Goal: Information Seeking & Learning: Learn about a topic

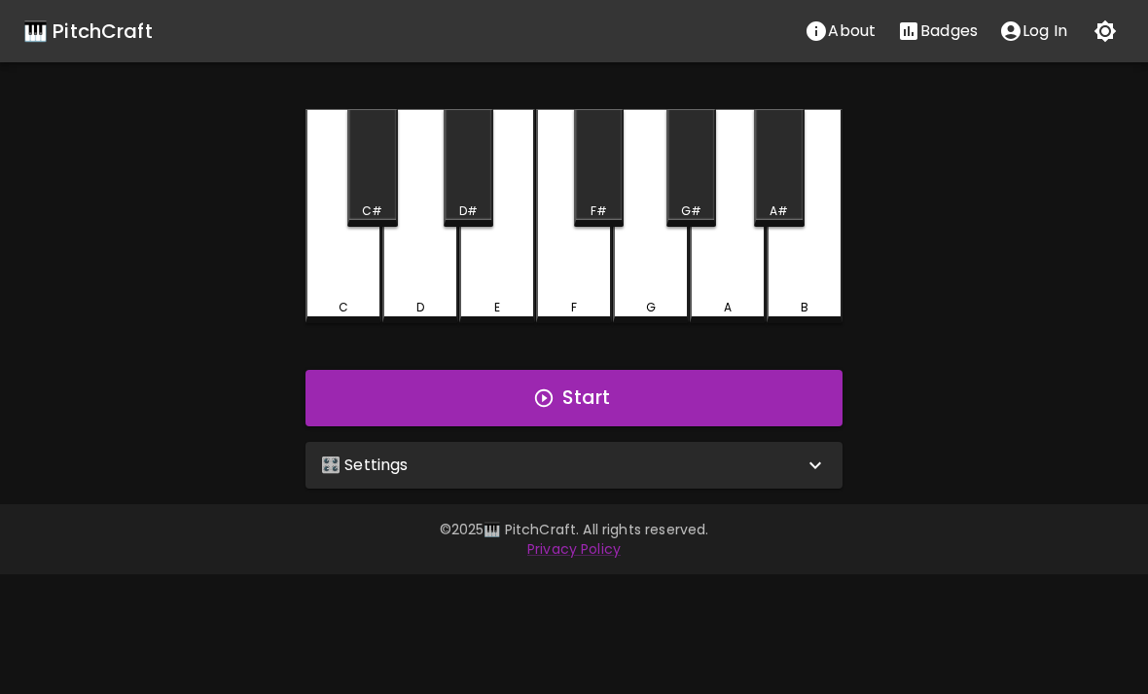
click at [815, 477] on div "🎛️ Settings" at bounding box center [574, 465] width 537 height 47
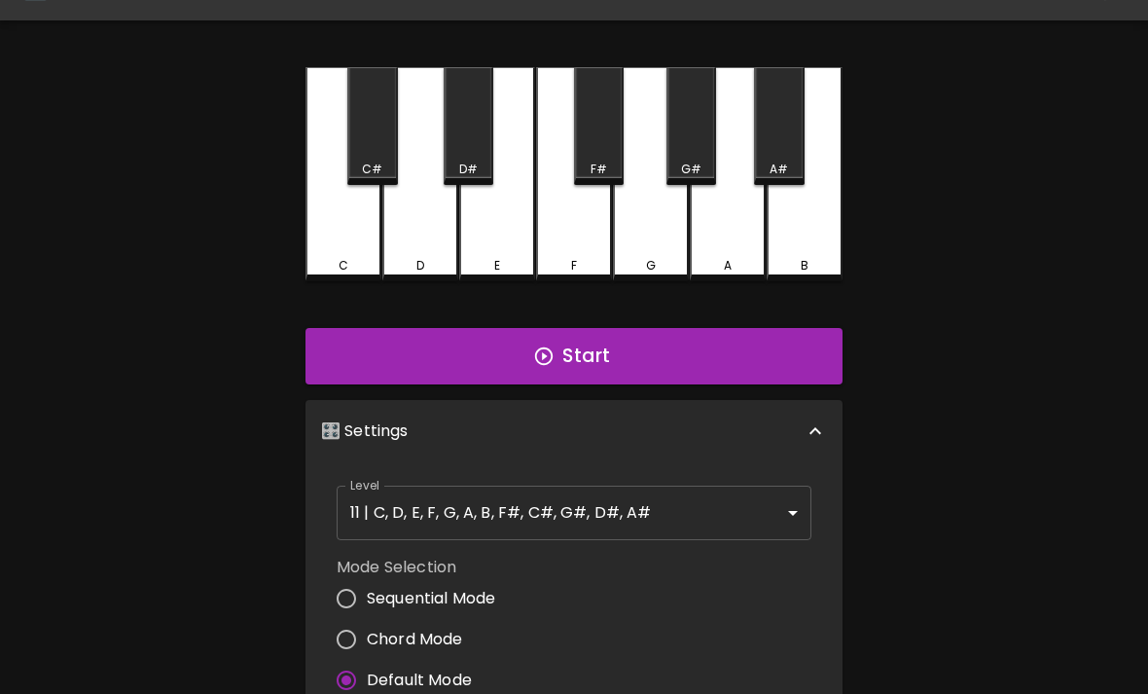
scroll to position [43, 0]
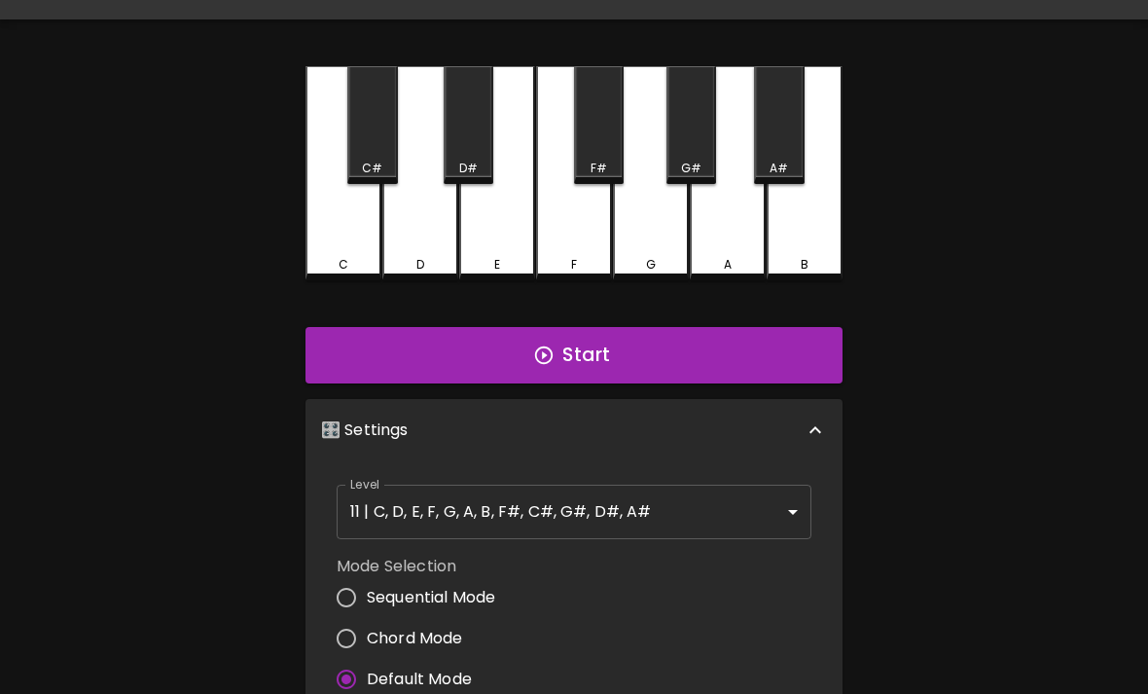
click at [623, 348] on button "Start" at bounding box center [574, 355] width 537 height 56
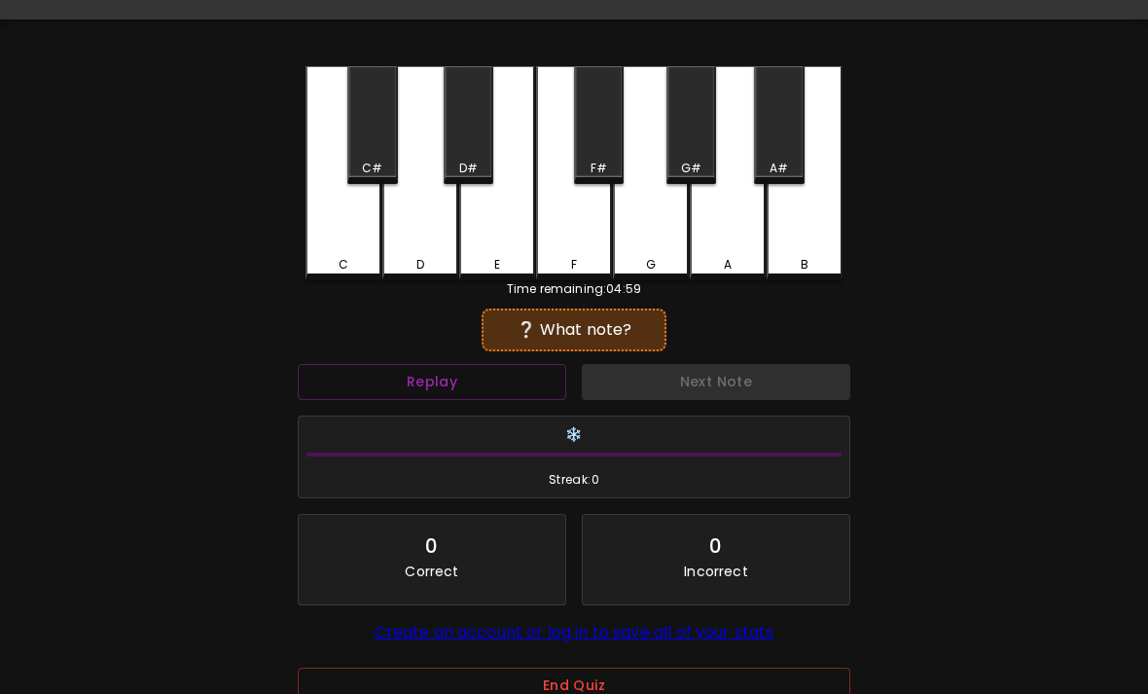
click at [494, 223] on div "E" at bounding box center [497, 173] width 76 height 214
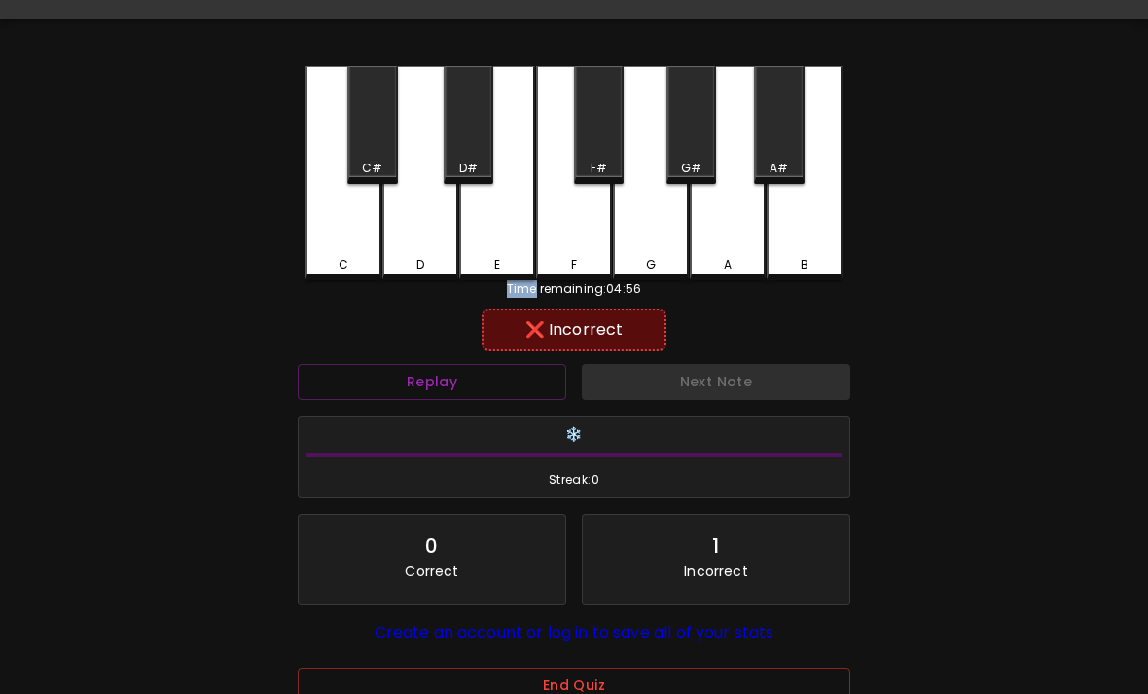
click at [564, 244] on div "F" at bounding box center [574, 173] width 76 height 214
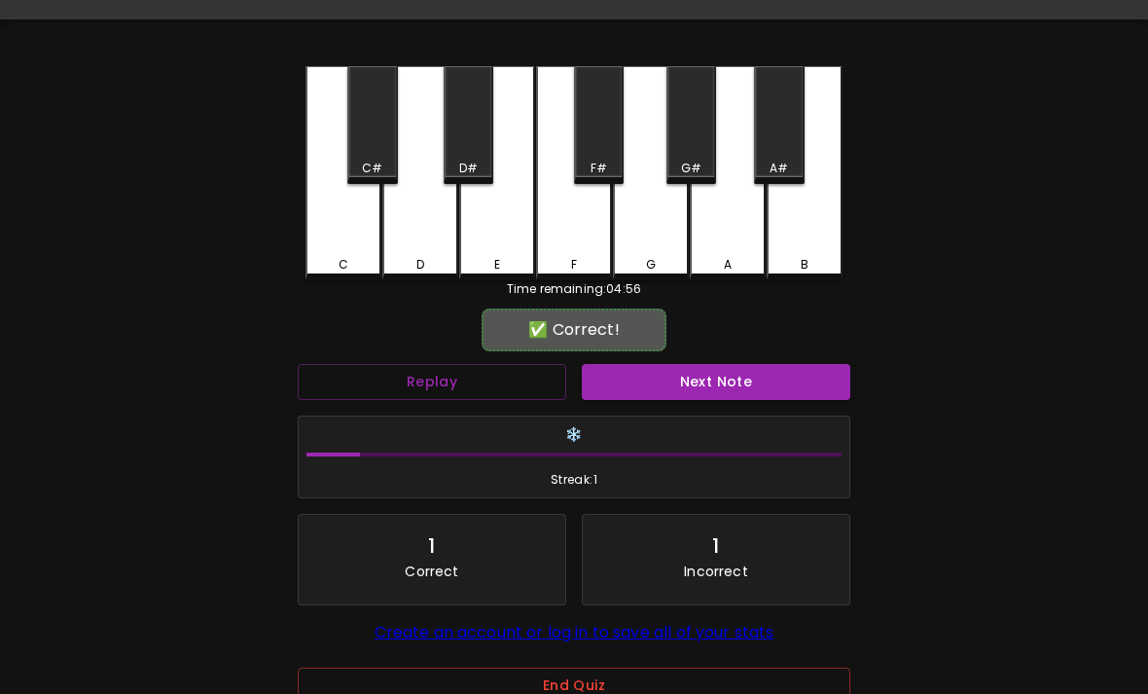
scroll to position [0, 0]
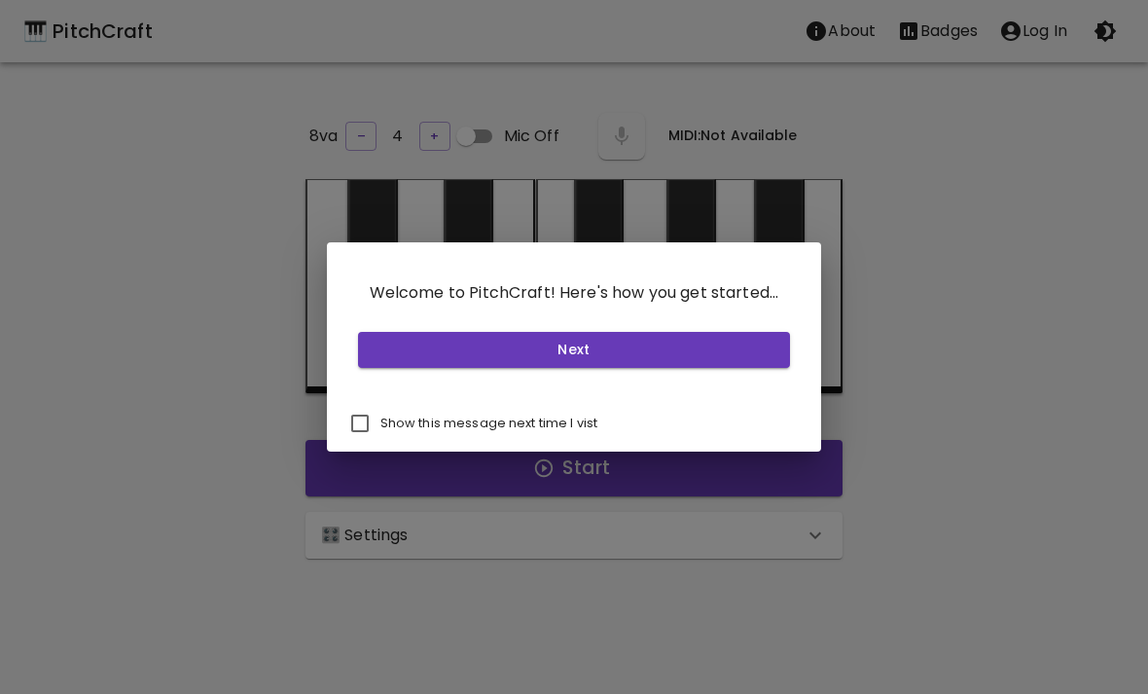
click at [718, 343] on button "Next" at bounding box center [574, 350] width 433 height 36
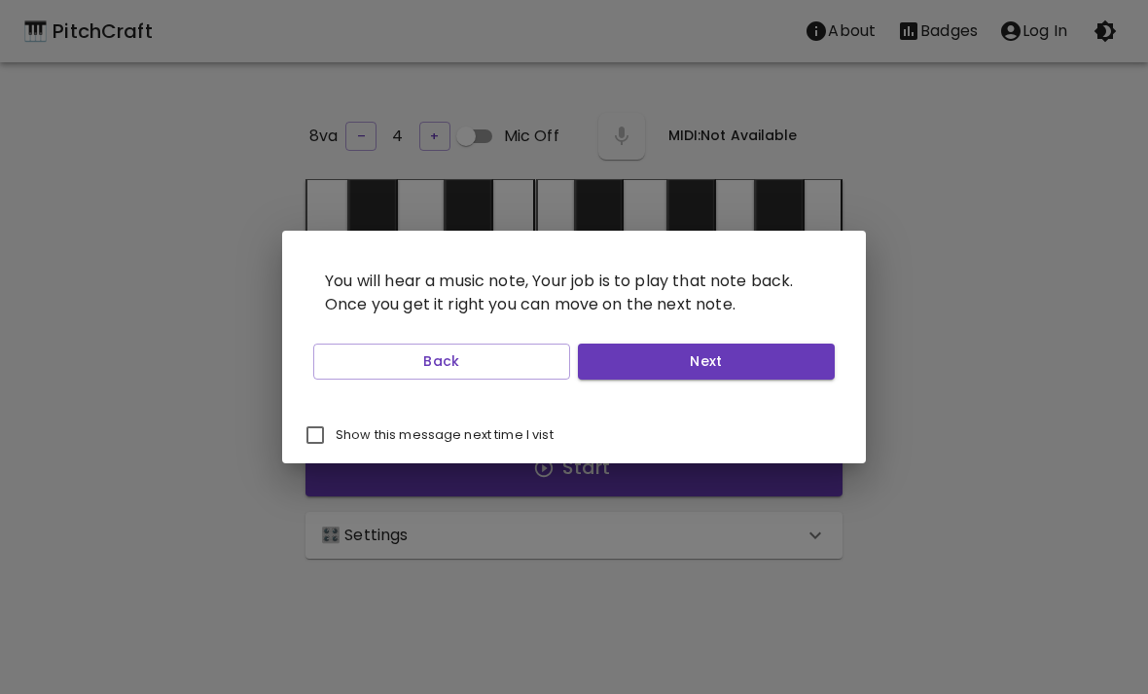
click at [782, 355] on button "Next" at bounding box center [706, 362] width 257 height 36
click at [782, 354] on button "Next" at bounding box center [706, 362] width 257 height 36
click at [765, 364] on button "Next" at bounding box center [706, 362] width 257 height 36
click at [765, 364] on button "Start Playing" at bounding box center [706, 362] width 257 height 36
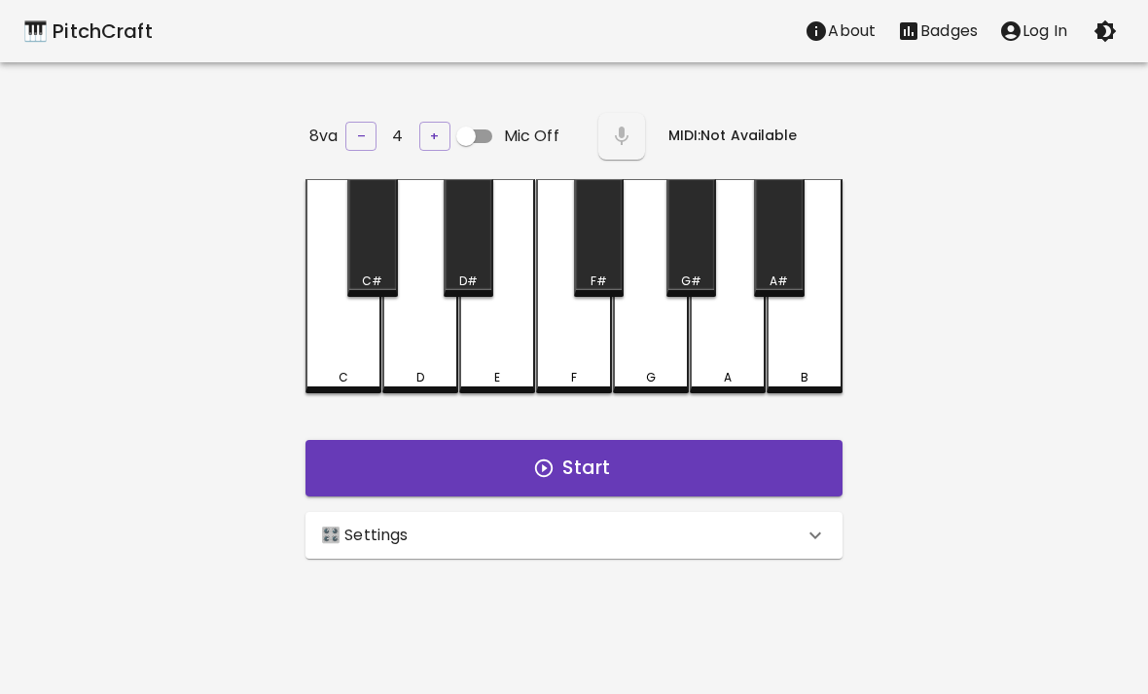
click at [705, 536] on div "🎛️ Settings" at bounding box center [562, 535] width 483 height 23
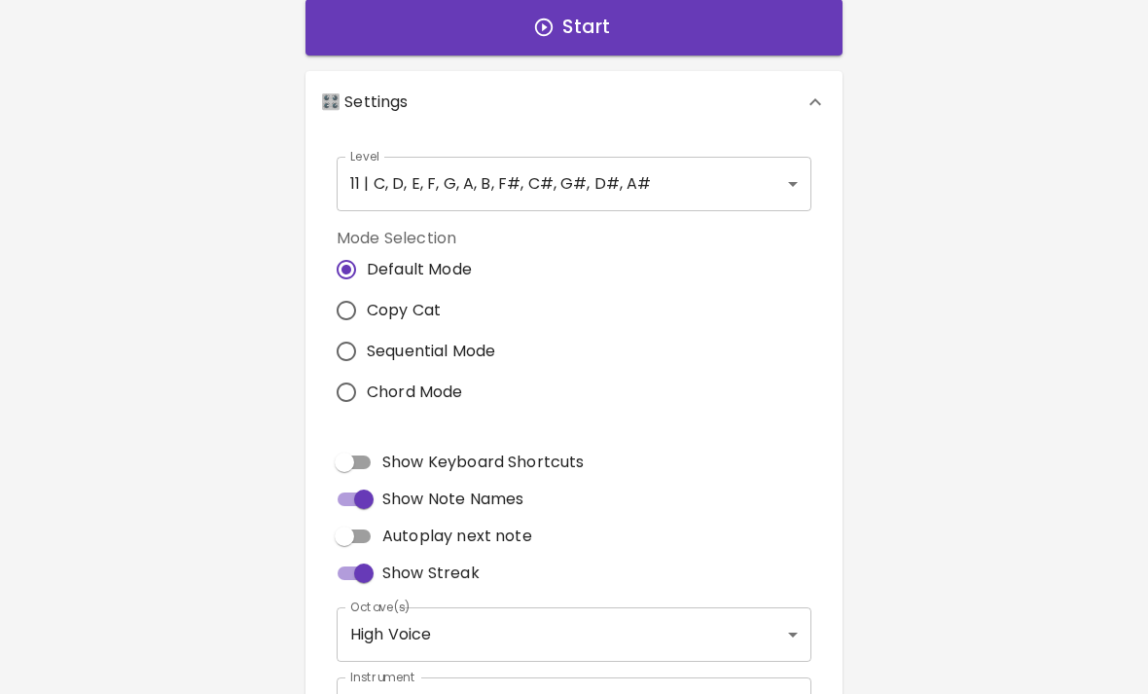
scroll to position [407, 0]
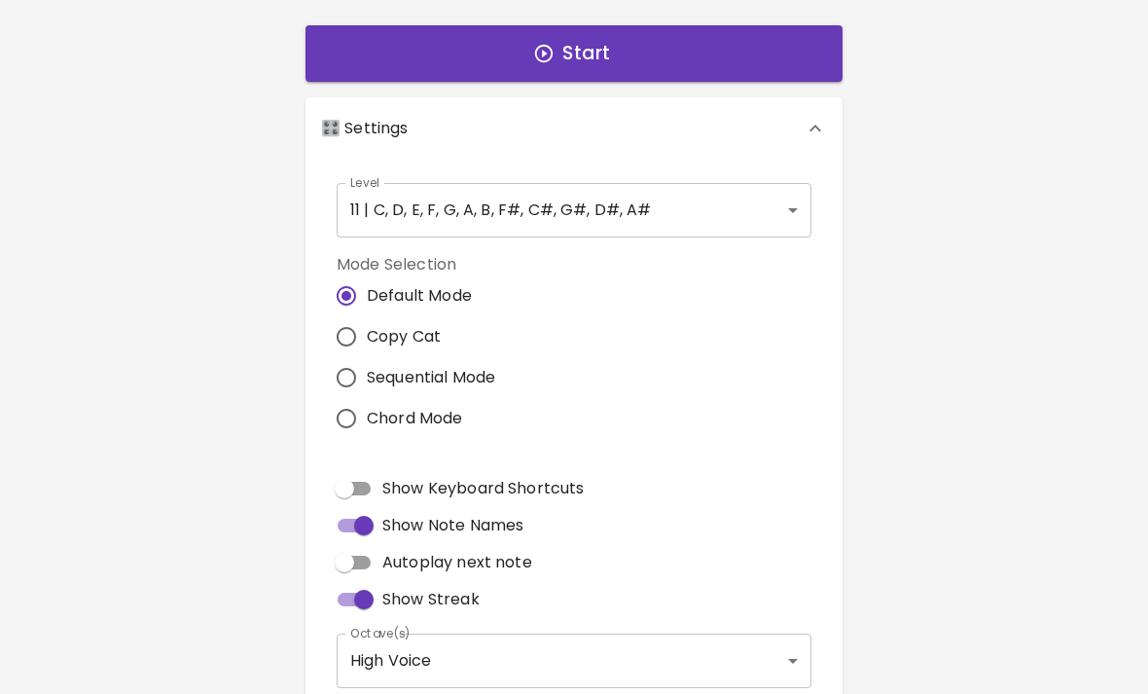
click at [360, 366] on input "Sequential Mode" at bounding box center [346, 377] width 41 height 41
radio input "true"
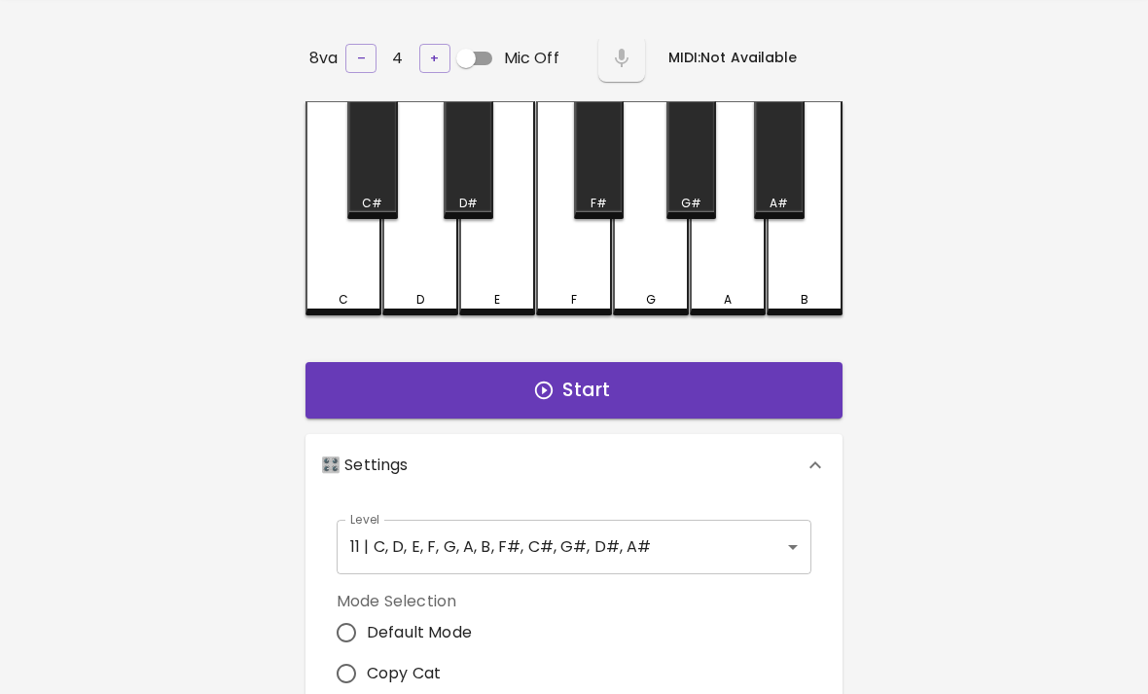
scroll to position [67, 0]
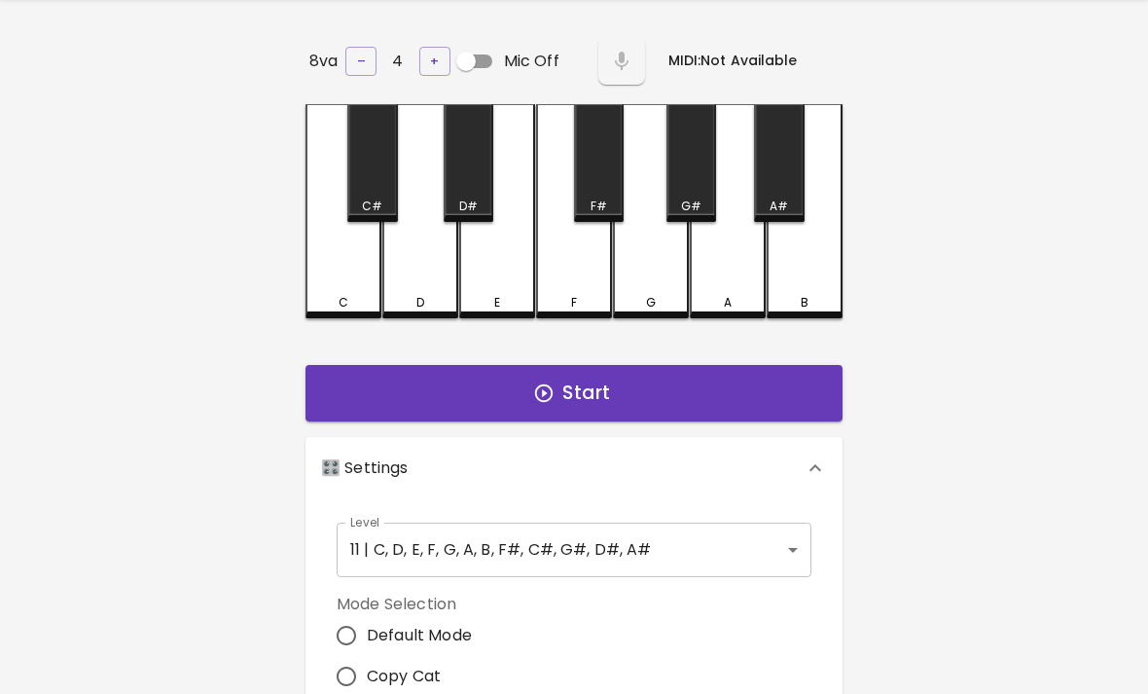
click at [796, 537] on body "🎹 PitchCraft About Badges Log In 8va – 4 + Mic Off MIDI: Not Available C C# D D…" at bounding box center [574, 657] width 1148 height 1448
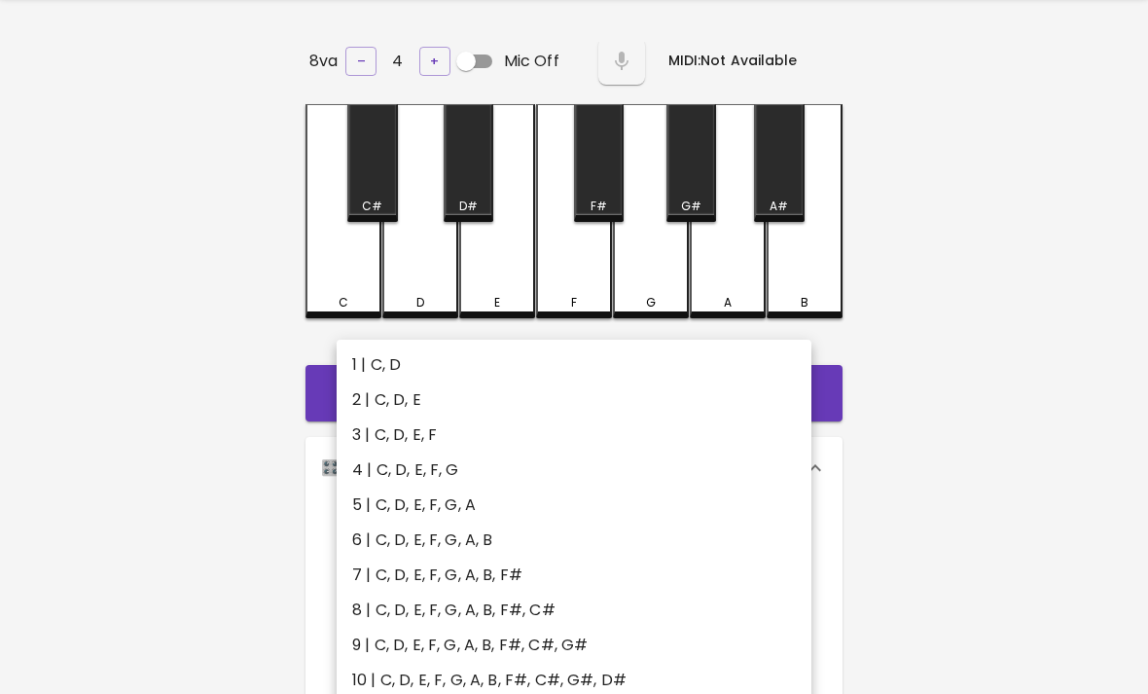
click at [359, 529] on li "6 | C, D, E, F, G, A, B" at bounding box center [574, 540] width 475 height 35
type input "11"
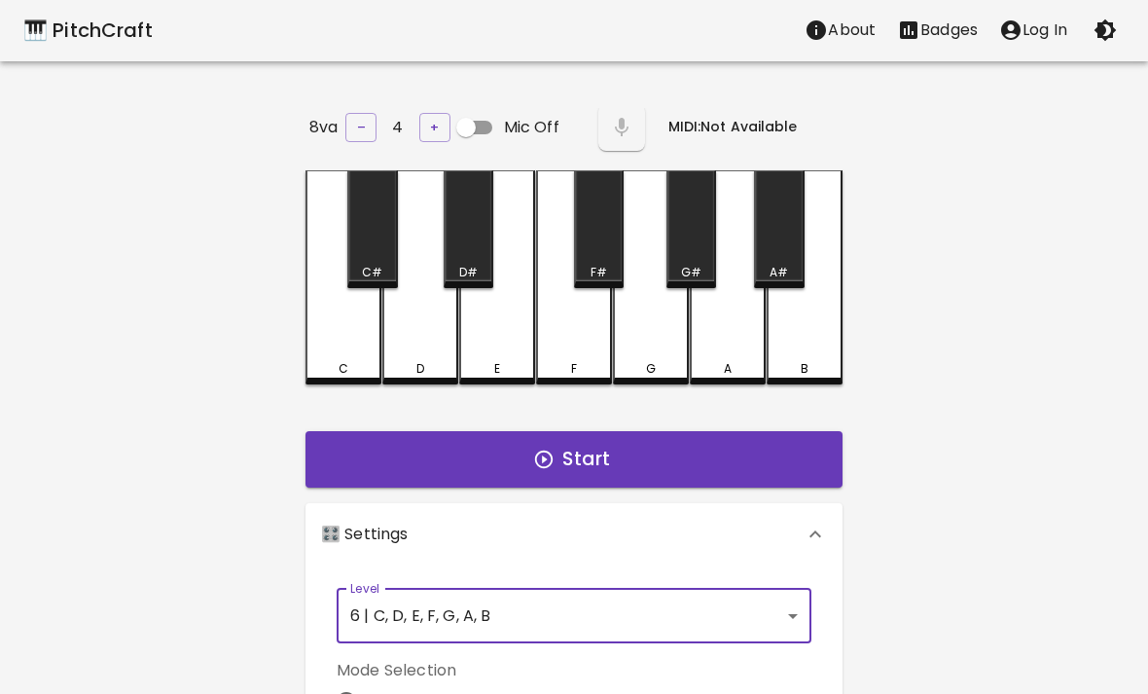
scroll to position [0, 0]
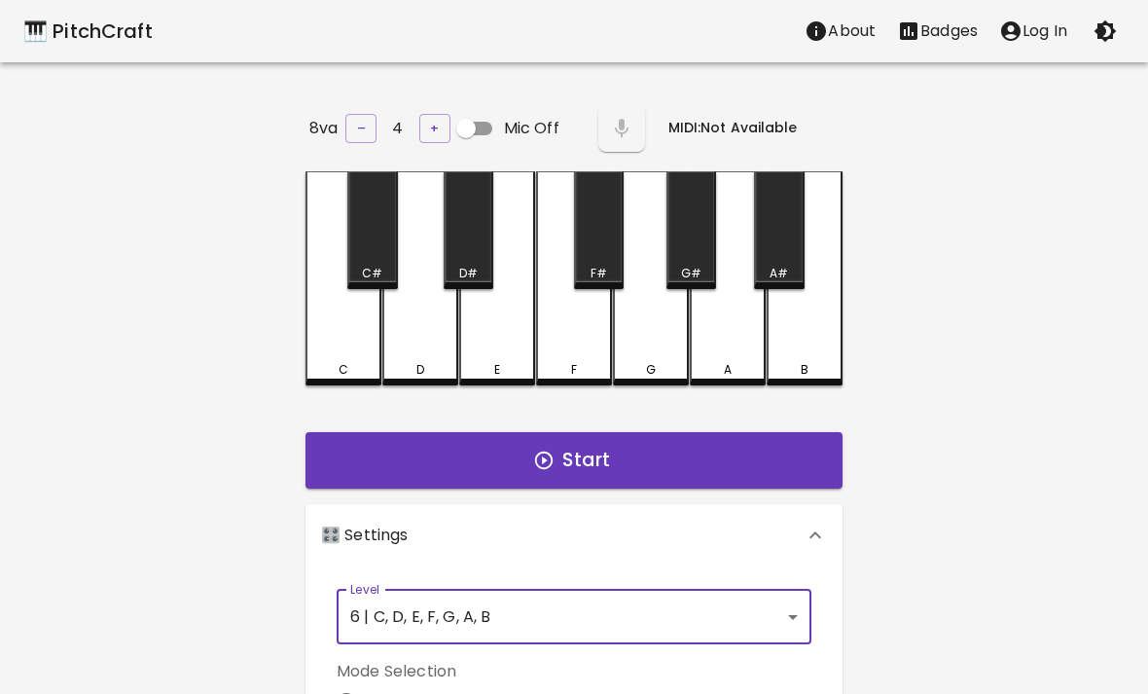
click at [1038, 70] on div "🎹 PitchCraft About Badges Log In 8va – 4 + Mic Off MIDI: Not Available C C# D D…" at bounding box center [574, 681] width 1148 height 1363
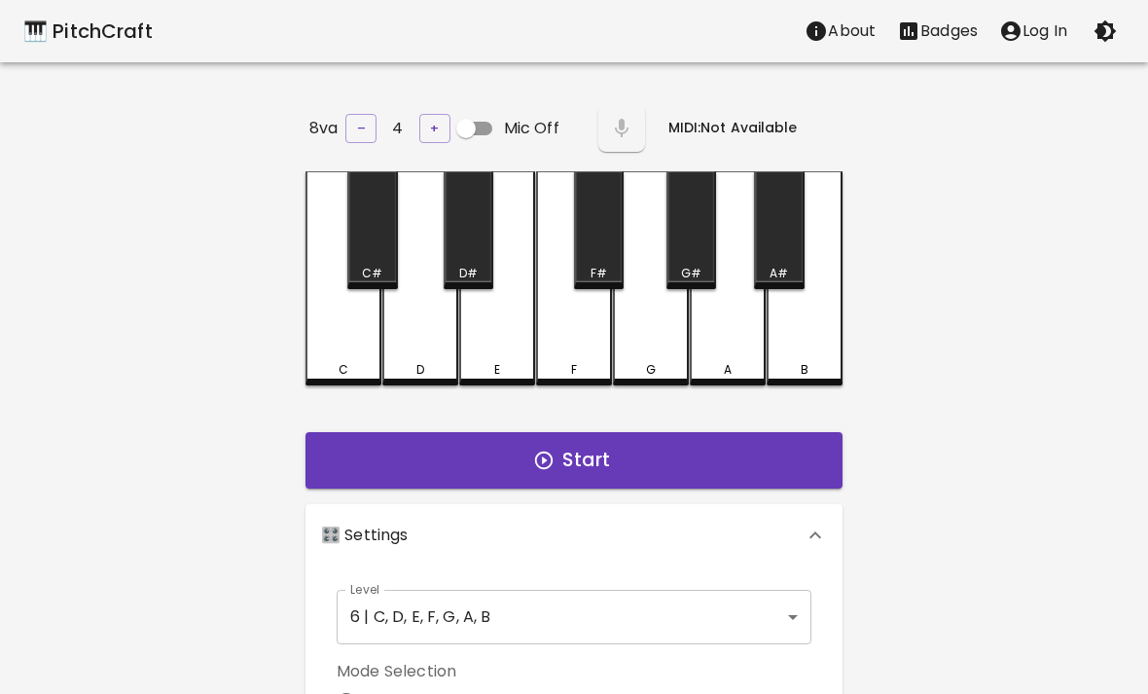
click at [1038, 69] on div "🎹 PitchCraft About Badges Log In 8va – 4 + Mic Off MIDI: Not Available C C# D D…" at bounding box center [574, 681] width 1148 height 1363
click at [1036, 43] on button "Log In" at bounding box center [1034, 31] width 90 height 39
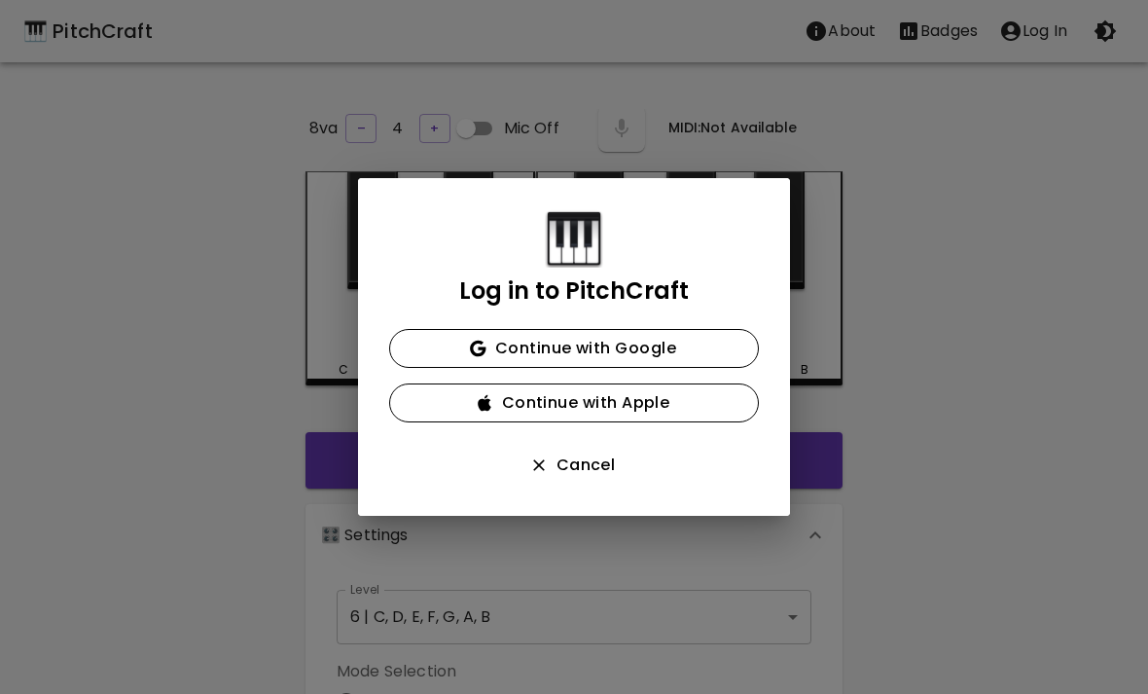
click at [714, 351] on button "Continue with Google" at bounding box center [574, 348] width 370 height 39
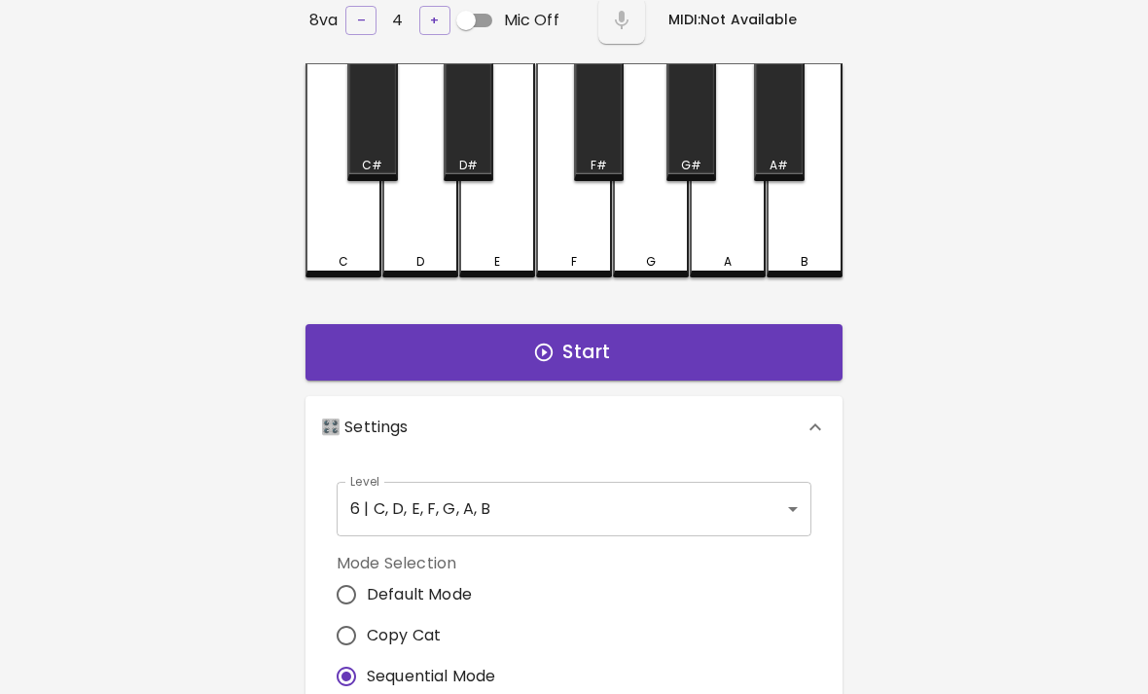
scroll to position [108, 0]
click at [765, 354] on button "Start" at bounding box center [574, 352] width 537 height 56
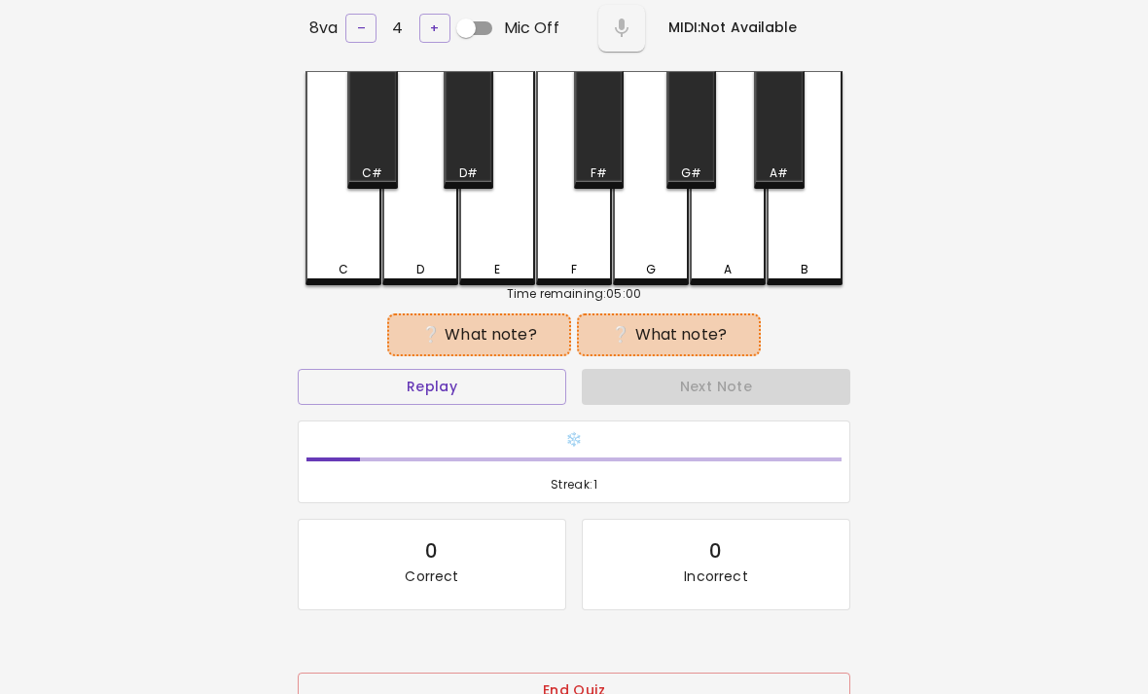
click at [375, 369] on button "Replay" at bounding box center [432, 387] width 269 height 36
click at [353, 361] on div "Replay" at bounding box center [432, 387] width 284 height 52
click at [374, 373] on button "Replay" at bounding box center [432, 387] width 269 height 36
click at [330, 239] on div "C" at bounding box center [344, 178] width 76 height 214
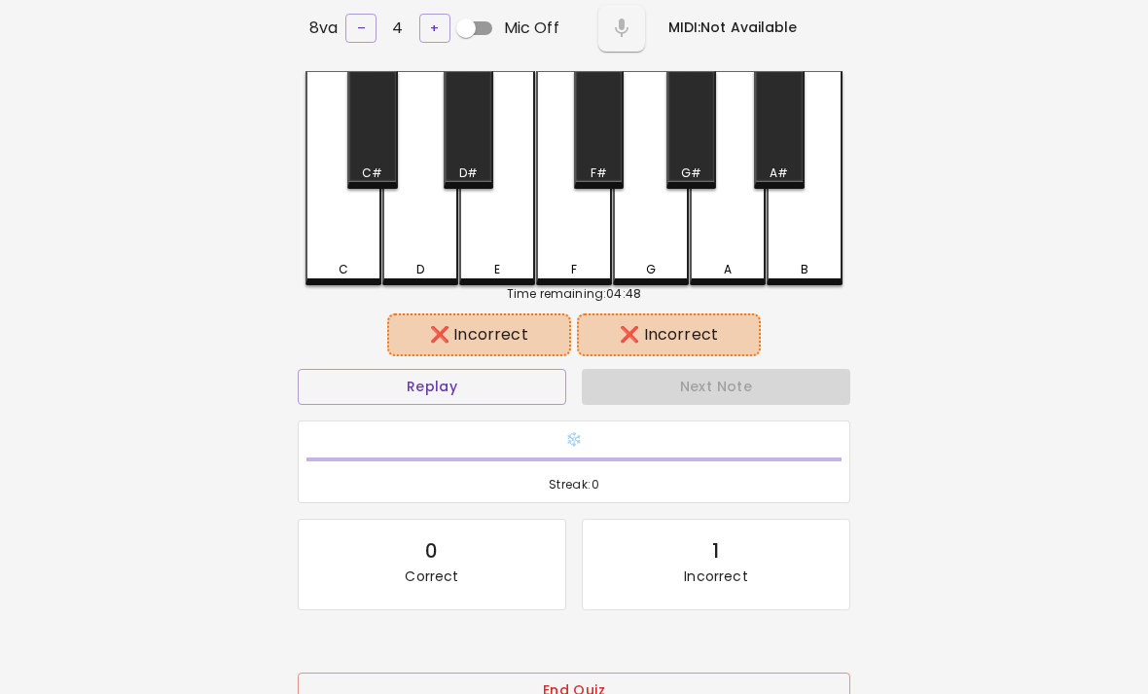
click at [329, 246] on div "C" at bounding box center [344, 178] width 76 height 214
click at [383, 371] on button "Replay" at bounding box center [432, 387] width 269 height 36
click at [377, 394] on button "Replay" at bounding box center [432, 387] width 269 height 36
click at [346, 386] on button "Replay" at bounding box center [432, 387] width 269 height 36
click at [725, 693] on div "End Quiz" at bounding box center [574, 704] width 553 height 63
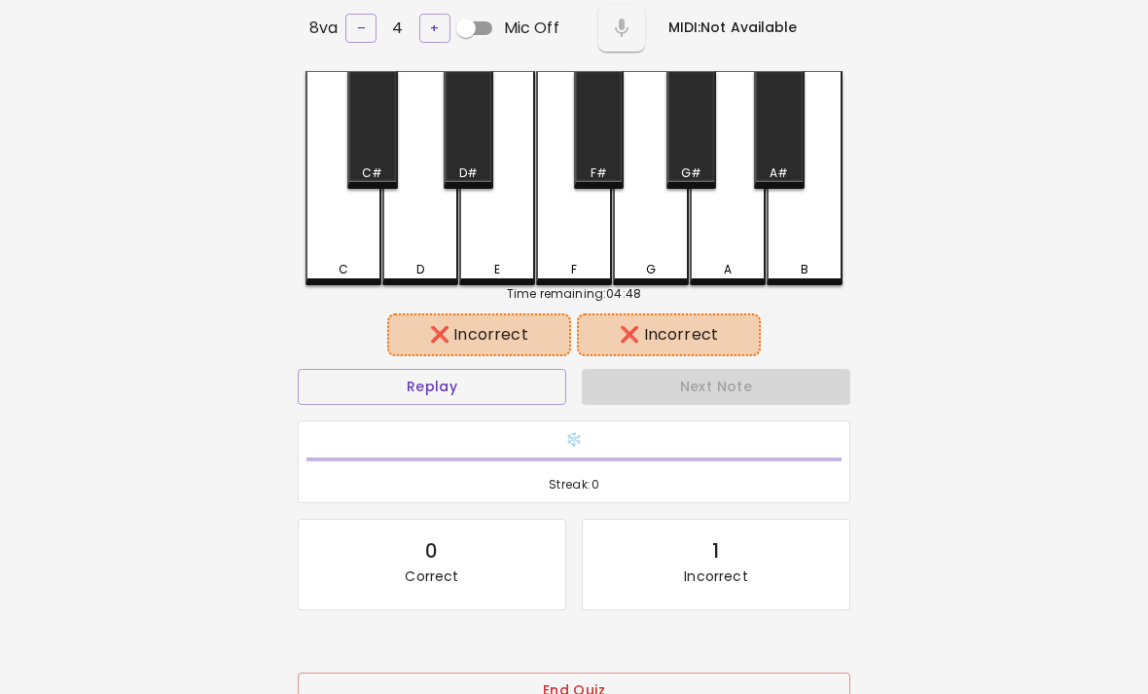
click at [724, 693] on div "End Quiz" at bounding box center [574, 704] width 553 height 63
click at [747, 693] on button "End Quiz" at bounding box center [574, 691] width 553 height 36
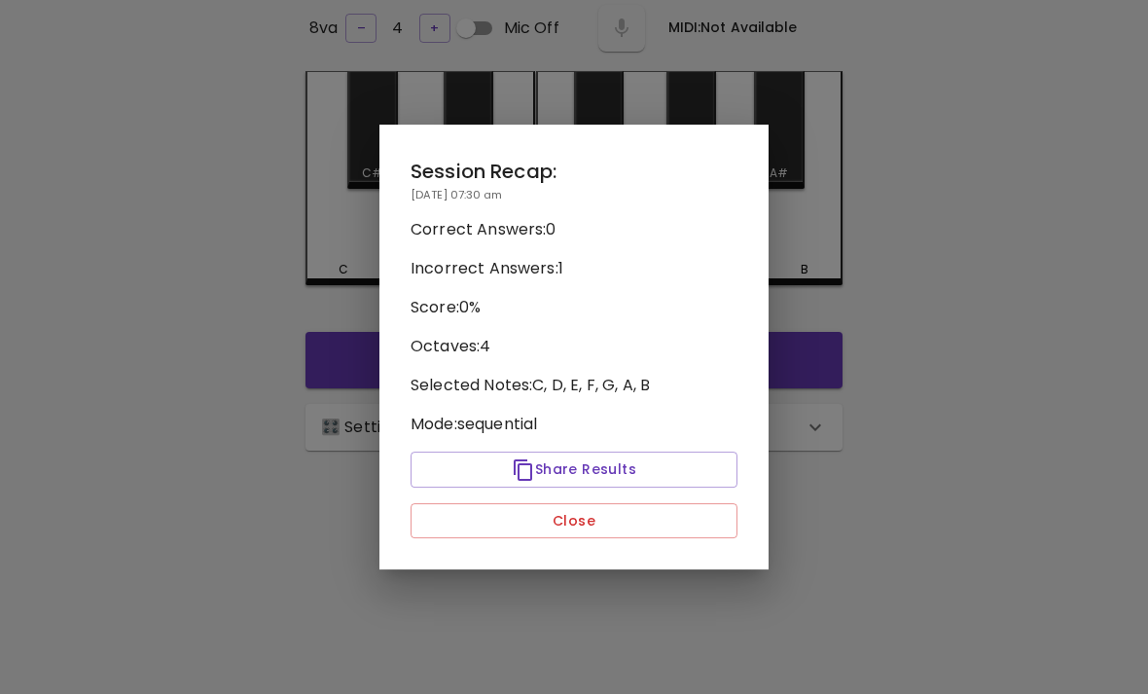
click at [707, 539] on button "Close" at bounding box center [574, 521] width 327 height 36
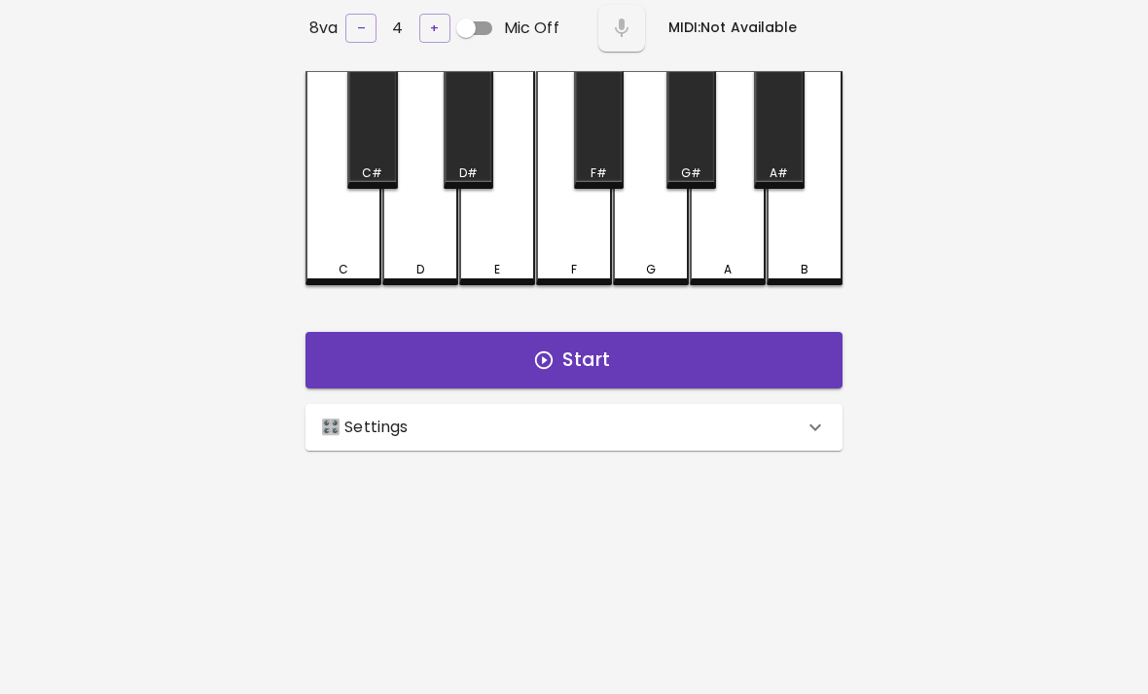
click at [809, 428] on icon at bounding box center [815, 427] width 23 height 23
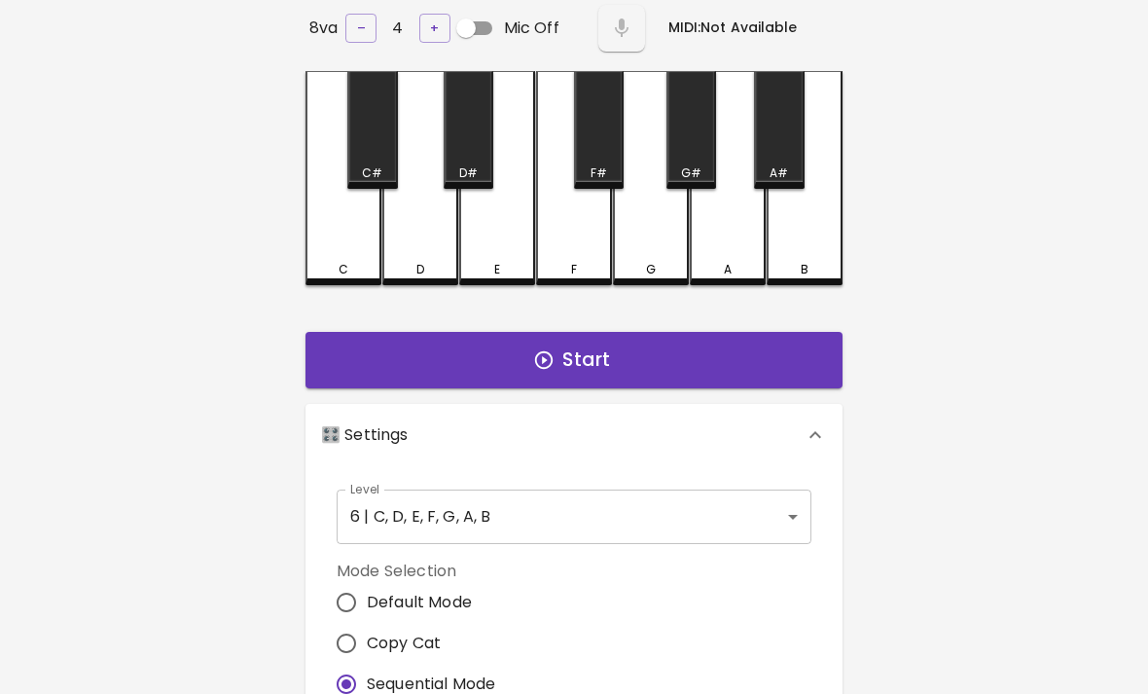
click at [786, 357] on button "Start" at bounding box center [574, 360] width 537 height 56
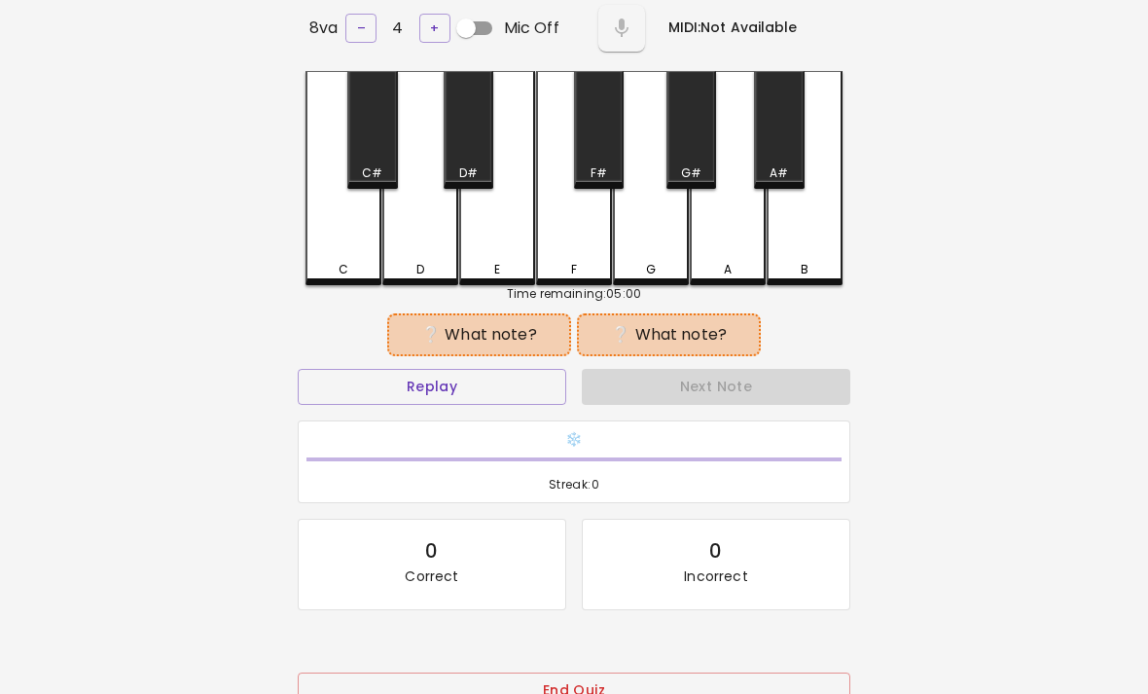
click at [385, 397] on button "Replay" at bounding box center [432, 387] width 269 height 36
click at [385, 372] on button "Replay" at bounding box center [432, 387] width 269 height 36
click at [322, 388] on button "Replay" at bounding box center [432, 387] width 269 height 36
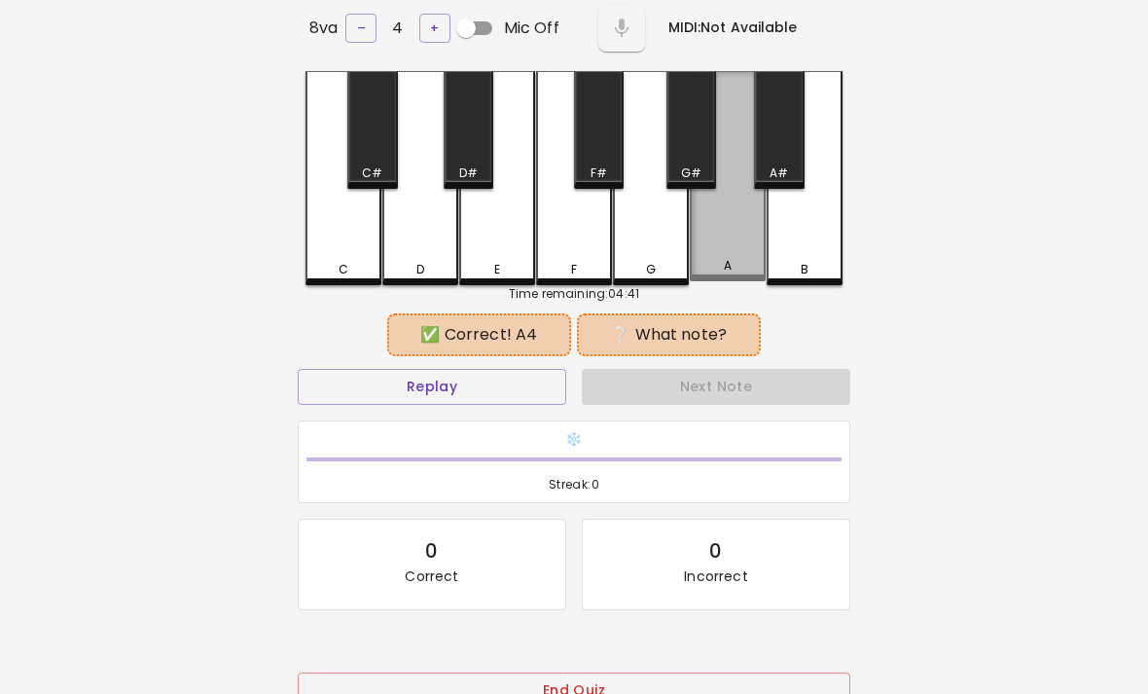
click at [730, 272] on div "A" at bounding box center [728, 266] width 8 height 18
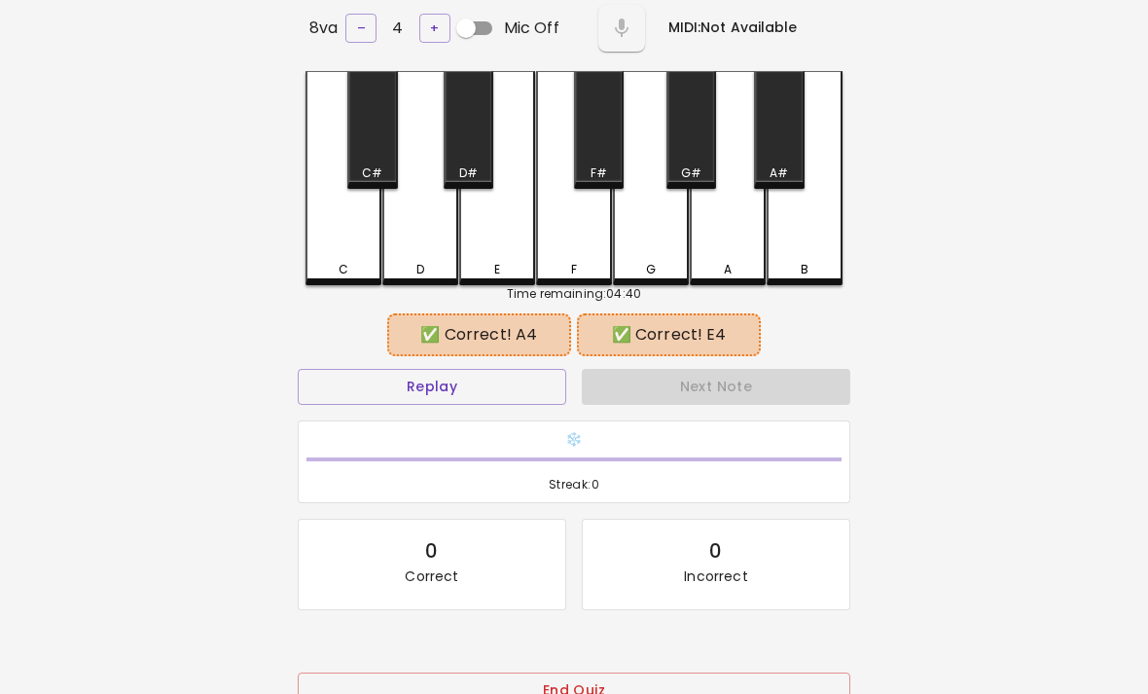
click at [480, 261] on div "E" at bounding box center [497, 270] width 72 height 18
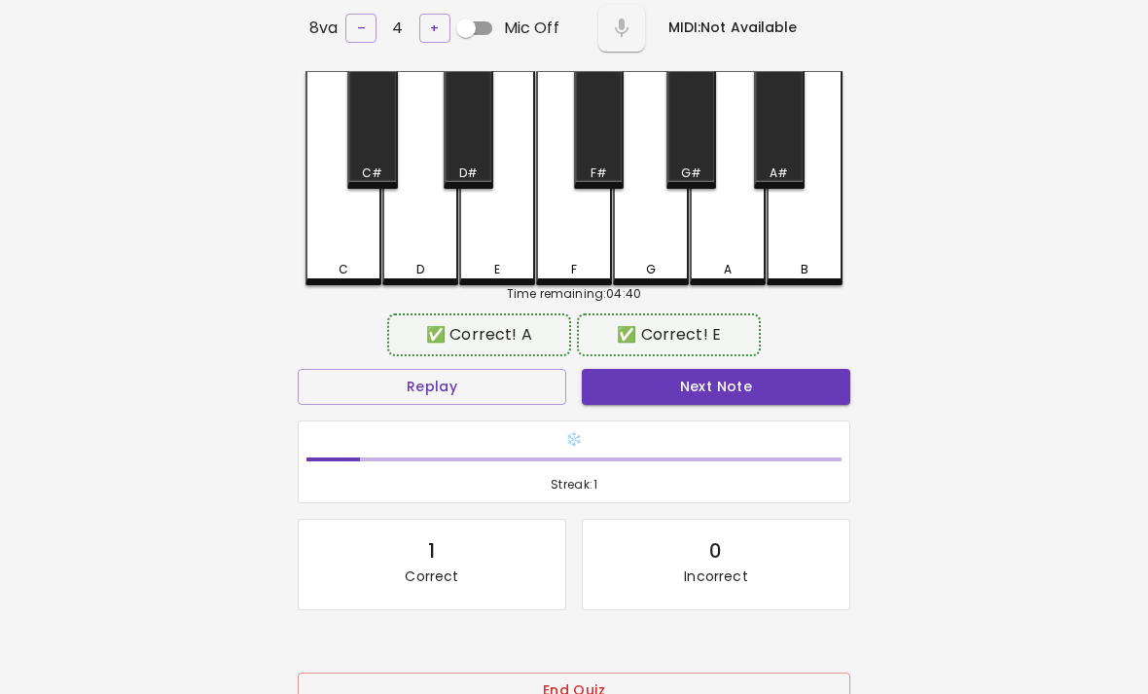
click at [964, 312] on div "🎹 PitchCraft About Badges Log Out 8va – 4 + Mic Off MIDI: Not Available C C# D …" at bounding box center [574, 314] width 1148 height 844
click at [755, 390] on button "Next Note" at bounding box center [716, 387] width 269 height 36
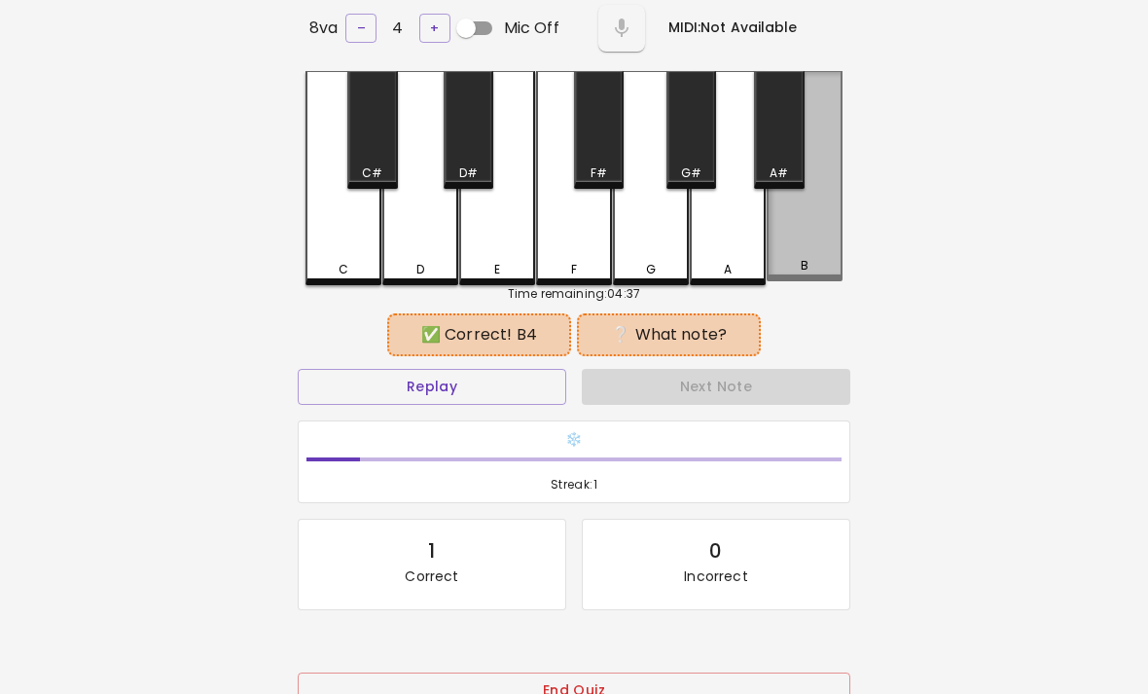
click at [804, 255] on div "B" at bounding box center [805, 176] width 76 height 210
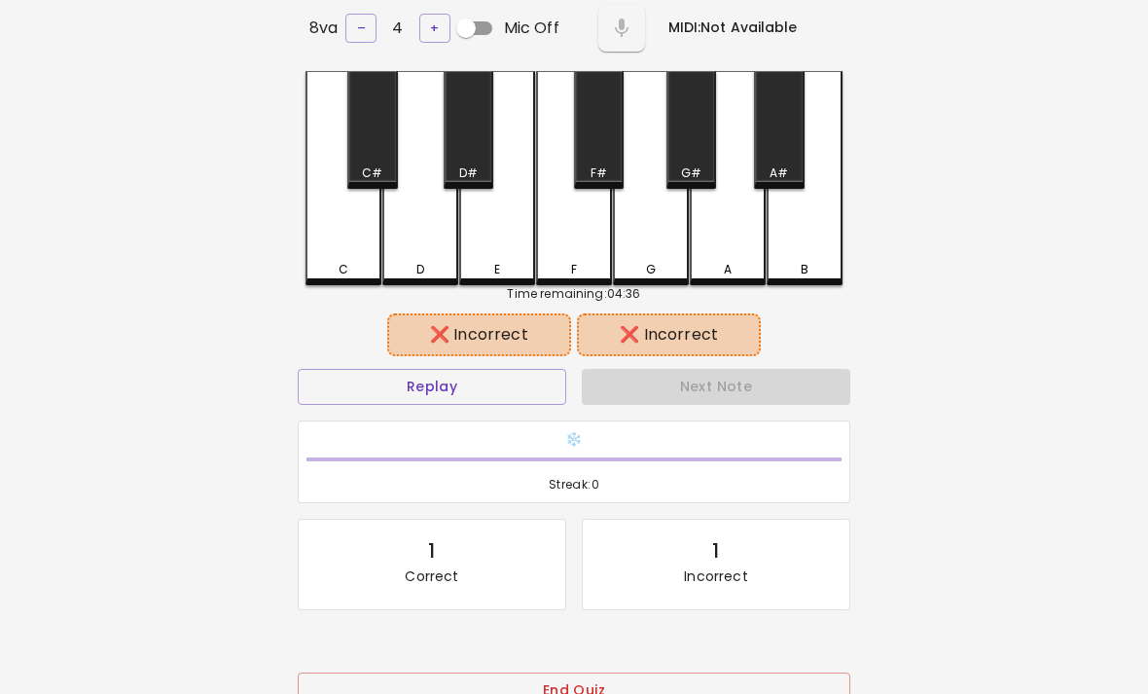
click at [498, 246] on div "E" at bounding box center [497, 178] width 76 height 214
click at [577, 251] on div "F" at bounding box center [574, 178] width 76 height 214
click at [644, 673] on button "End Quiz" at bounding box center [574, 691] width 553 height 36
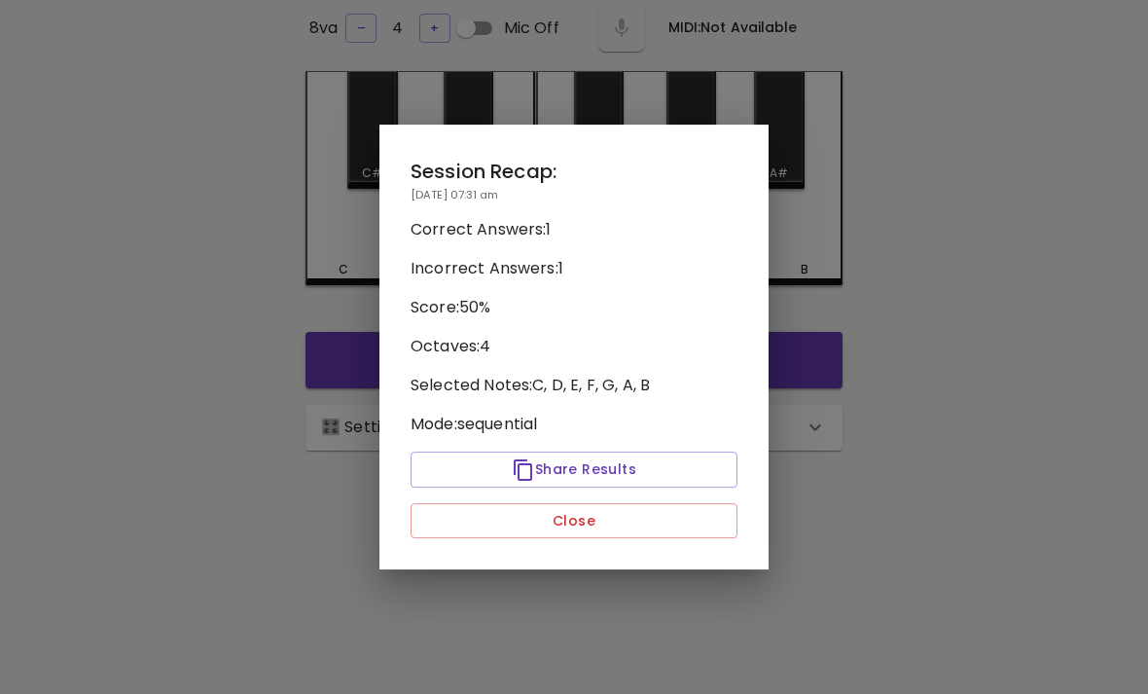
click at [640, 539] on button "Close" at bounding box center [574, 521] width 327 height 36
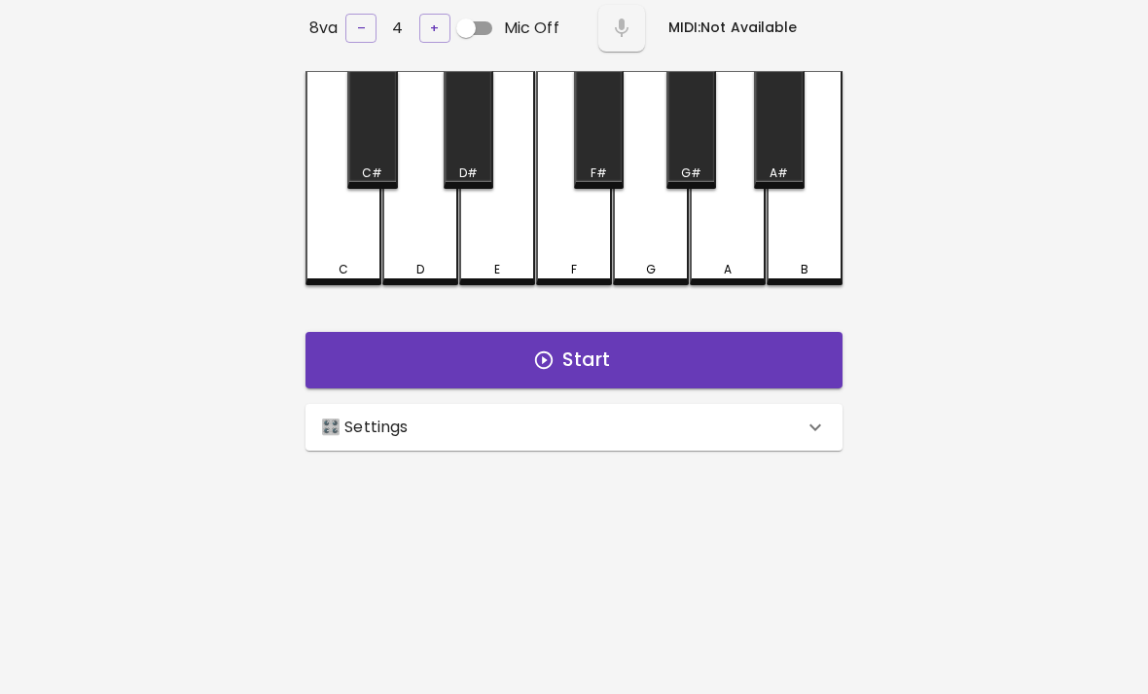
click at [824, 428] on icon at bounding box center [815, 427] width 23 height 23
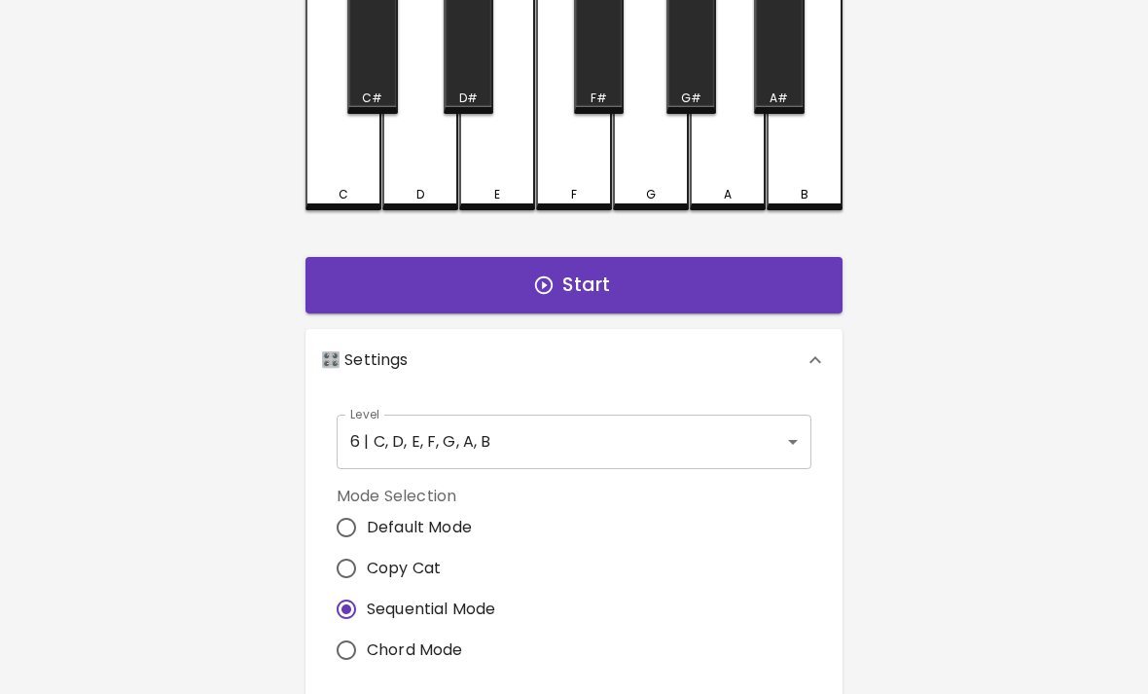
scroll to position [184, 0]
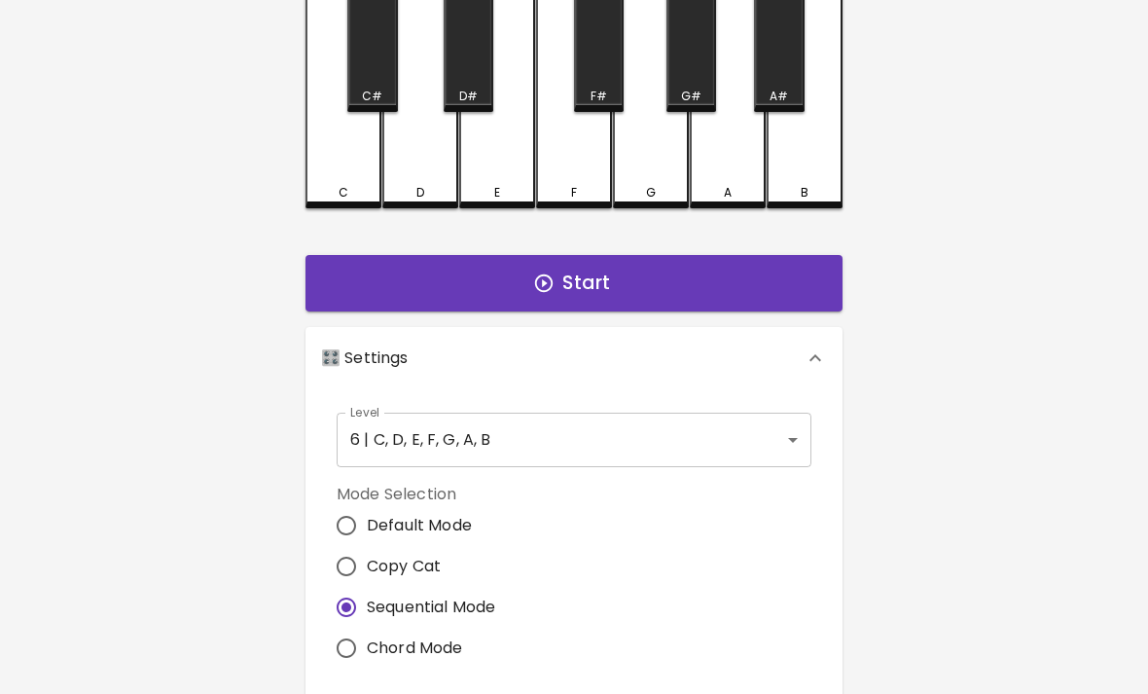
click at [334, 561] on input "Copy Cat" at bounding box center [346, 567] width 41 height 41
radio input "true"
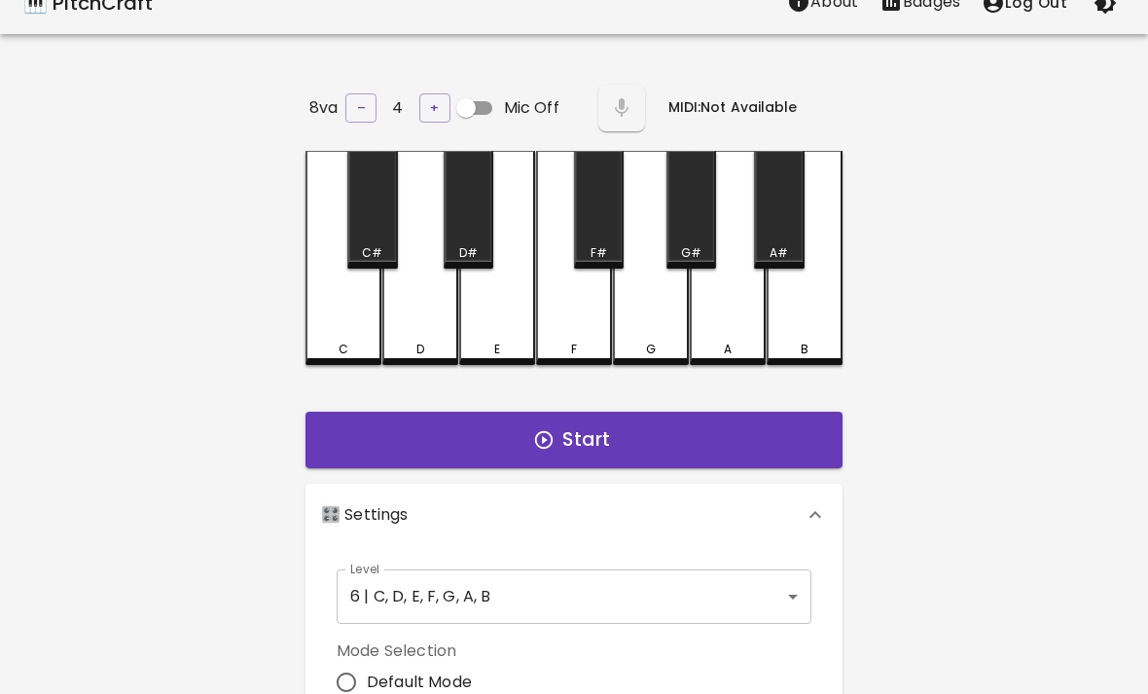
scroll to position [0, 0]
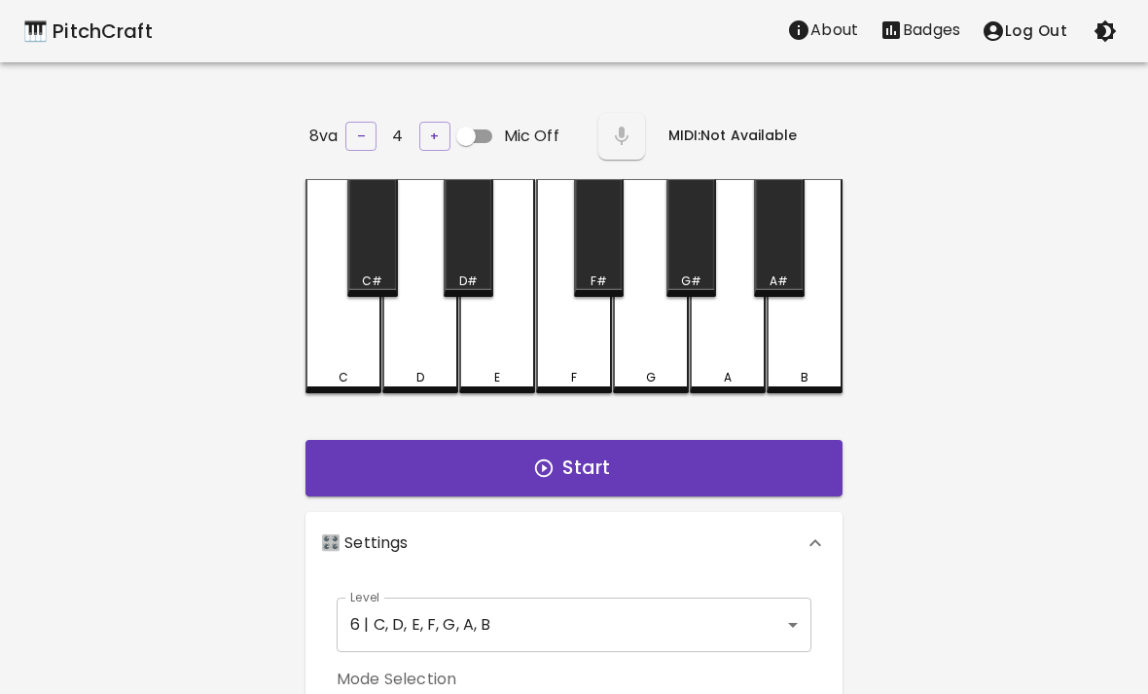
click at [812, 531] on icon at bounding box center [815, 542] width 23 height 23
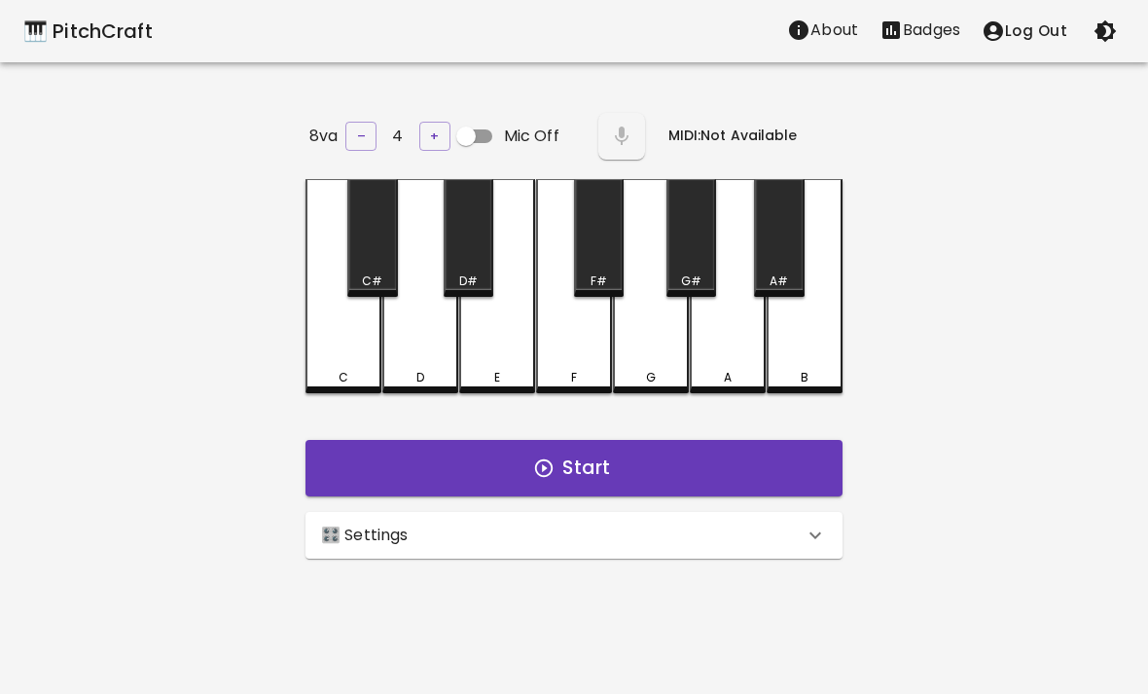
click at [804, 459] on button "Start" at bounding box center [574, 468] width 537 height 56
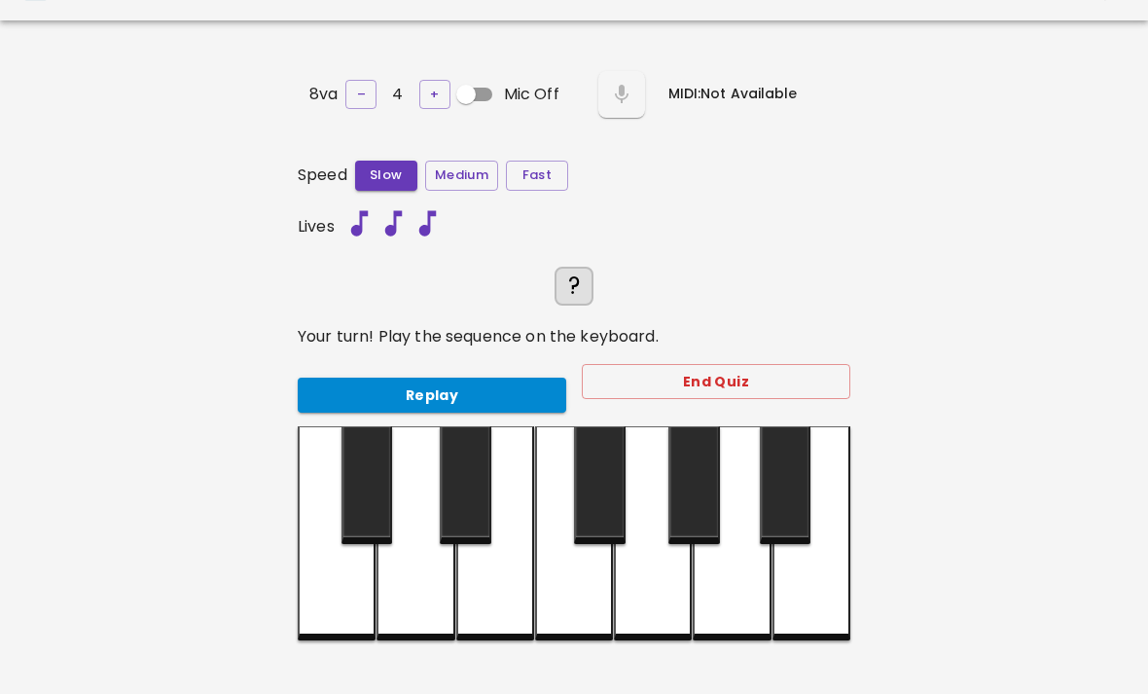
scroll to position [42, 0]
click at [436, 378] on button "Replay" at bounding box center [432, 396] width 269 height 36
click at [333, 378] on button "Replay" at bounding box center [432, 396] width 269 height 36
click at [425, 573] on div at bounding box center [416, 533] width 78 height 214
click at [425, 572] on div at bounding box center [416, 533] width 78 height 214
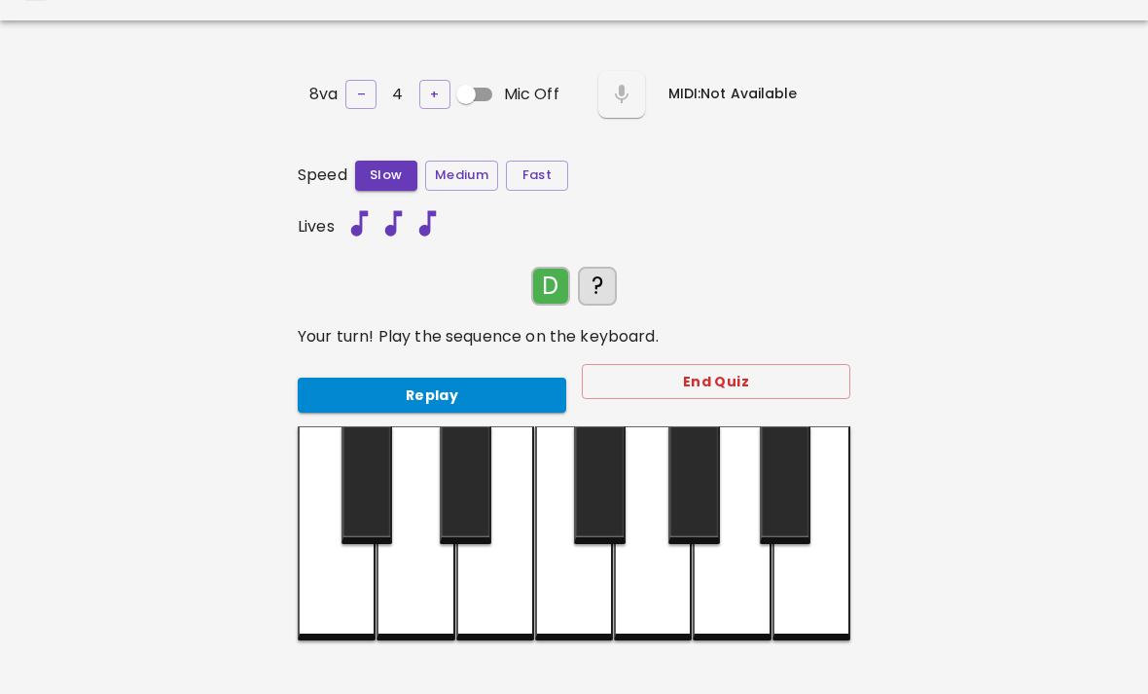
click at [418, 604] on div at bounding box center [416, 533] width 78 height 214
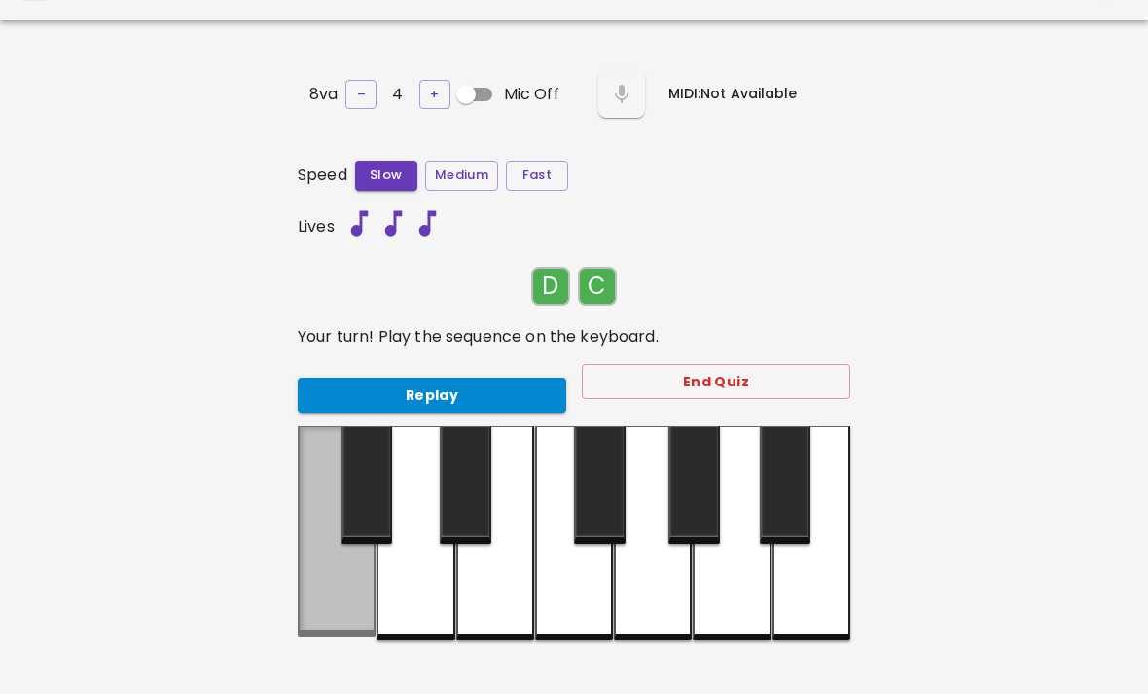
click at [321, 595] on div at bounding box center [337, 531] width 78 height 210
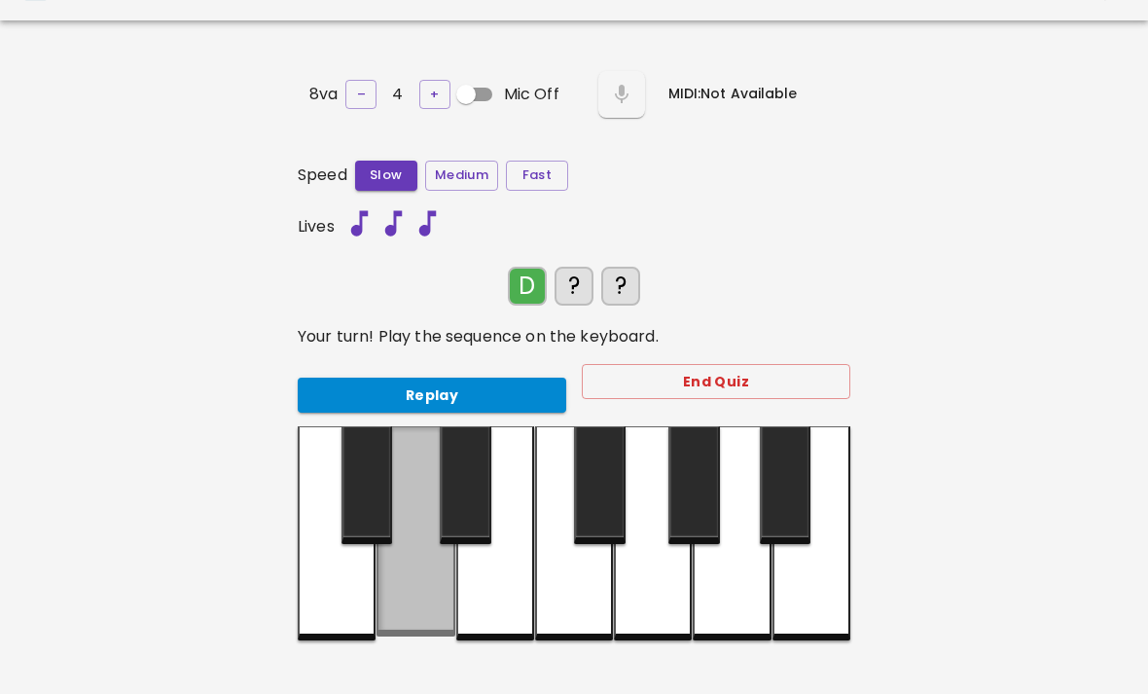
click at [415, 601] on div at bounding box center [416, 531] width 78 height 210
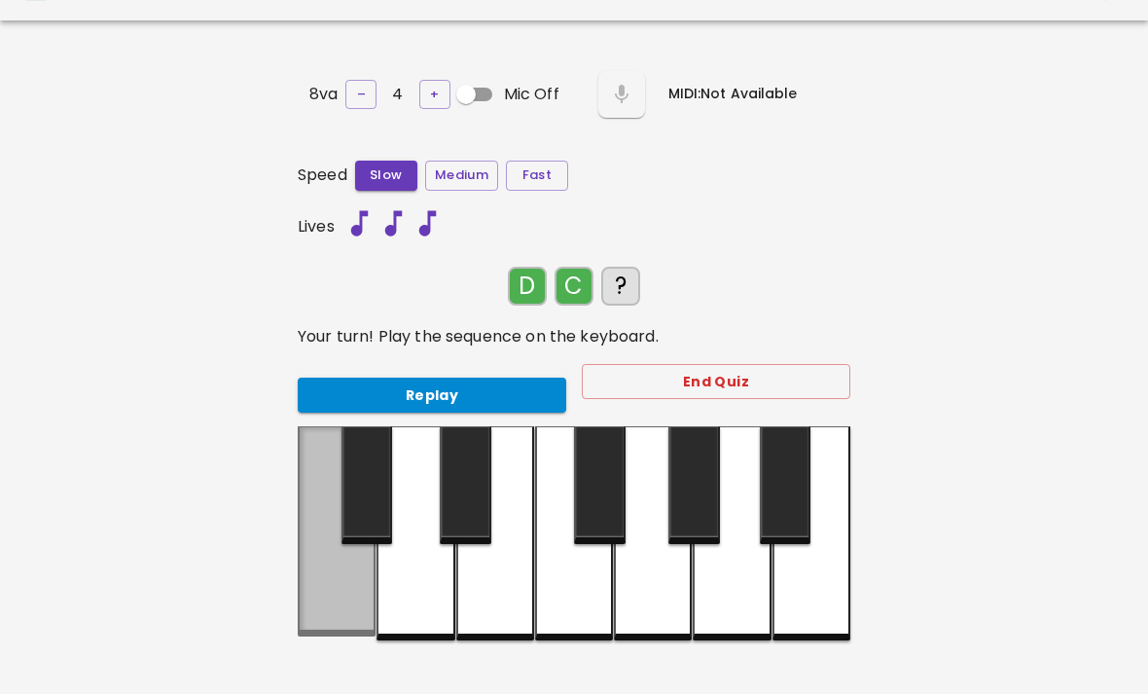
click at [336, 612] on div at bounding box center [337, 531] width 78 height 210
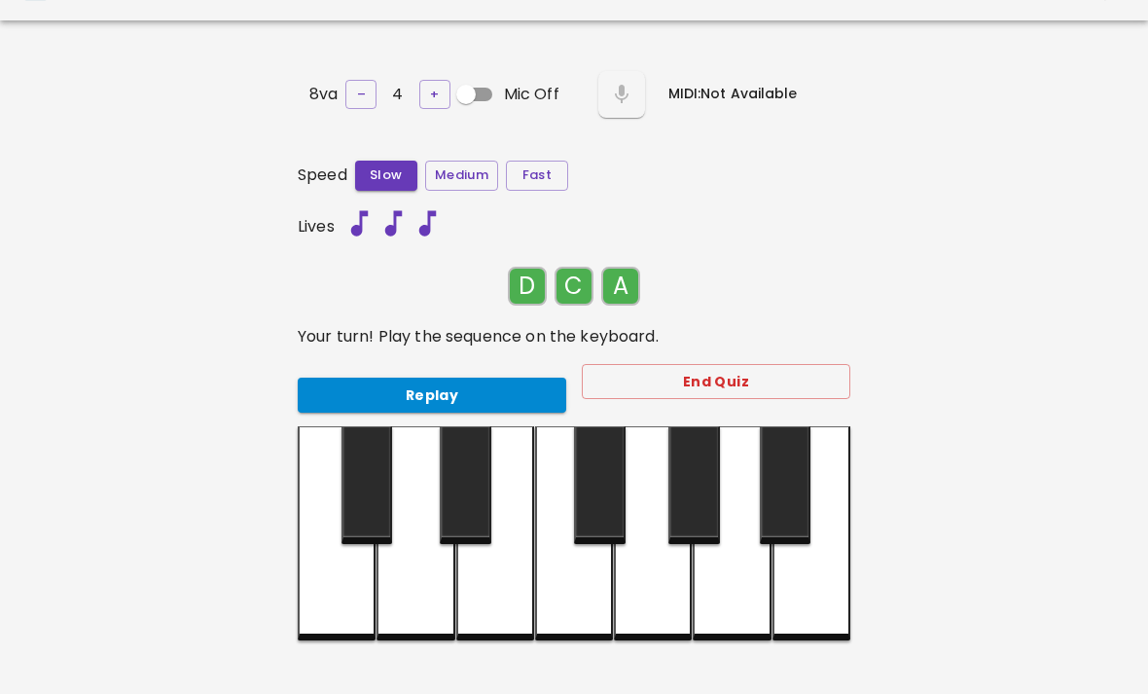
click at [737, 599] on div at bounding box center [732, 533] width 78 height 214
click at [432, 561] on div at bounding box center [416, 533] width 78 height 214
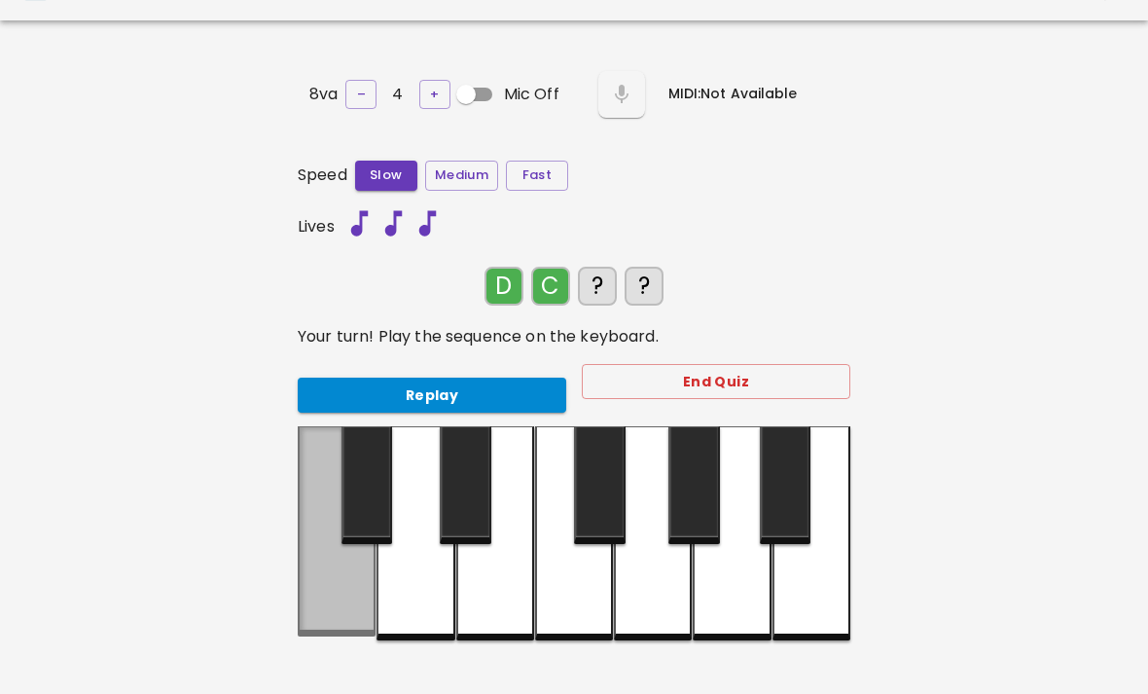
click at [313, 578] on div at bounding box center [337, 531] width 78 height 210
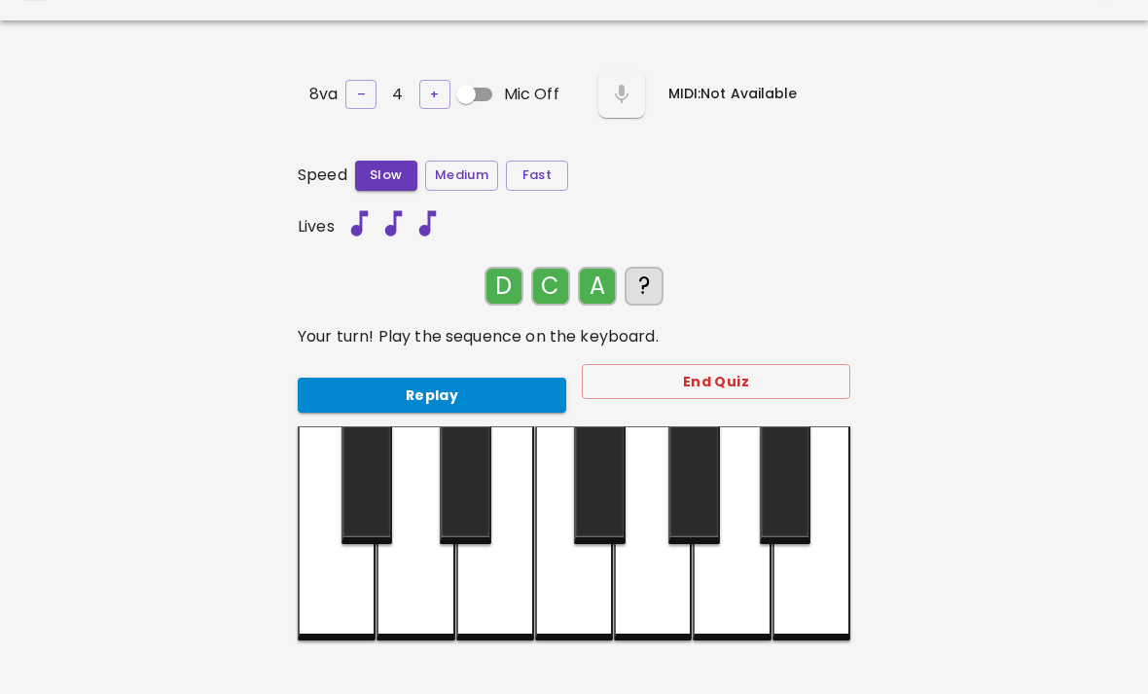
click at [730, 571] on div at bounding box center [732, 533] width 78 height 214
click at [294, 393] on div "Replay" at bounding box center [424, 388] width 284 height 52
click at [293, 393] on div "Replay" at bounding box center [424, 388] width 284 height 52
click at [324, 403] on button "Replay" at bounding box center [432, 396] width 269 height 36
click at [338, 404] on button "Replay" at bounding box center [432, 396] width 269 height 36
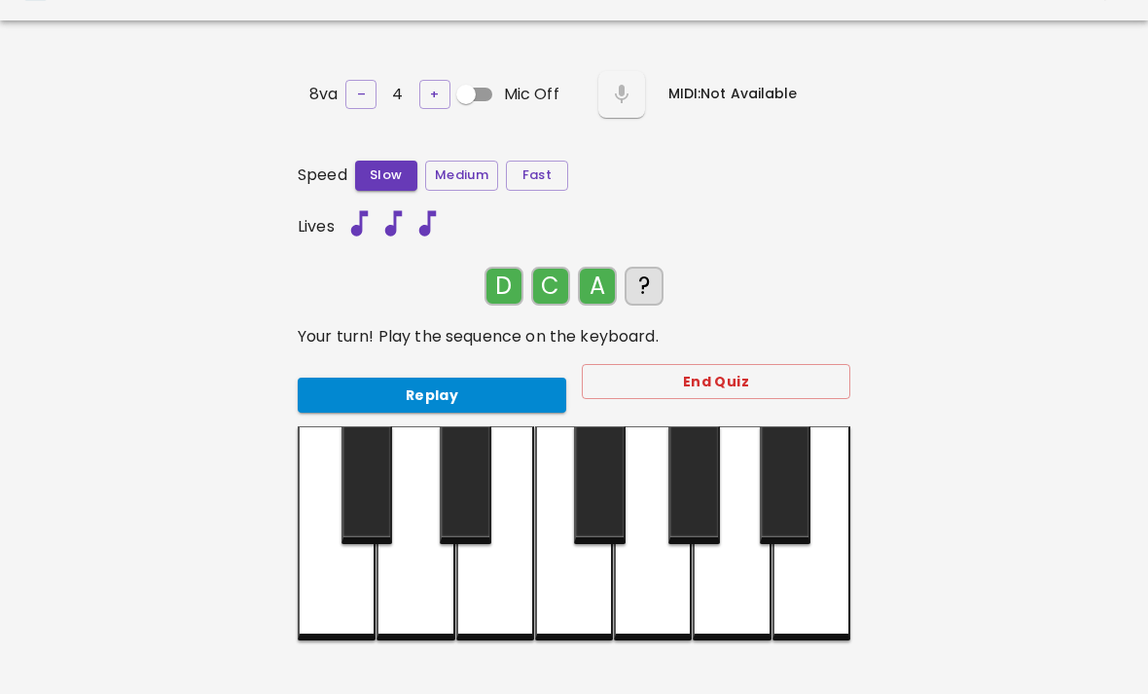
click at [301, 392] on button "Replay" at bounding box center [432, 396] width 269 height 36
click at [493, 617] on div at bounding box center [495, 533] width 78 height 214
click at [422, 607] on div at bounding box center [416, 533] width 78 height 214
click at [351, 597] on div at bounding box center [337, 533] width 78 height 214
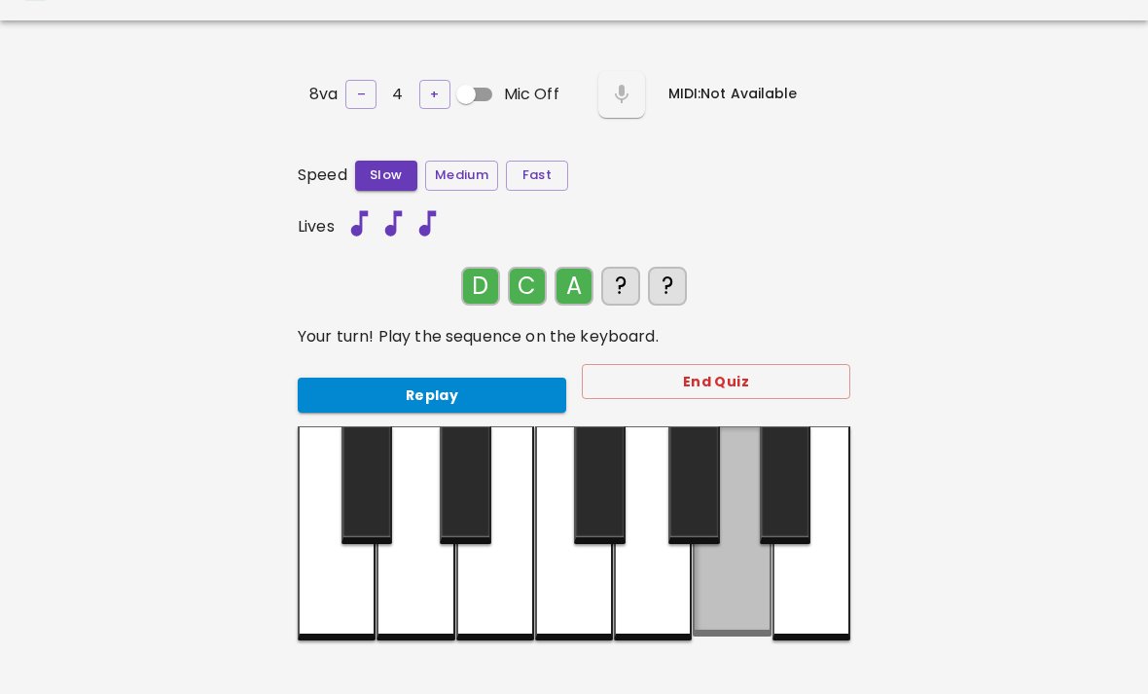
click at [746, 570] on div at bounding box center [732, 531] width 78 height 210
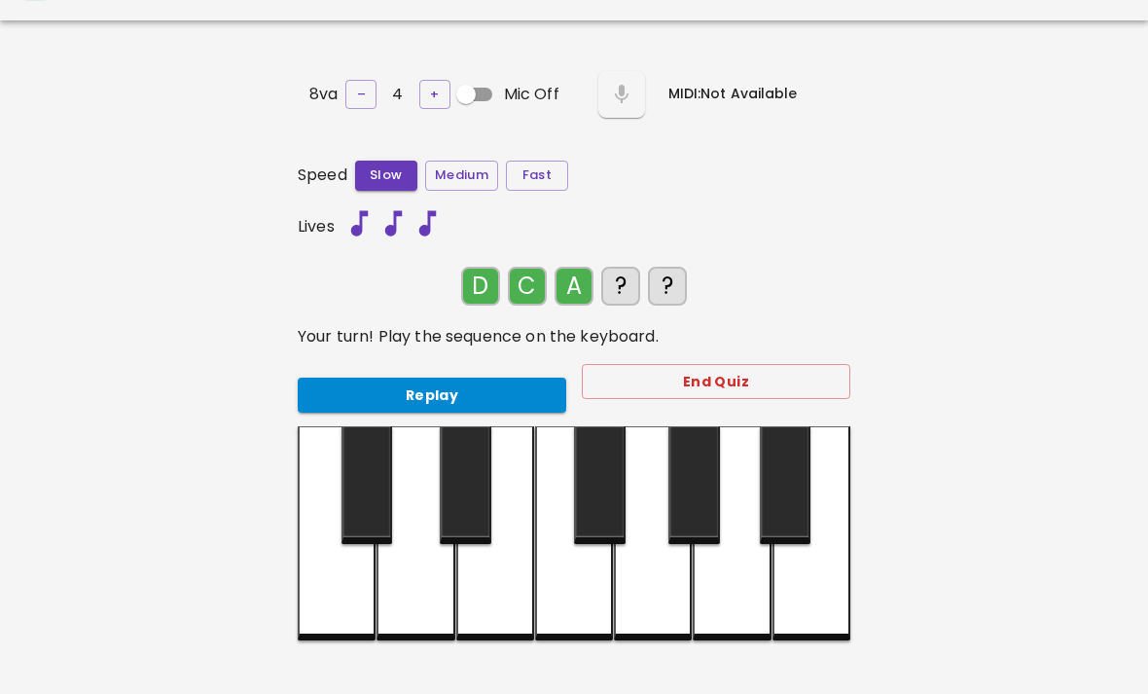
click at [477, 388] on button "Replay" at bounding box center [432, 396] width 269 height 36
click at [465, 395] on button "Replay" at bounding box center [432, 396] width 269 height 36
click at [485, 394] on button "Replay" at bounding box center [432, 396] width 269 height 36
click at [503, 565] on div at bounding box center [495, 533] width 78 height 214
click at [423, 577] on div at bounding box center [416, 533] width 78 height 214
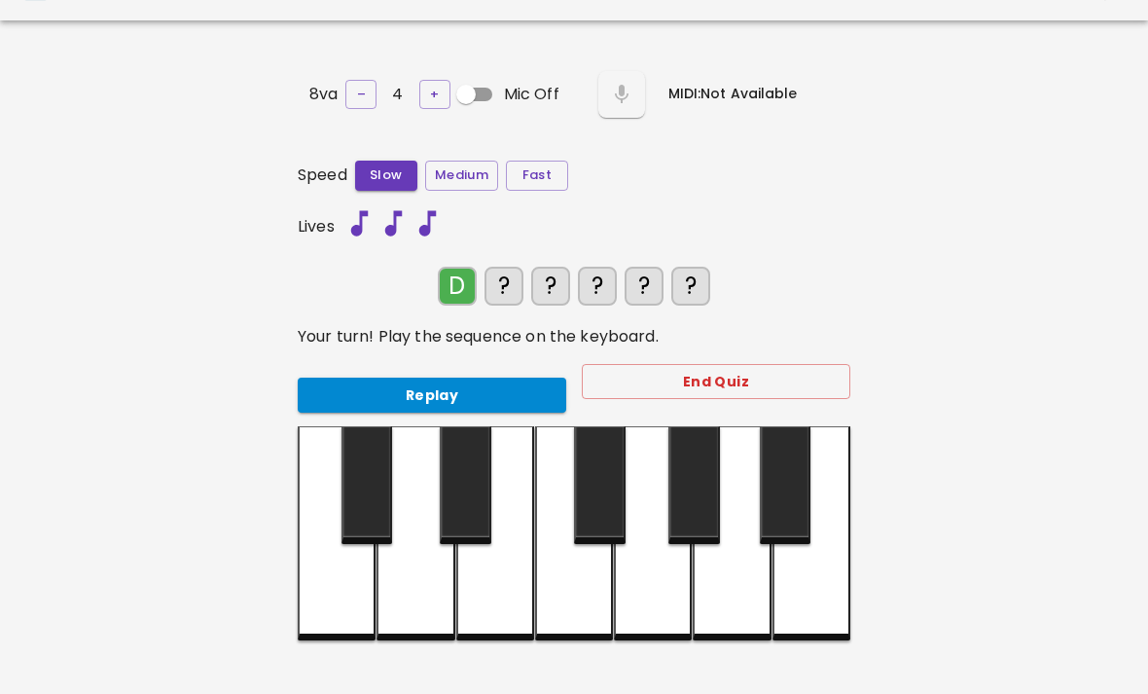
click at [418, 589] on div at bounding box center [416, 533] width 78 height 214
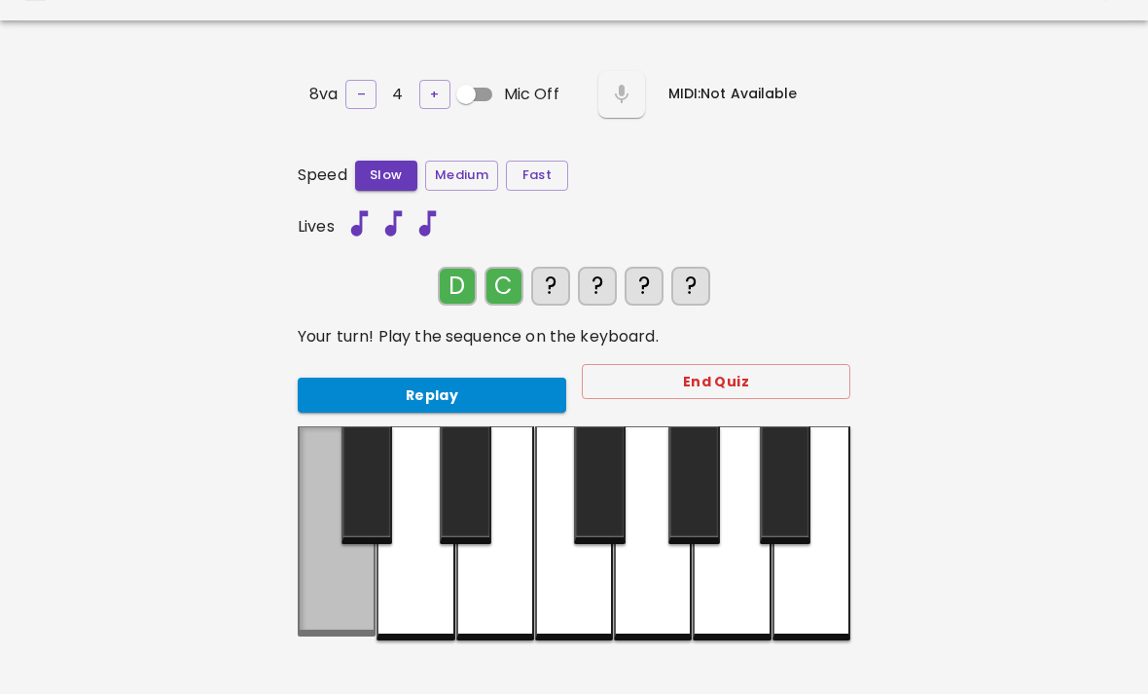
click at [331, 583] on div at bounding box center [337, 531] width 78 height 210
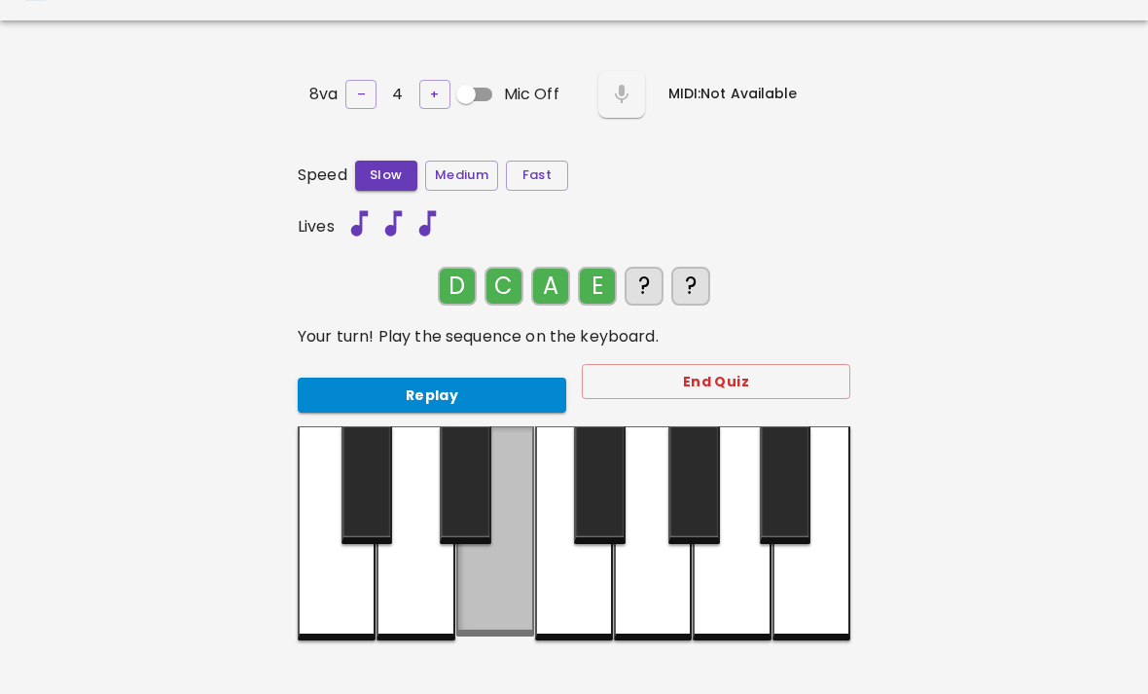
click at [494, 581] on div at bounding box center [495, 531] width 78 height 210
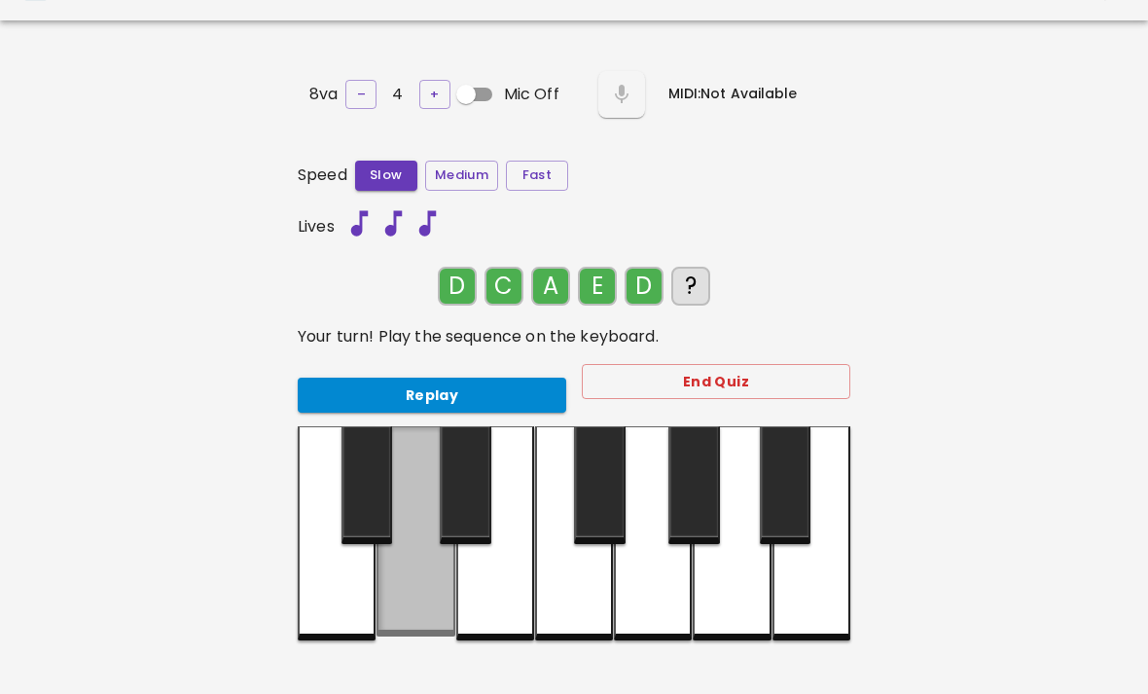
click at [428, 599] on div at bounding box center [416, 531] width 78 height 210
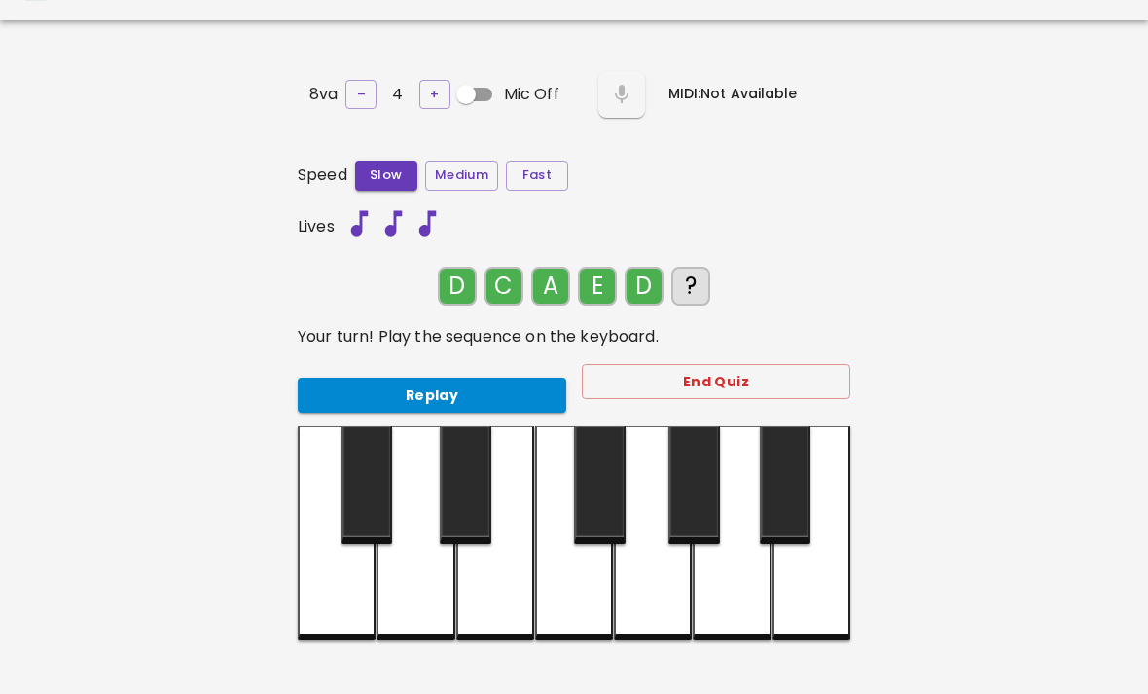
click at [517, 378] on button "Replay" at bounding box center [432, 396] width 269 height 36
click at [327, 590] on div at bounding box center [337, 533] width 78 height 214
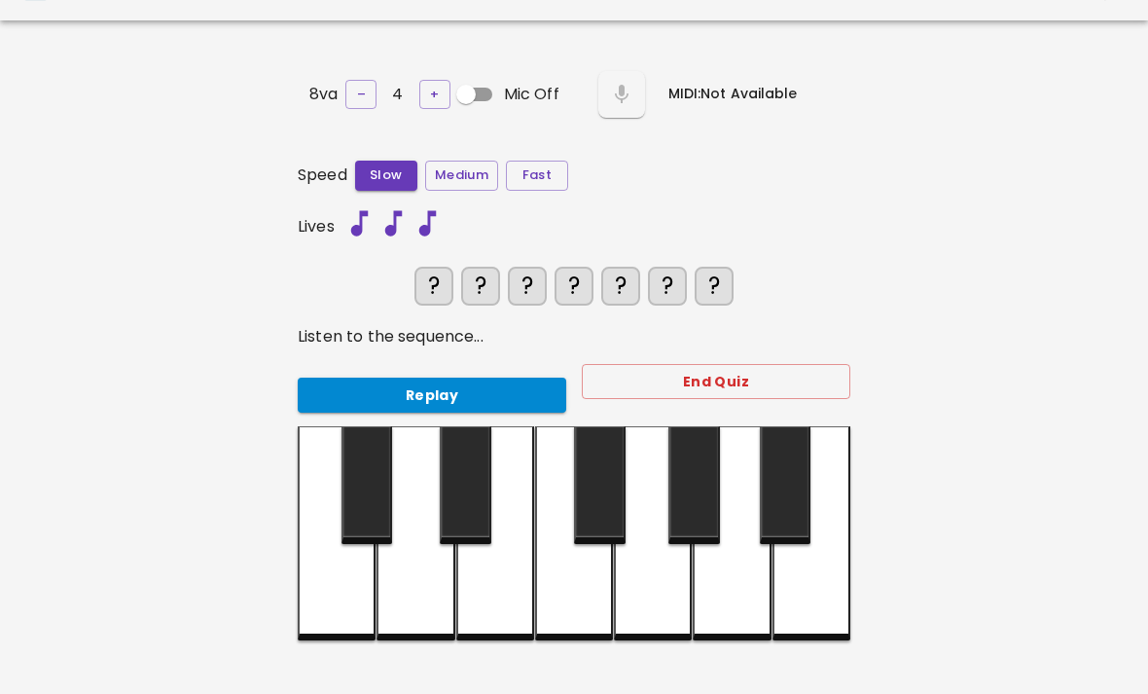
click at [502, 390] on button "Replay" at bounding box center [432, 396] width 269 height 36
click at [423, 596] on div at bounding box center [416, 533] width 78 height 214
click at [330, 600] on div at bounding box center [337, 533] width 78 height 214
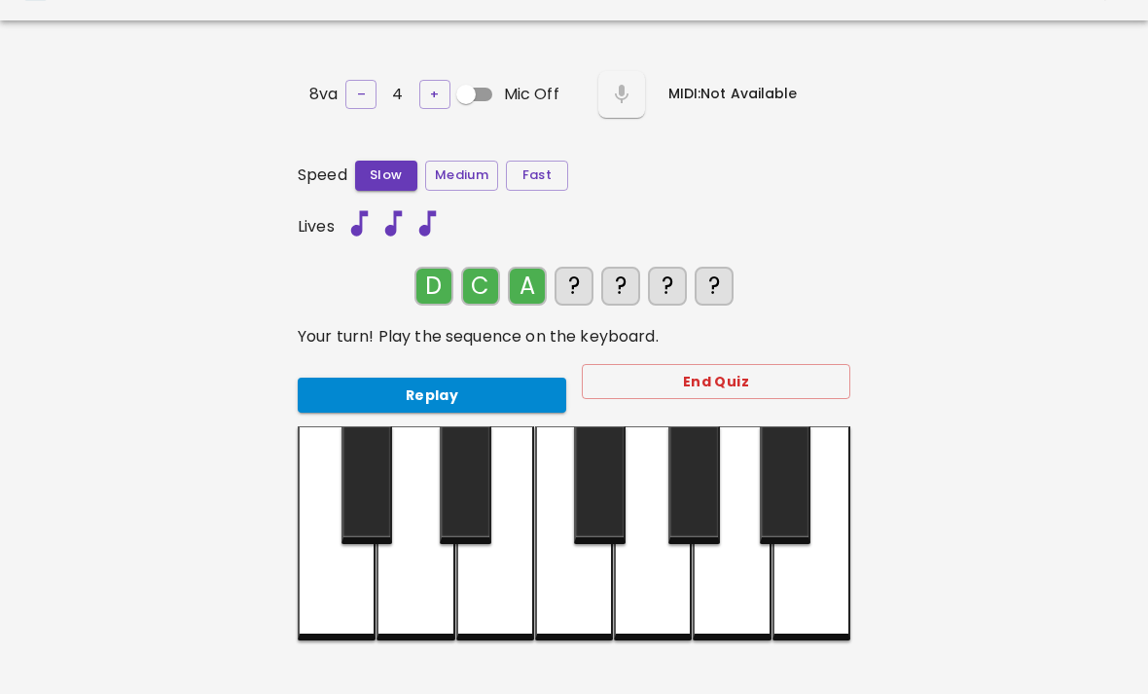
click at [742, 574] on div at bounding box center [732, 533] width 78 height 214
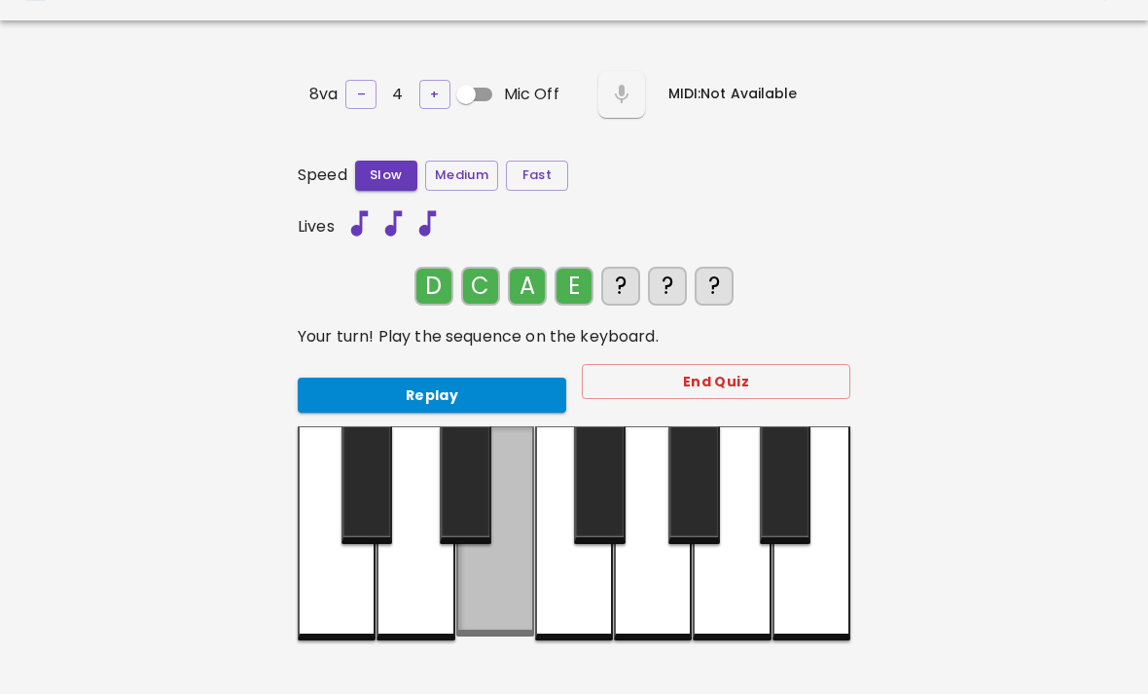
click at [494, 574] on div at bounding box center [495, 531] width 78 height 210
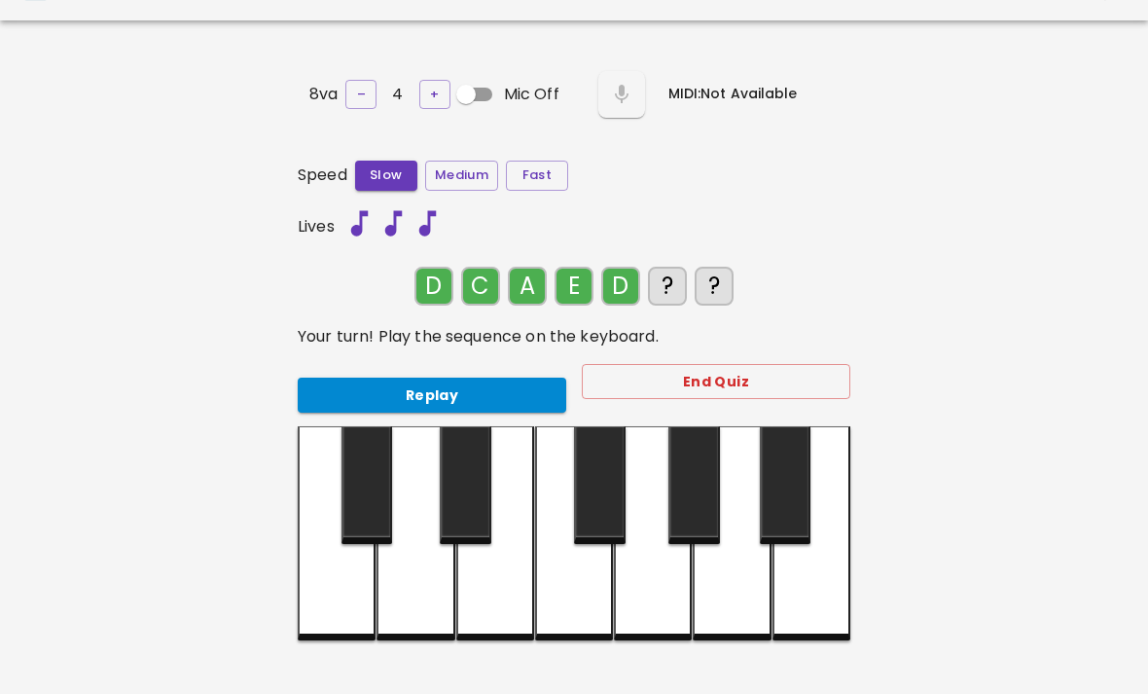
click at [433, 582] on div at bounding box center [416, 533] width 78 height 214
click at [346, 595] on div at bounding box center [337, 533] width 78 height 214
click at [516, 378] on button "Replay" at bounding box center [432, 396] width 269 height 36
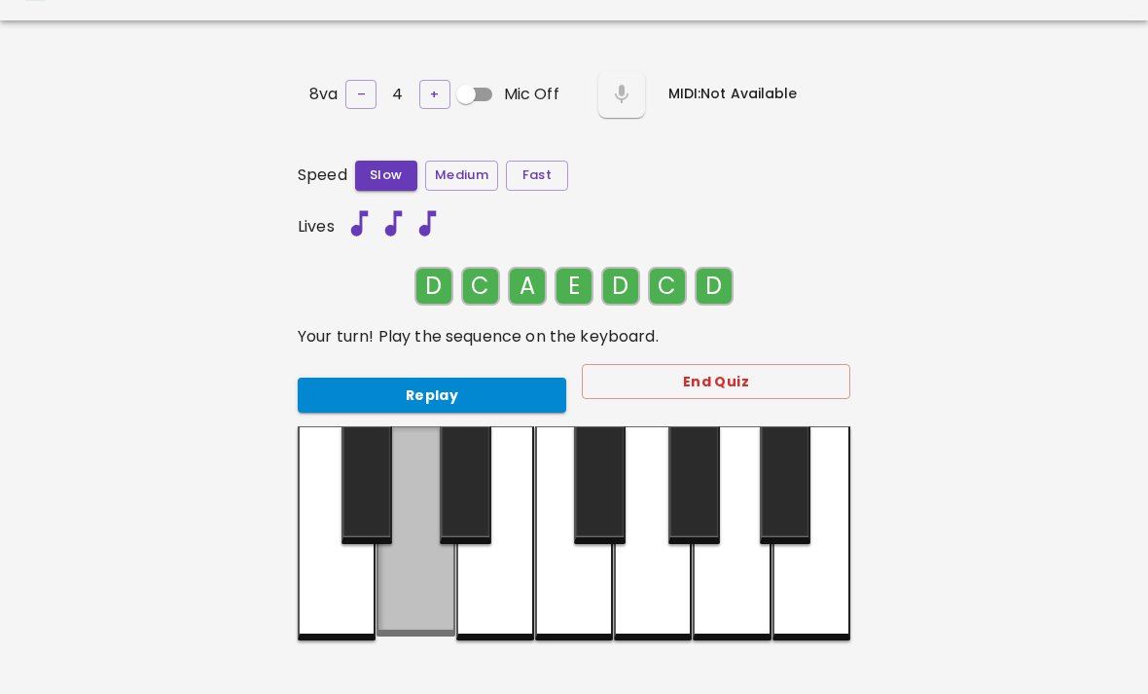
click at [413, 580] on div at bounding box center [416, 531] width 78 height 210
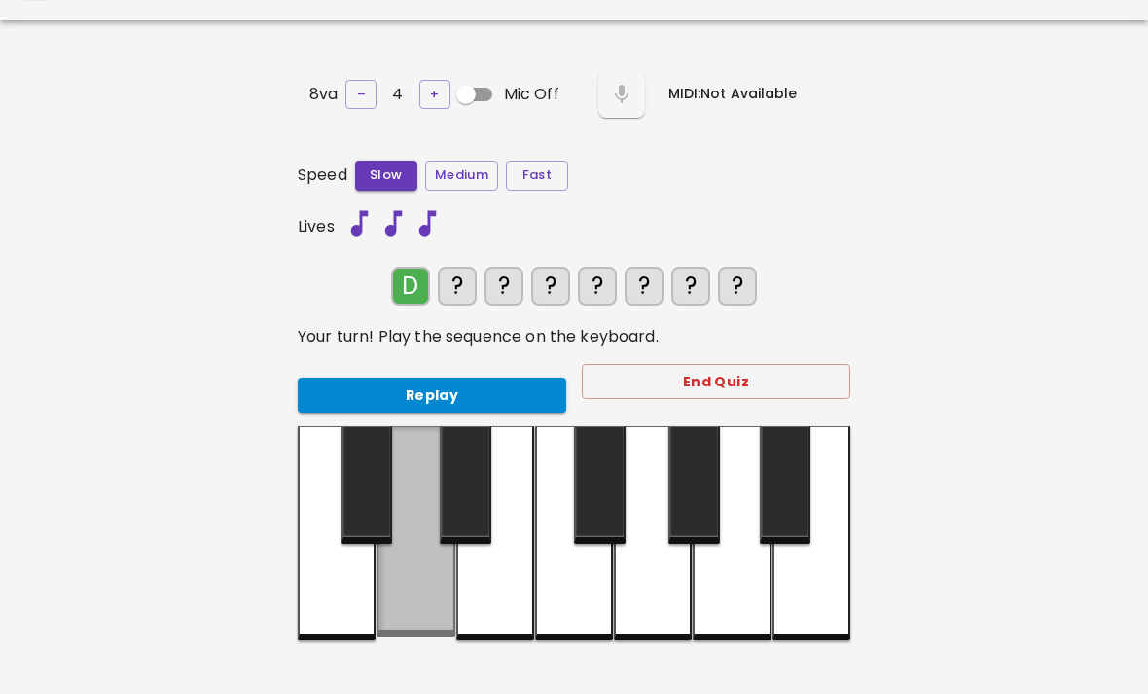
click at [415, 583] on div at bounding box center [416, 531] width 78 height 210
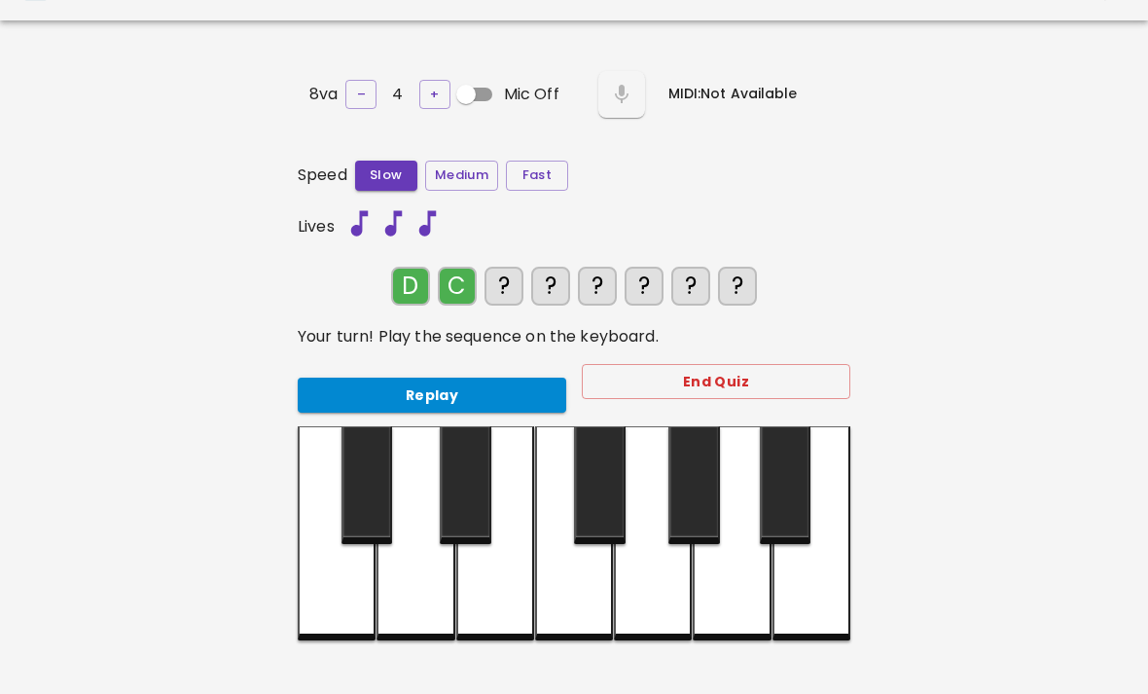
click at [360, 584] on div at bounding box center [337, 533] width 78 height 214
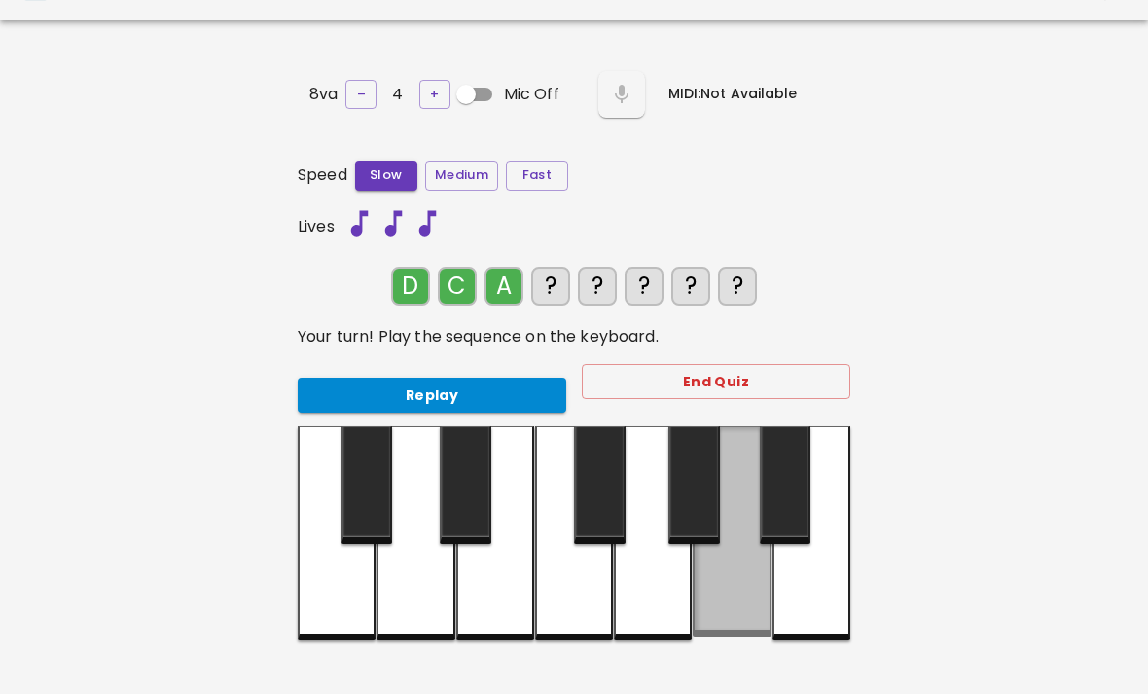
click at [739, 573] on div at bounding box center [732, 531] width 78 height 210
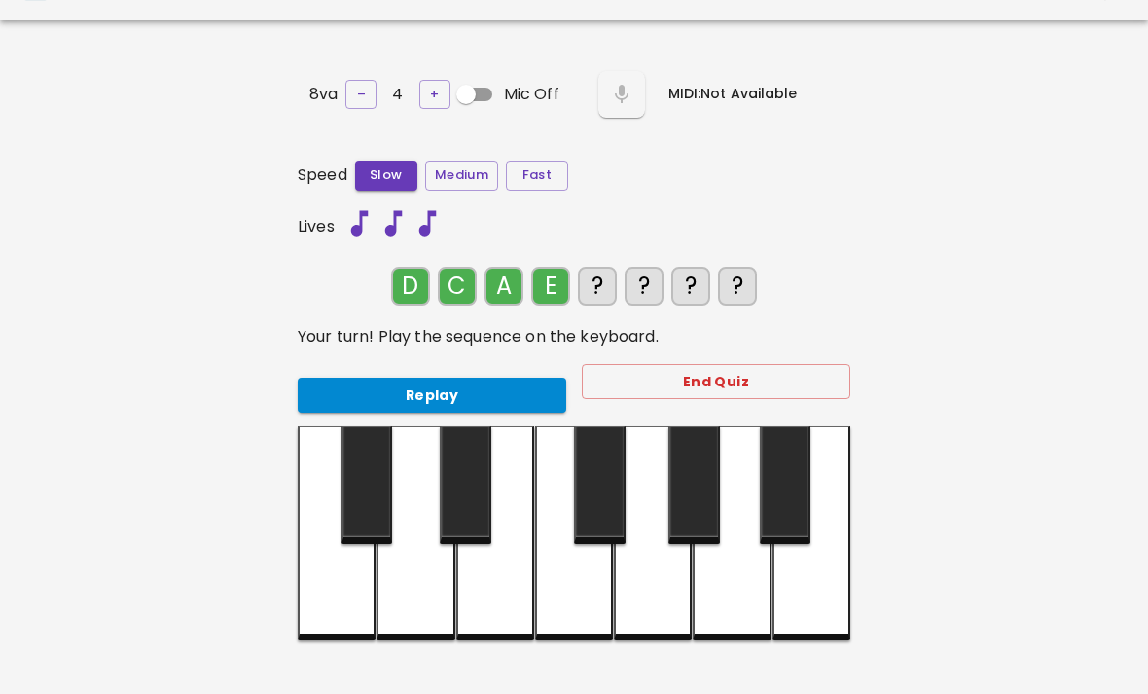
click at [489, 560] on div at bounding box center [495, 533] width 78 height 214
click at [441, 581] on div at bounding box center [416, 533] width 78 height 214
click at [353, 599] on div at bounding box center [337, 533] width 78 height 214
click at [418, 574] on div at bounding box center [416, 533] width 78 height 214
click at [828, 574] on div at bounding box center [812, 533] width 78 height 214
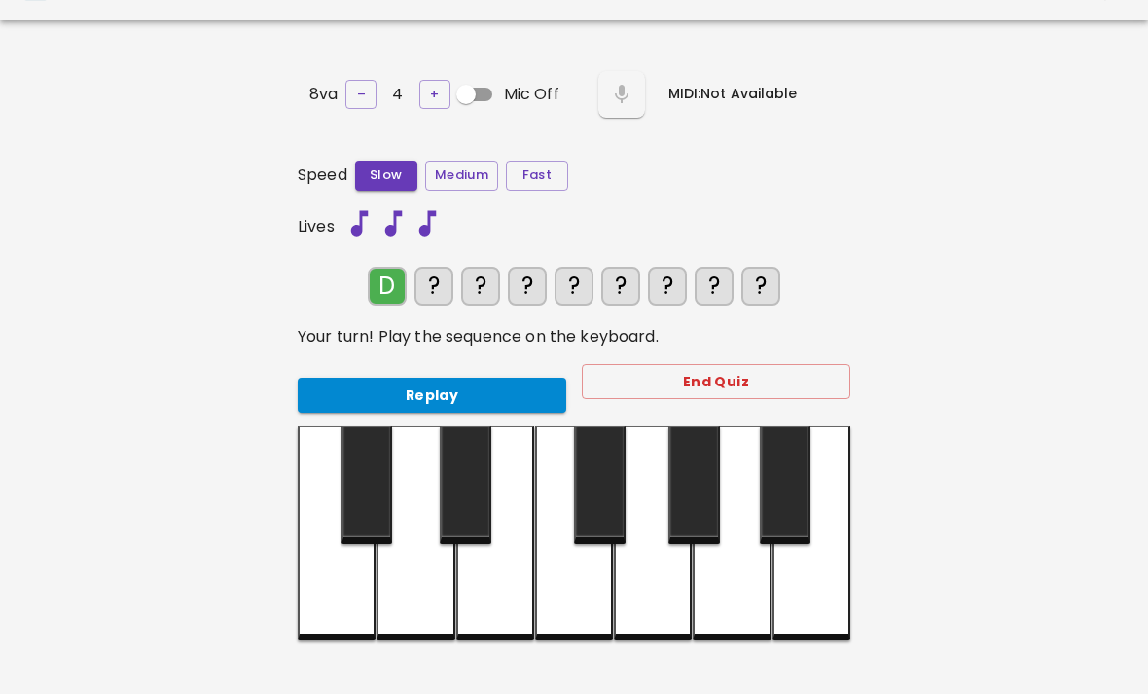
click at [430, 580] on div at bounding box center [416, 533] width 78 height 214
click at [353, 596] on div at bounding box center [337, 533] width 78 height 214
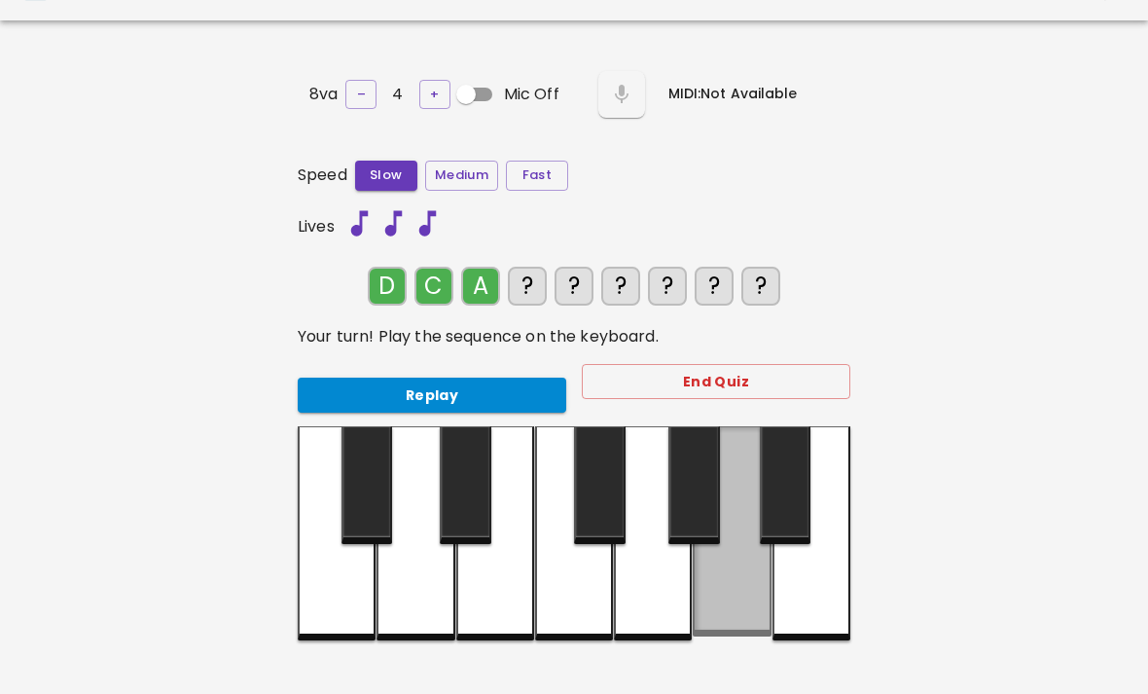
click at [725, 570] on div at bounding box center [732, 531] width 78 height 210
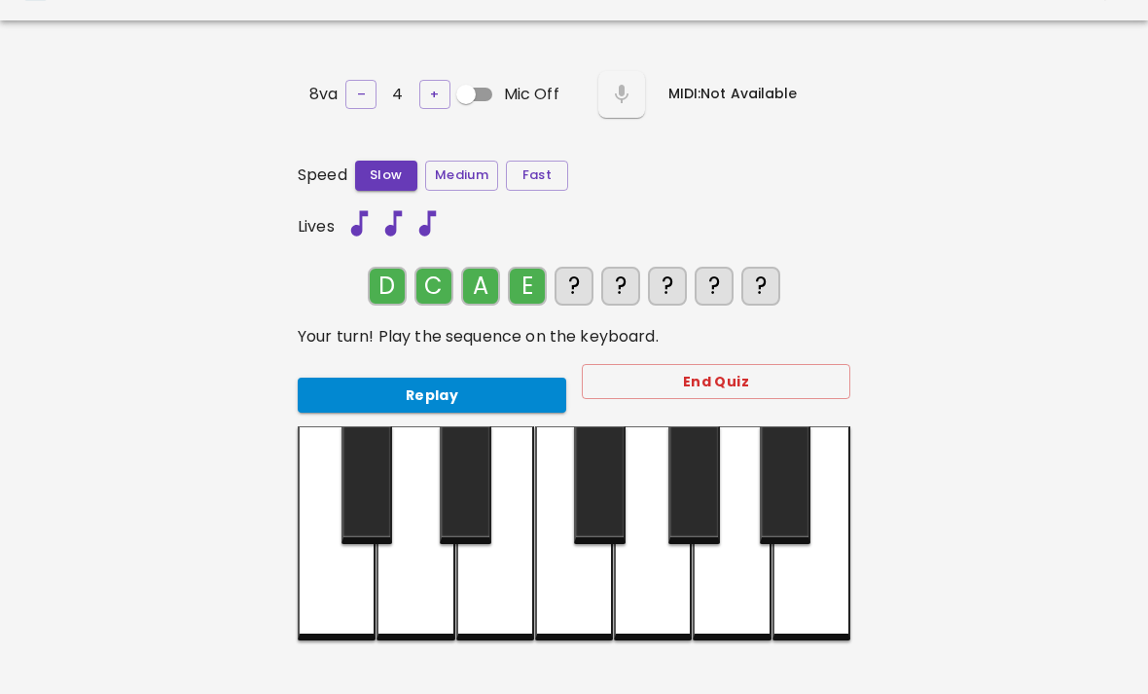
click at [503, 590] on div at bounding box center [495, 533] width 78 height 214
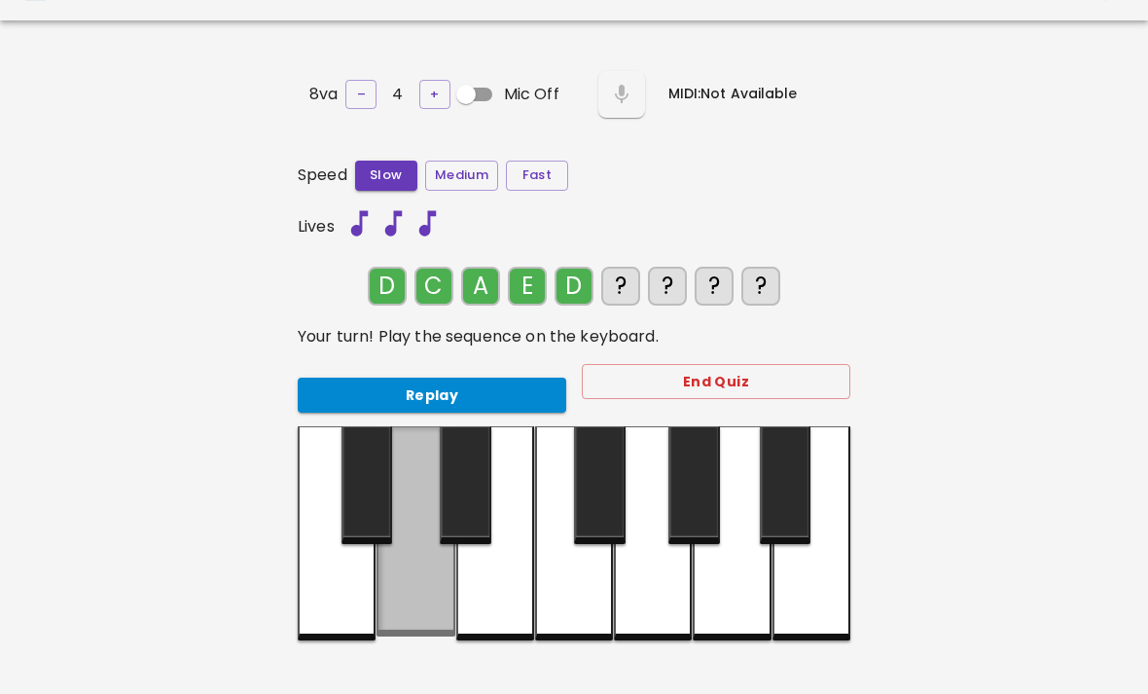
click at [423, 599] on div at bounding box center [416, 531] width 78 height 210
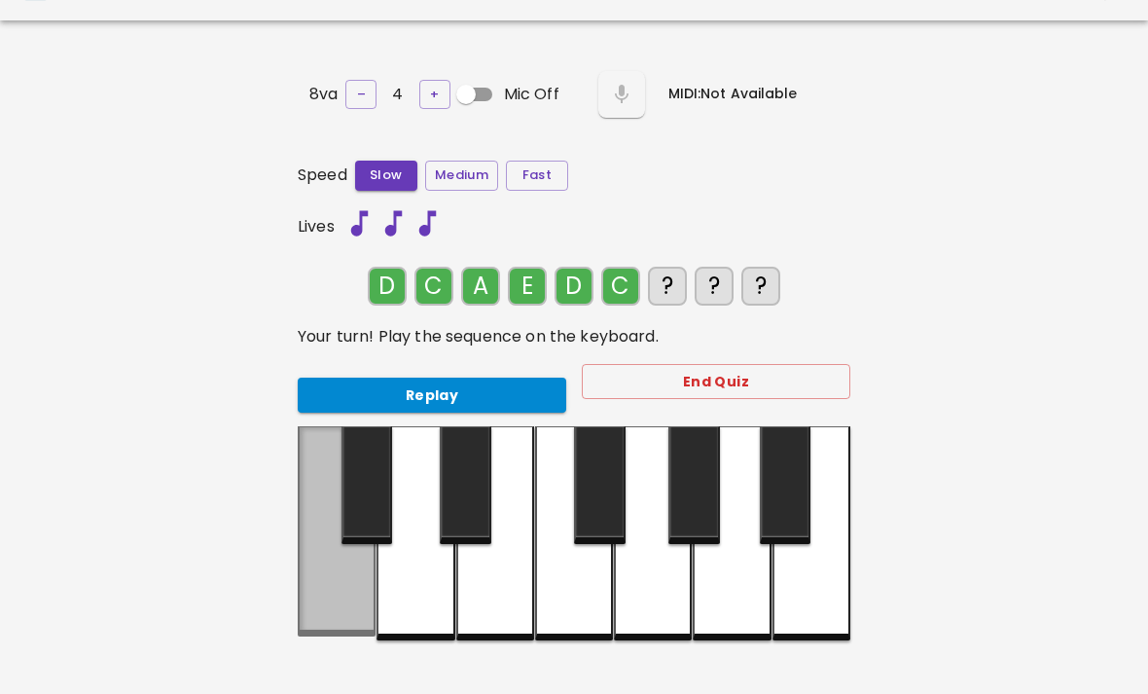
click at [331, 616] on div at bounding box center [337, 531] width 78 height 210
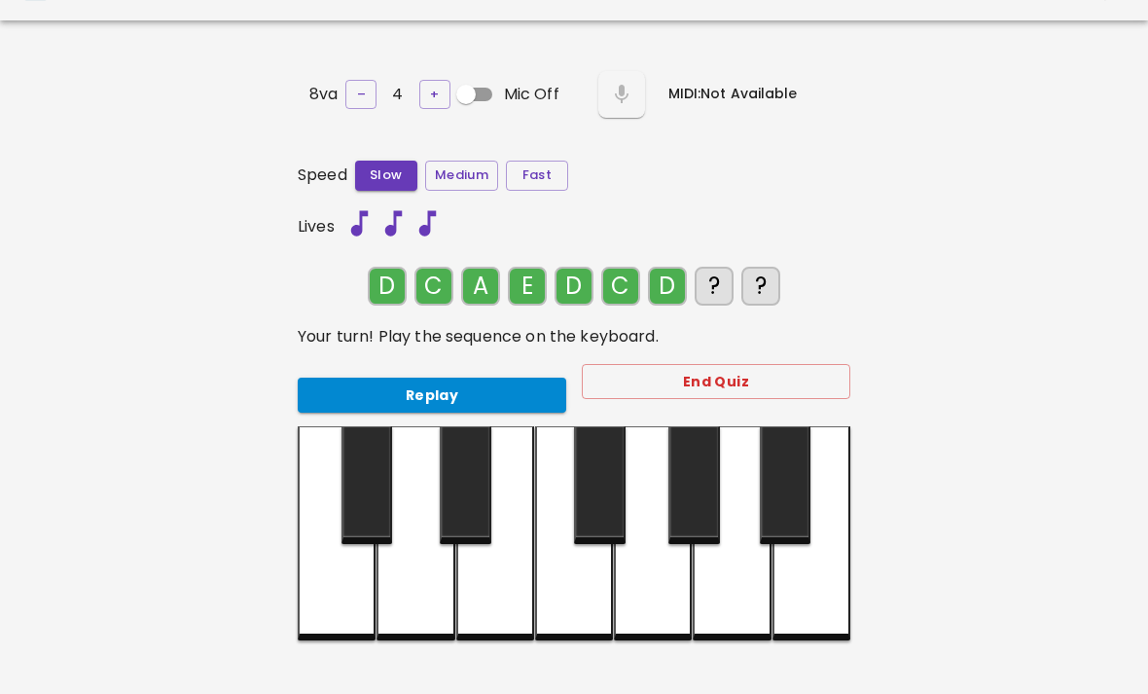
click at [387, 599] on div at bounding box center [416, 533] width 78 height 214
click at [818, 579] on div at bounding box center [812, 533] width 78 height 214
click at [463, 366] on div "Replay" at bounding box center [424, 388] width 284 height 52
click at [462, 366] on div "Replay" at bounding box center [424, 388] width 284 height 52
click at [503, 378] on button "Replay" at bounding box center [432, 396] width 269 height 36
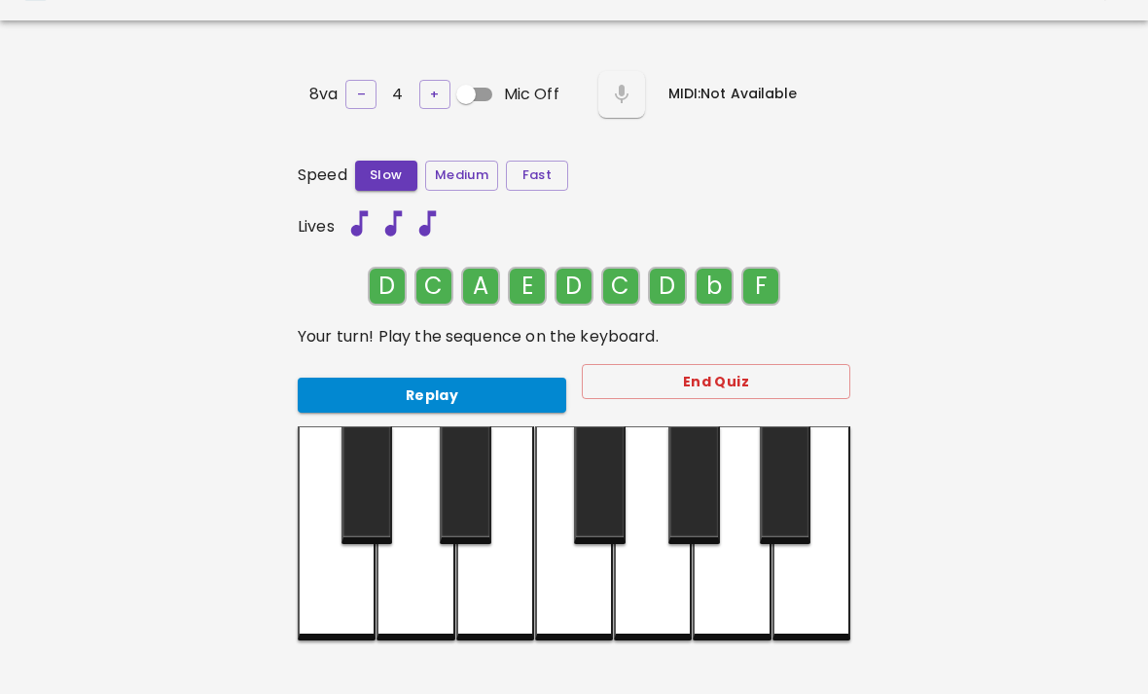
click at [572, 586] on div at bounding box center [574, 533] width 78 height 214
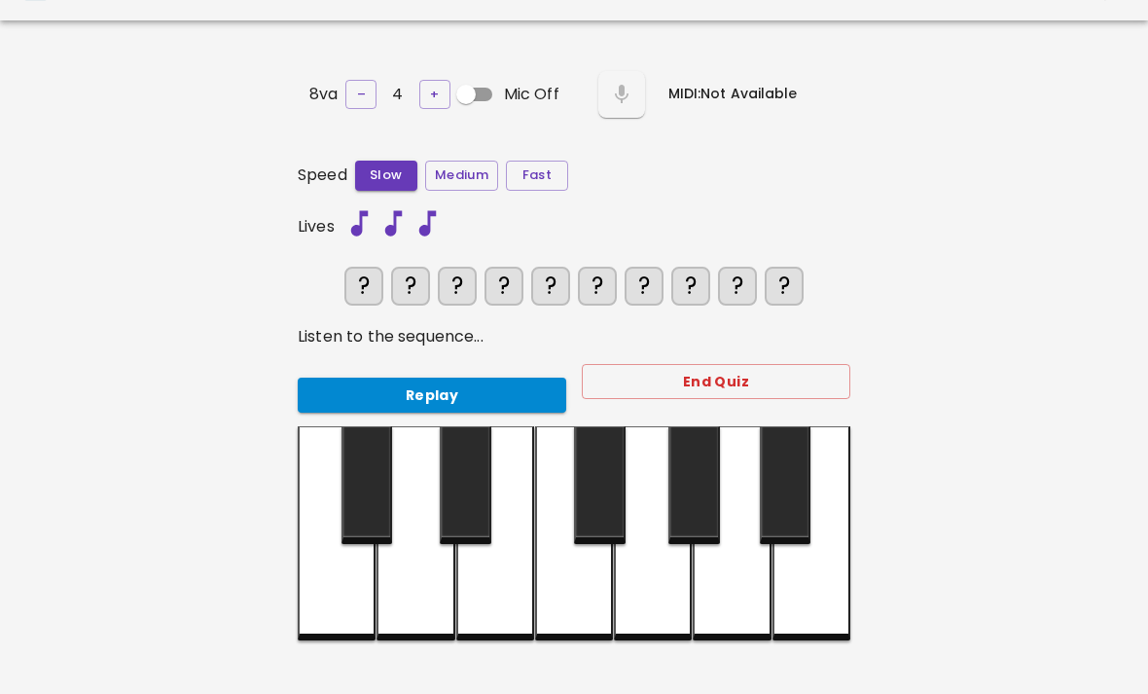
click at [459, 381] on button "Replay" at bounding box center [432, 396] width 269 height 36
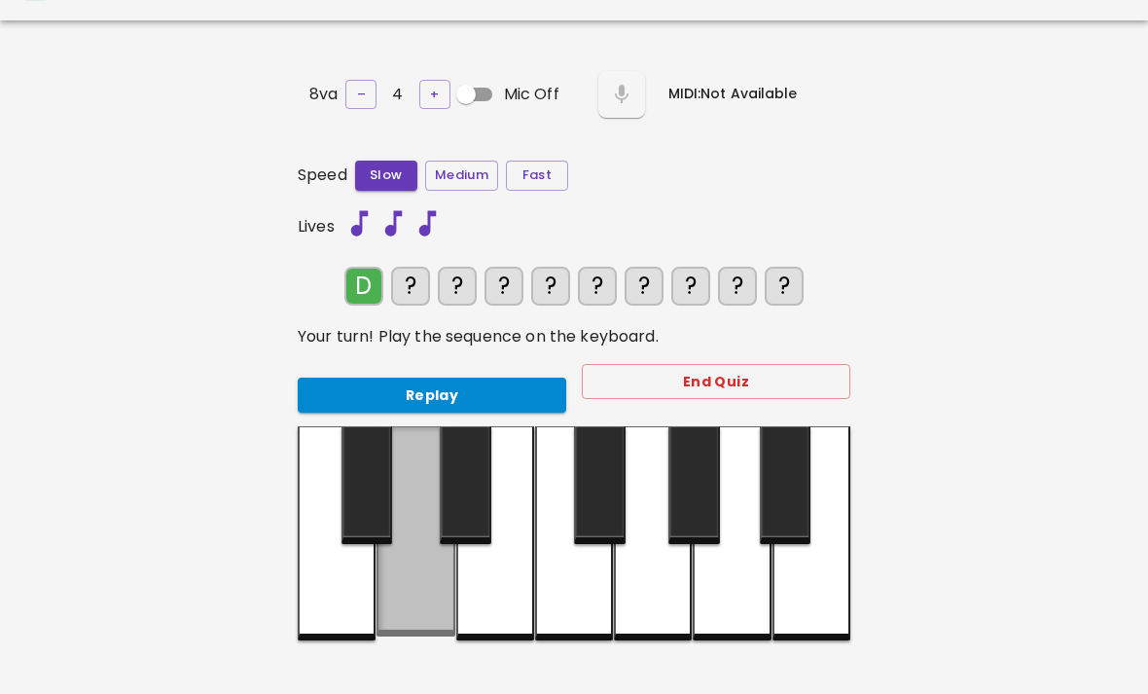
click at [414, 577] on div at bounding box center [416, 531] width 78 height 210
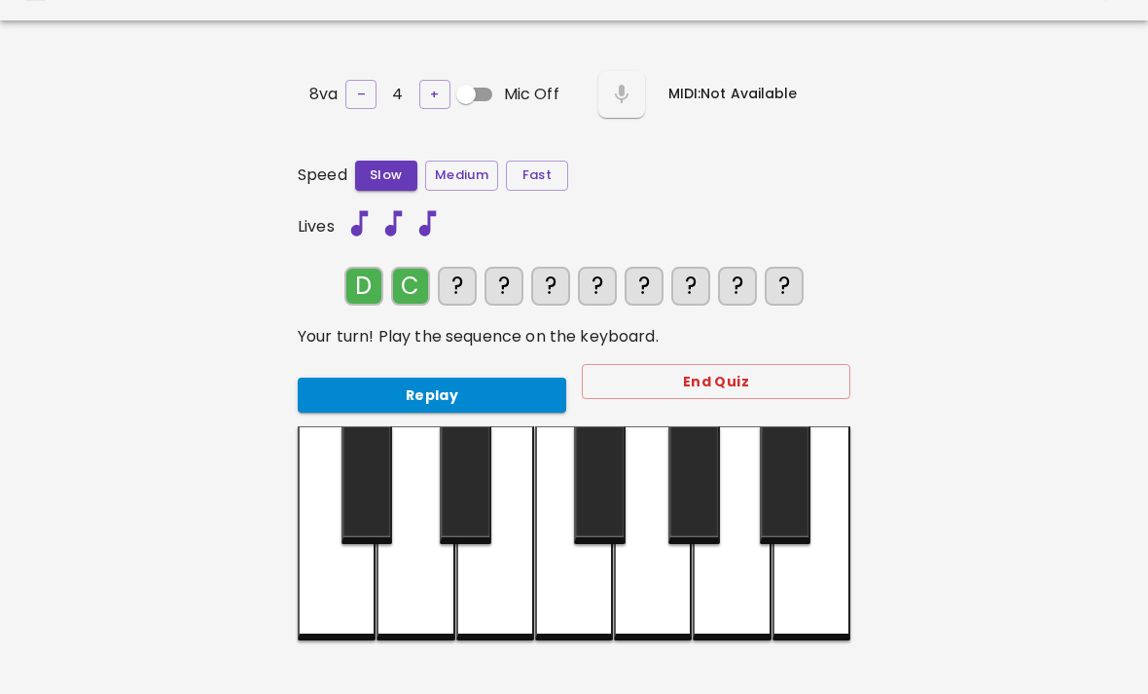
click at [342, 593] on div at bounding box center [337, 533] width 78 height 214
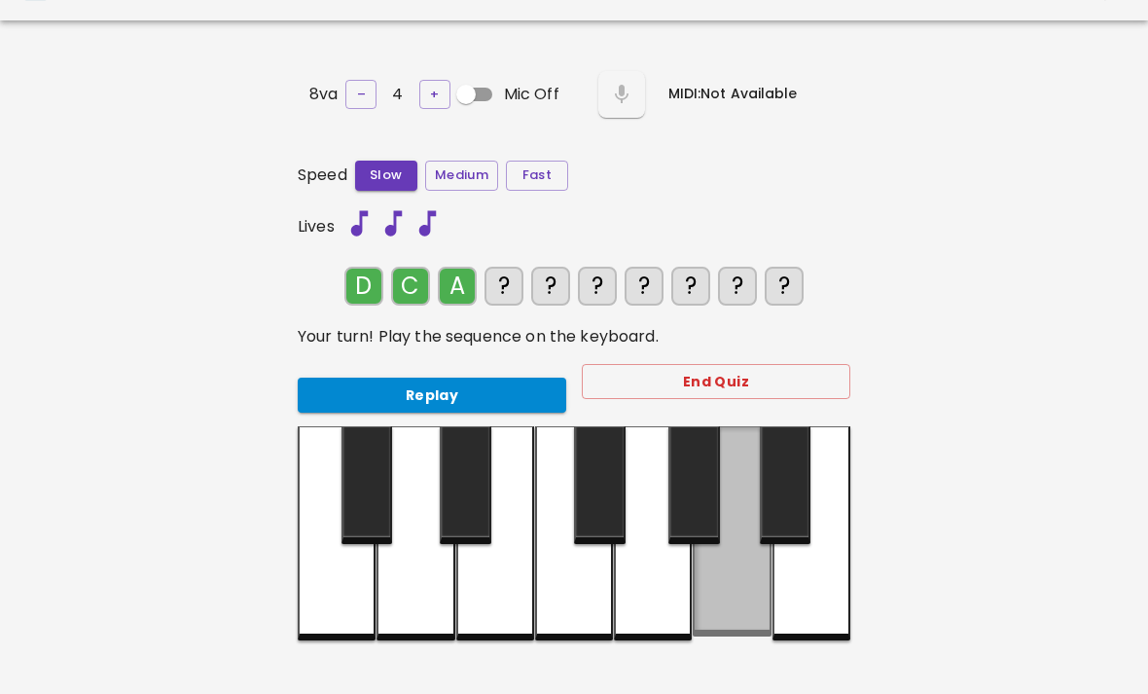
click at [733, 593] on div at bounding box center [732, 531] width 78 height 210
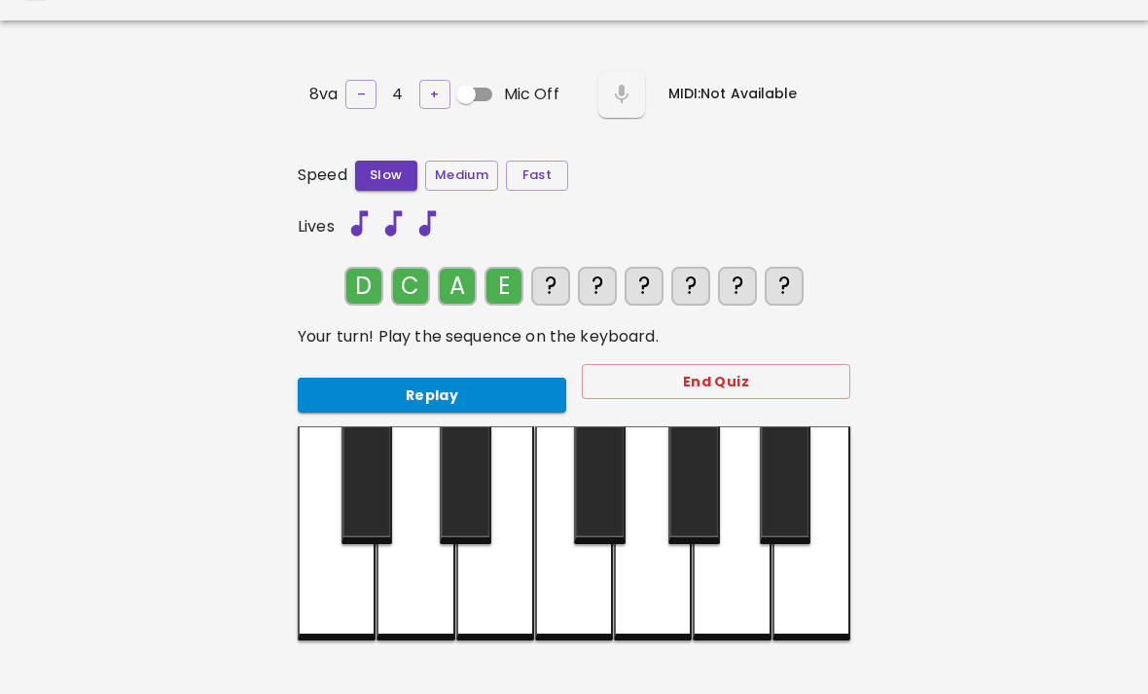
click at [489, 587] on div at bounding box center [495, 533] width 78 height 214
click at [424, 592] on div at bounding box center [416, 533] width 78 height 214
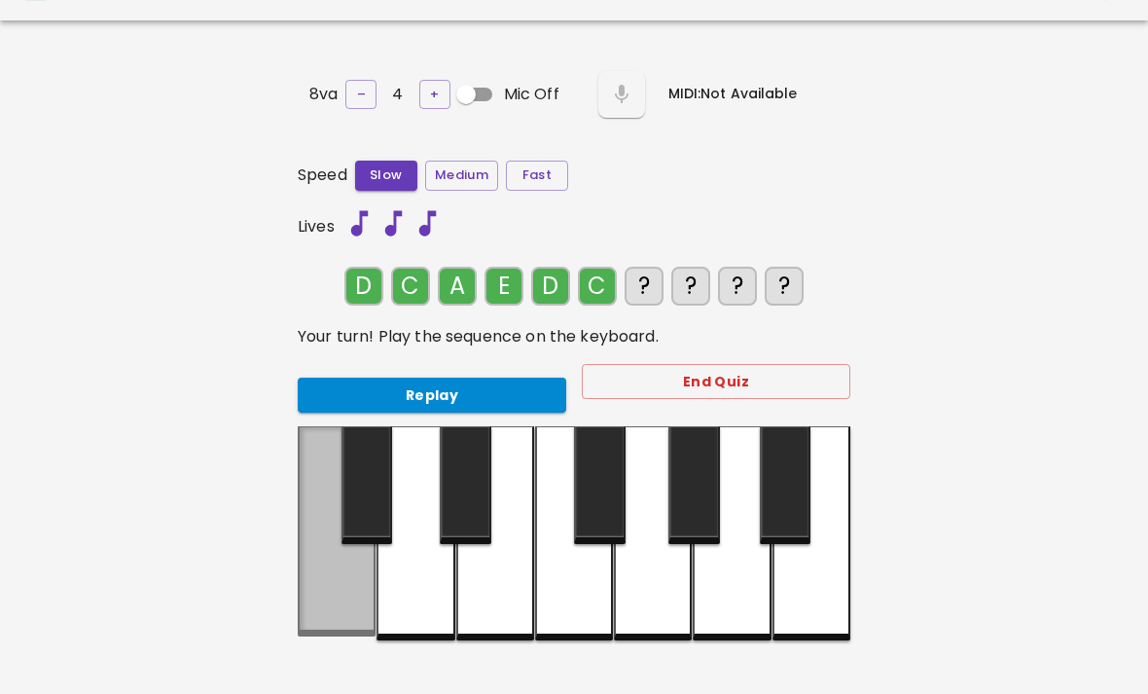
click at [324, 609] on div at bounding box center [337, 531] width 78 height 210
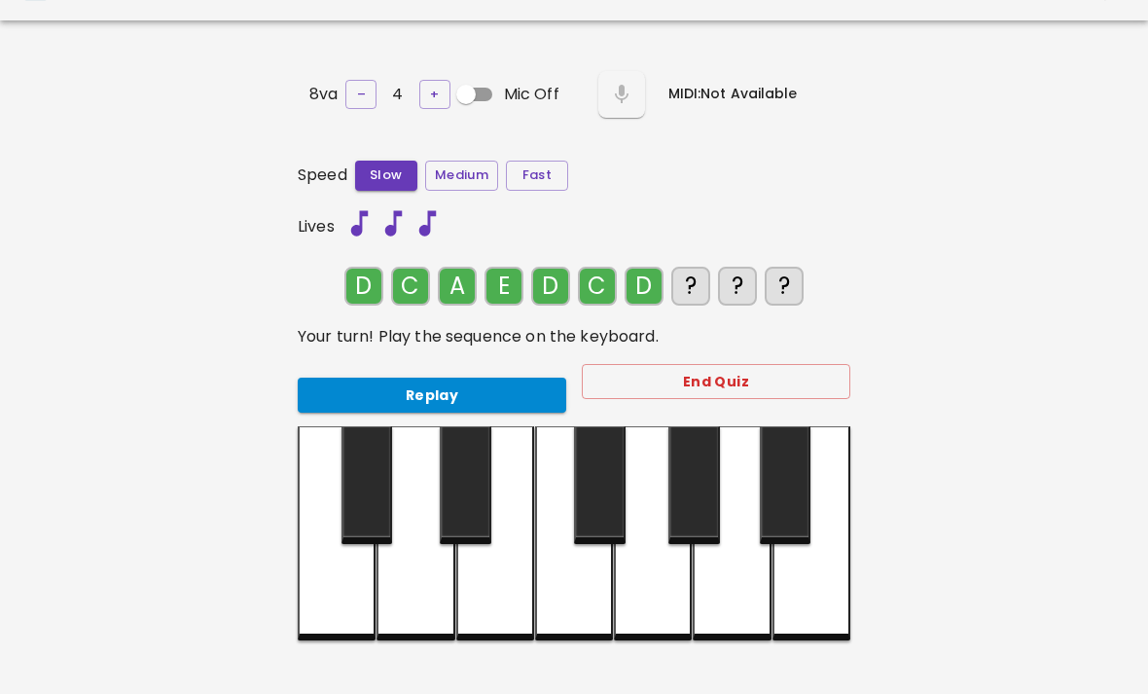
click at [420, 585] on div at bounding box center [416, 533] width 78 height 214
click at [828, 572] on div at bounding box center [812, 533] width 78 height 214
click at [567, 576] on div at bounding box center [574, 533] width 78 height 214
click at [485, 382] on button "Replay" at bounding box center [432, 396] width 269 height 36
click at [478, 402] on button "Replay" at bounding box center [432, 396] width 269 height 36
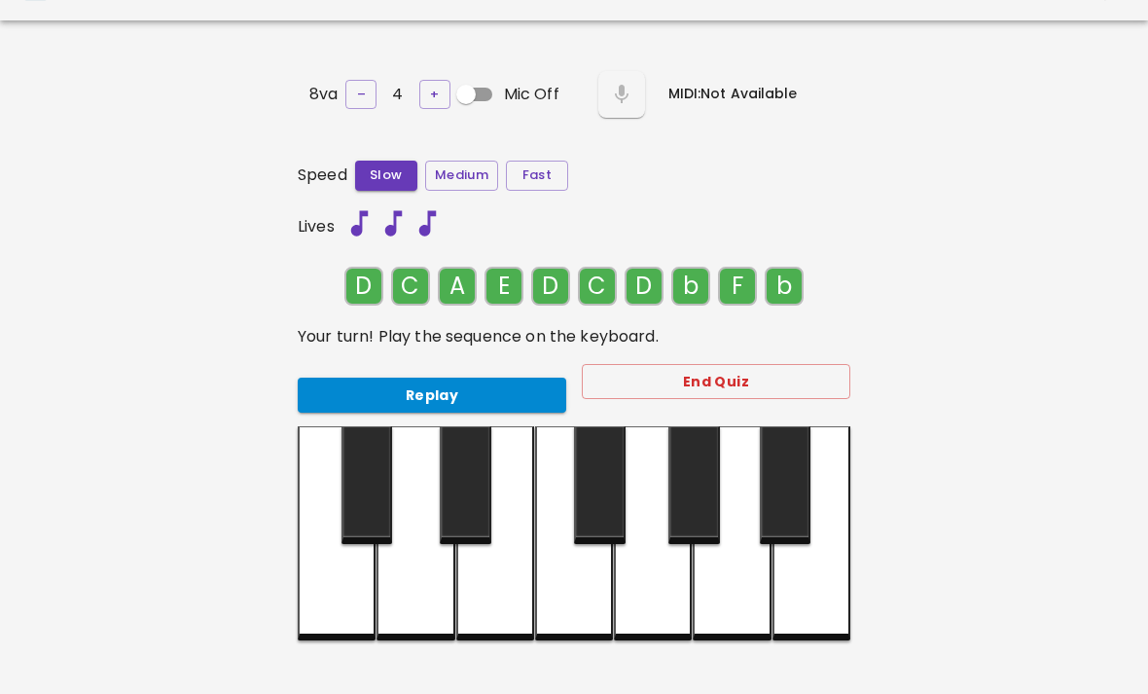
click at [824, 591] on div at bounding box center [812, 533] width 78 height 214
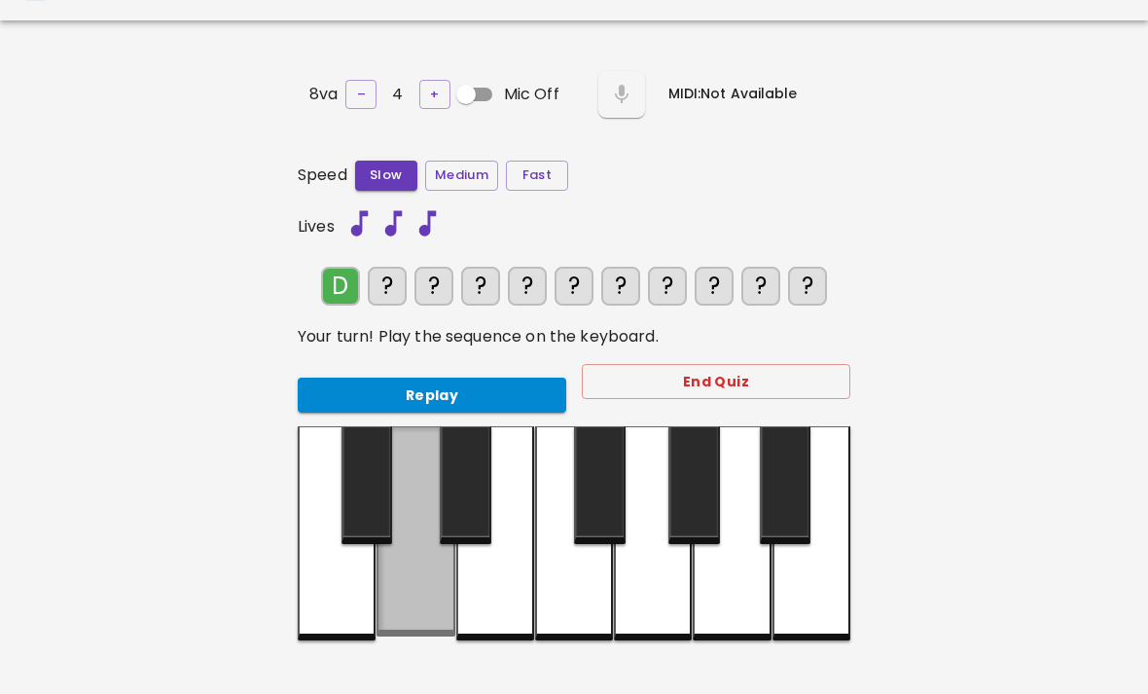
click at [421, 591] on div at bounding box center [416, 531] width 78 height 210
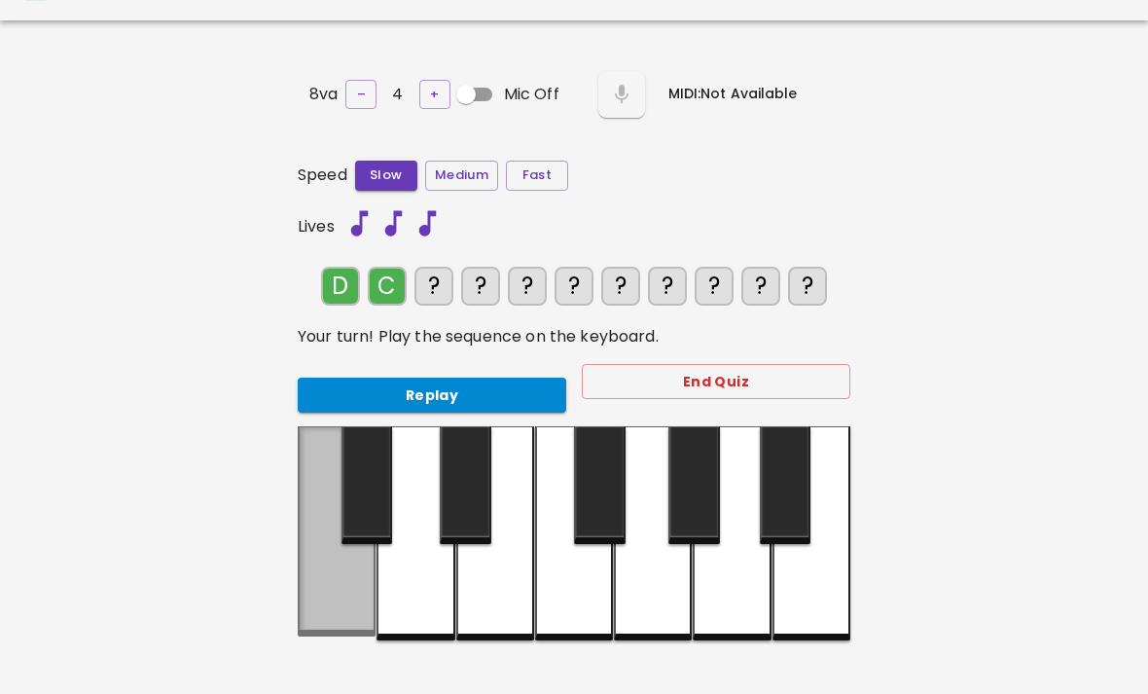
click at [337, 605] on div at bounding box center [337, 531] width 78 height 210
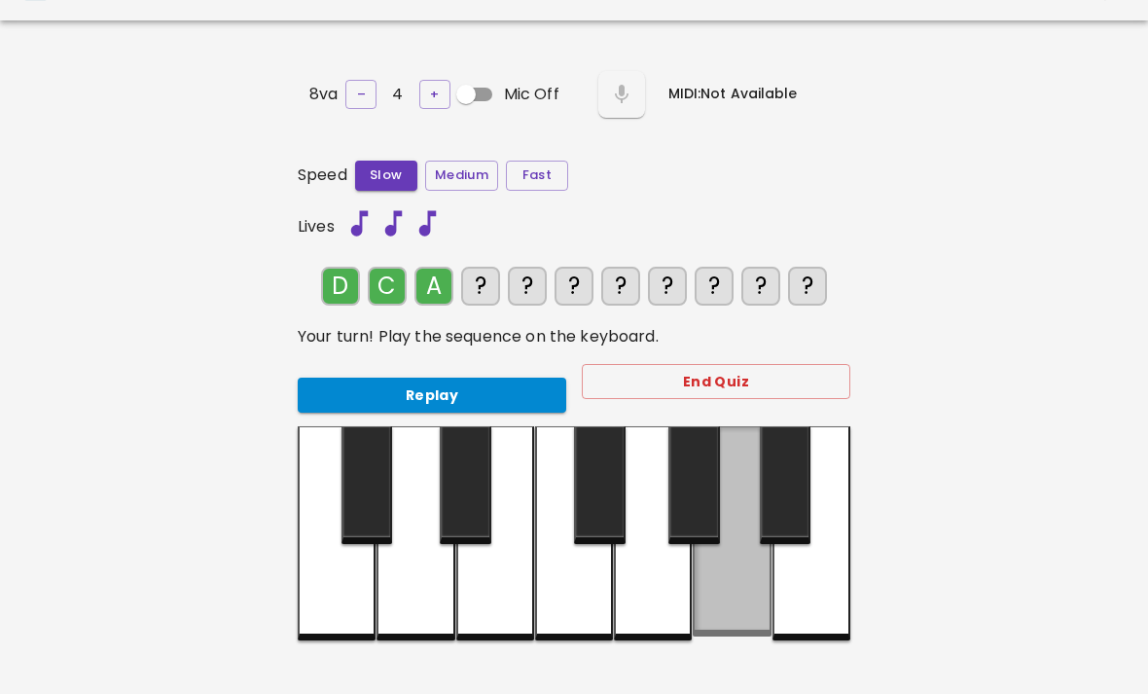
click at [731, 593] on div at bounding box center [732, 531] width 78 height 210
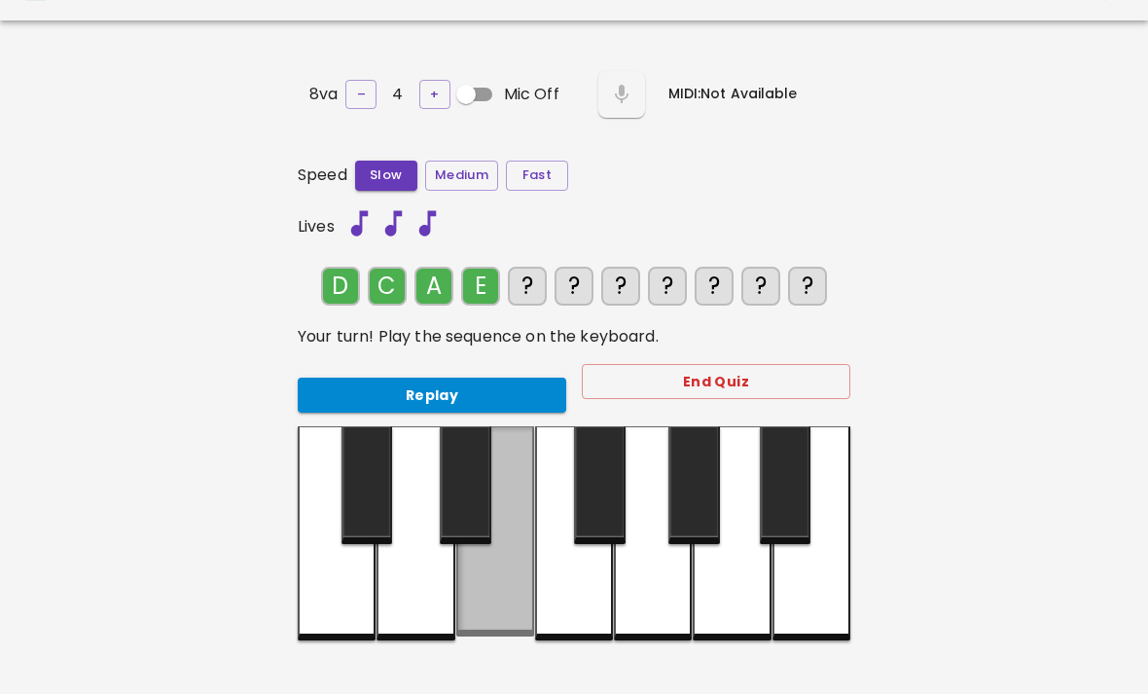
click at [511, 583] on div at bounding box center [495, 531] width 78 height 210
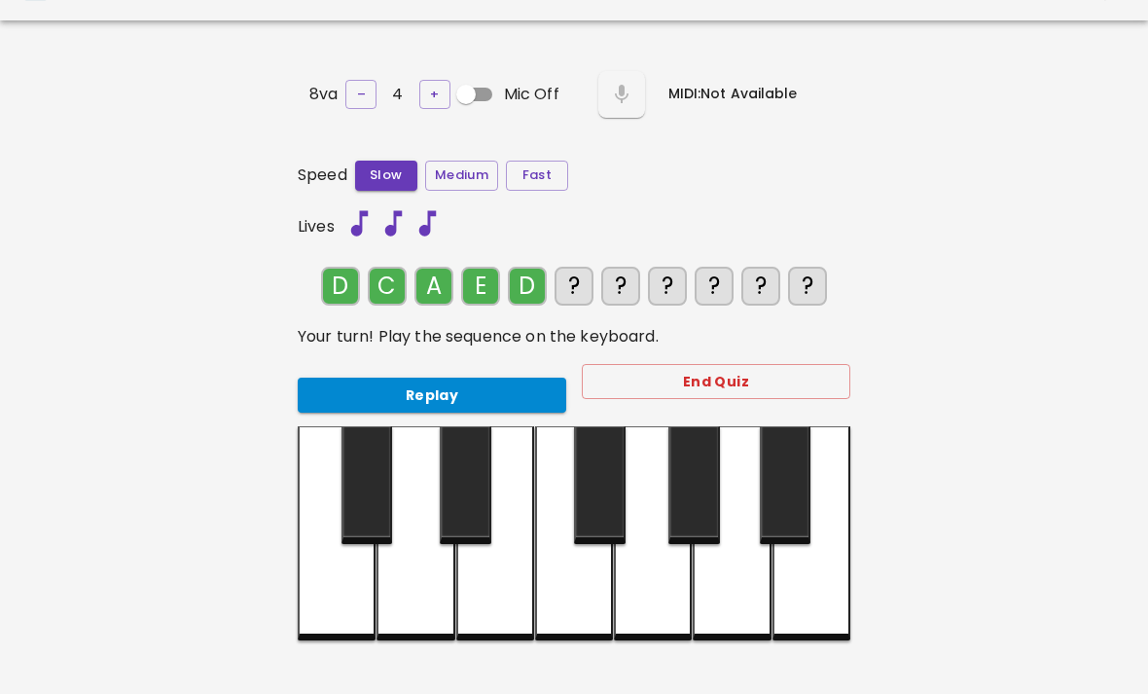
click at [424, 593] on div at bounding box center [416, 533] width 78 height 214
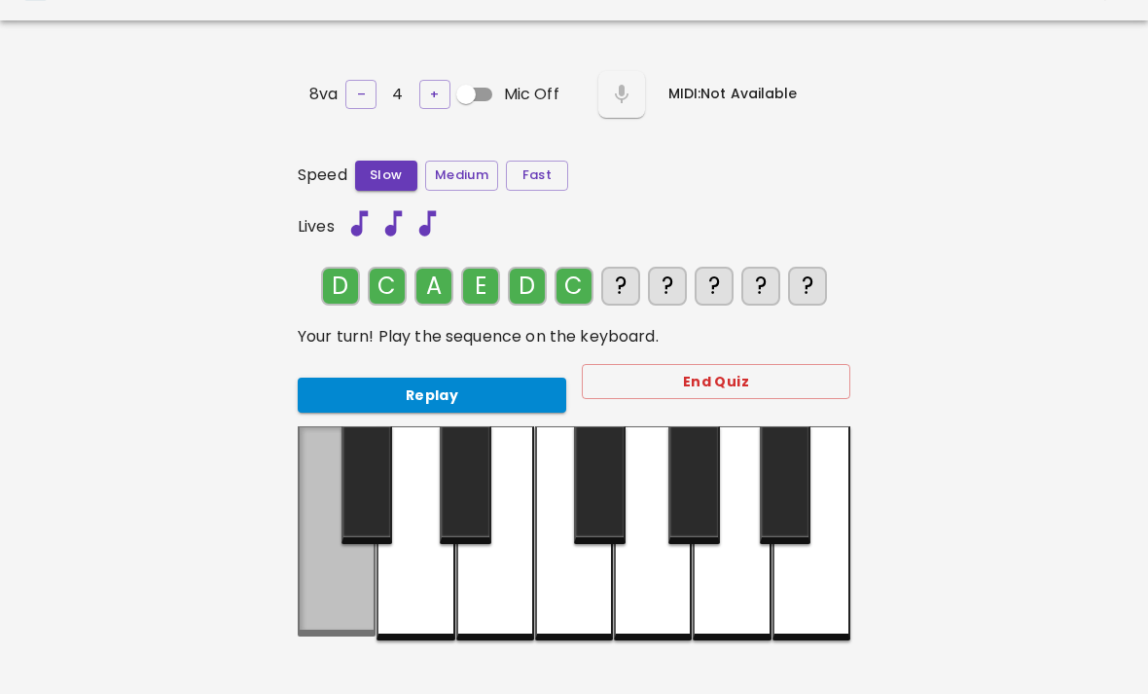
click at [334, 614] on div at bounding box center [337, 531] width 78 height 210
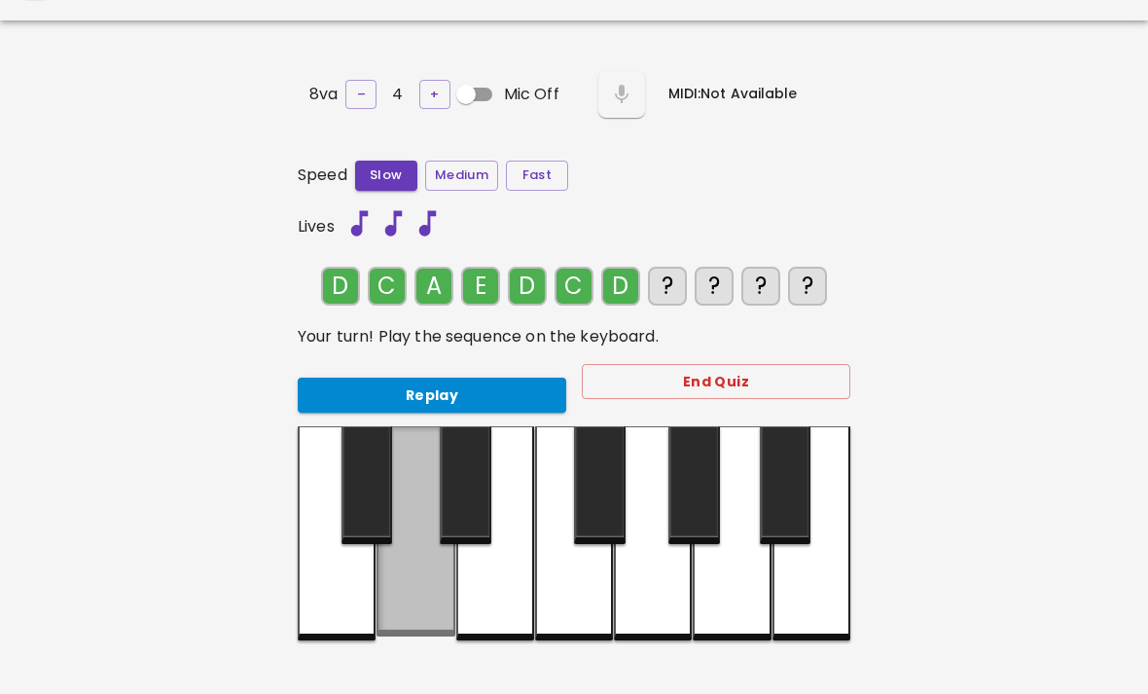
click at [445, 600] on div at bounding box center [416, 531] width 78 height 210
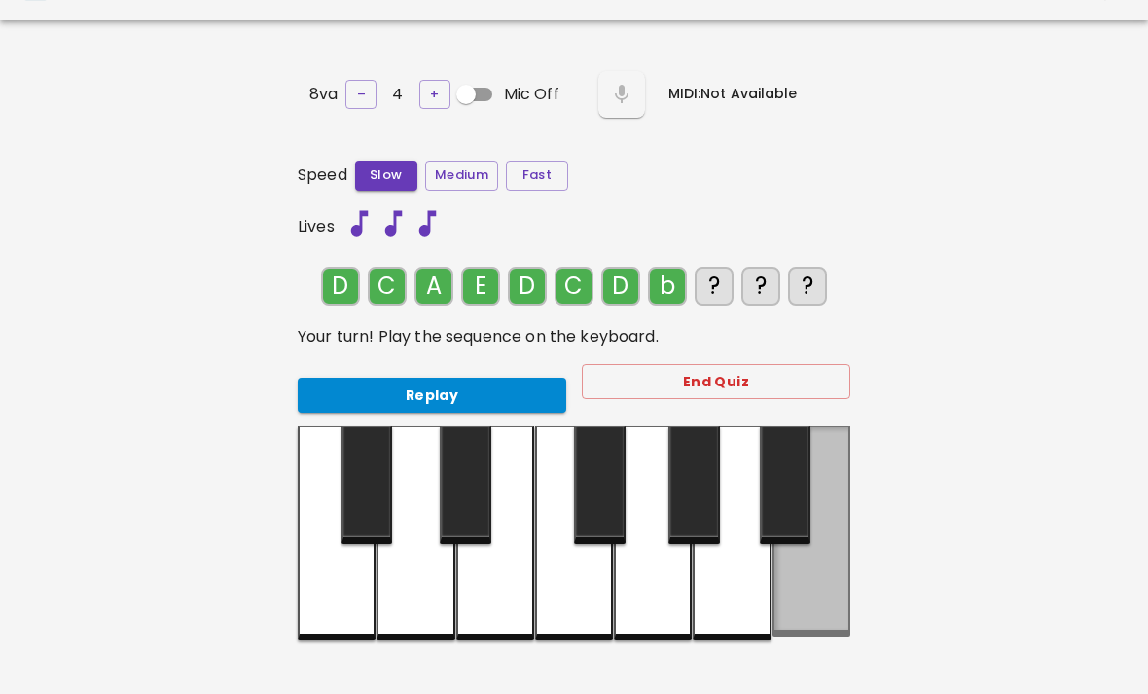
click at [839, 579] on div at bounding box center [812, 531] width 78 height 210
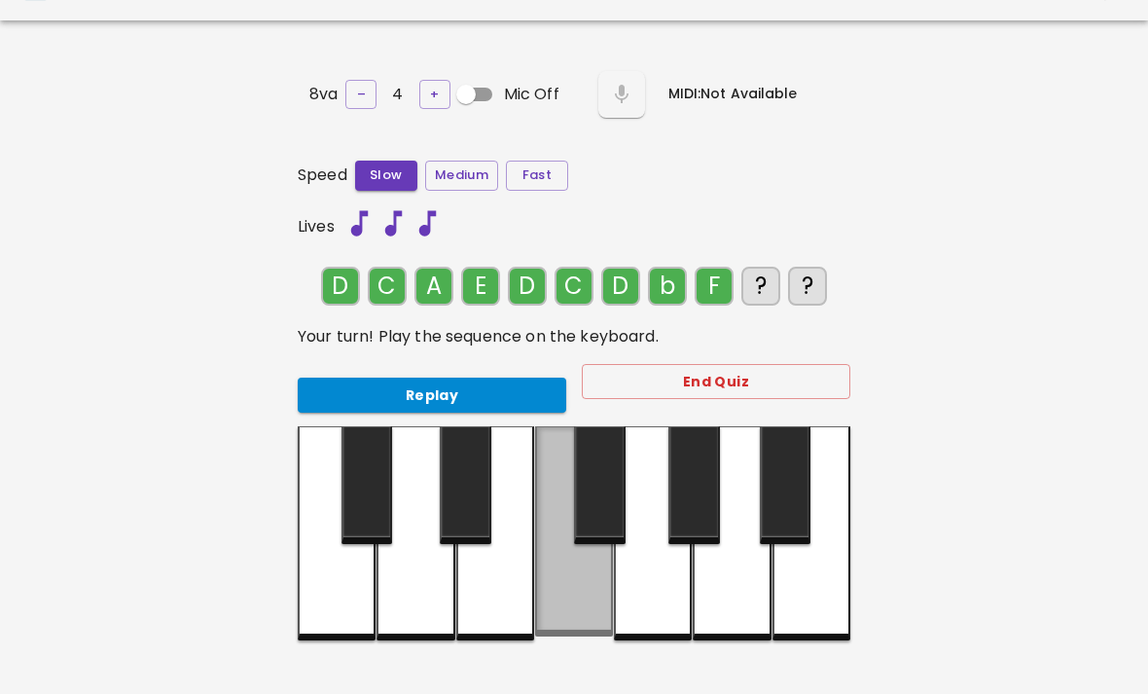
click at [573, 600] on div at bounding box center [574, 531] width 78 height 210
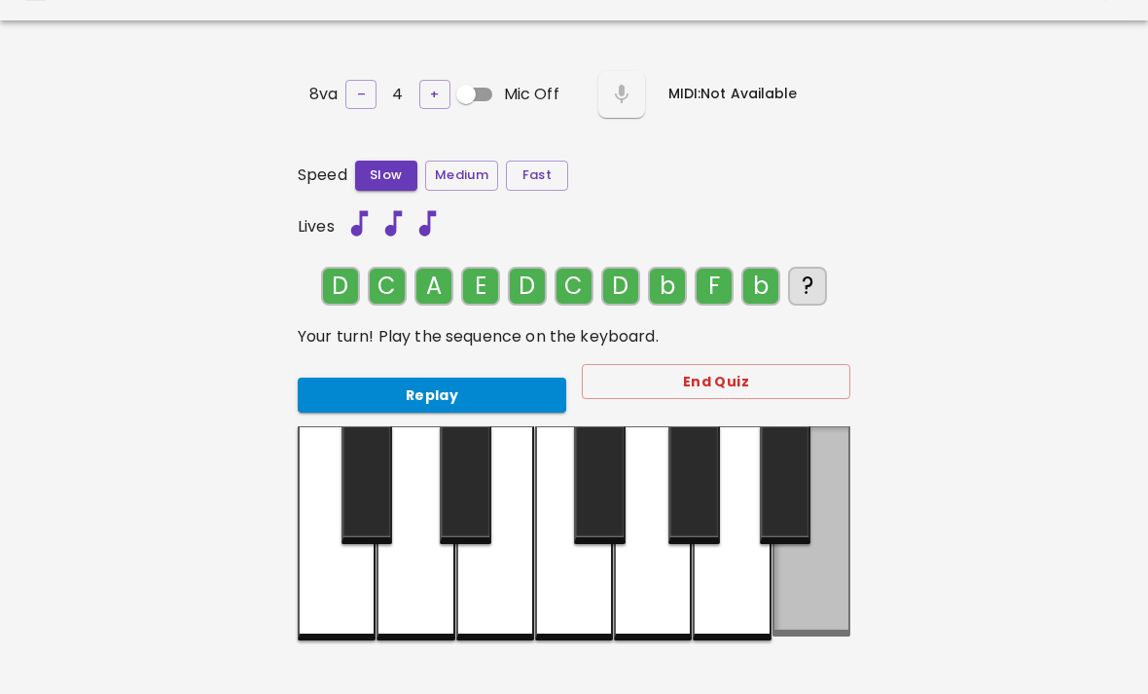
click at [819, 591] on div at bounding box center [812, 531] width 78 height 210
click at [845, 586] on div at bounding box center [812, 531] width 78 height 210
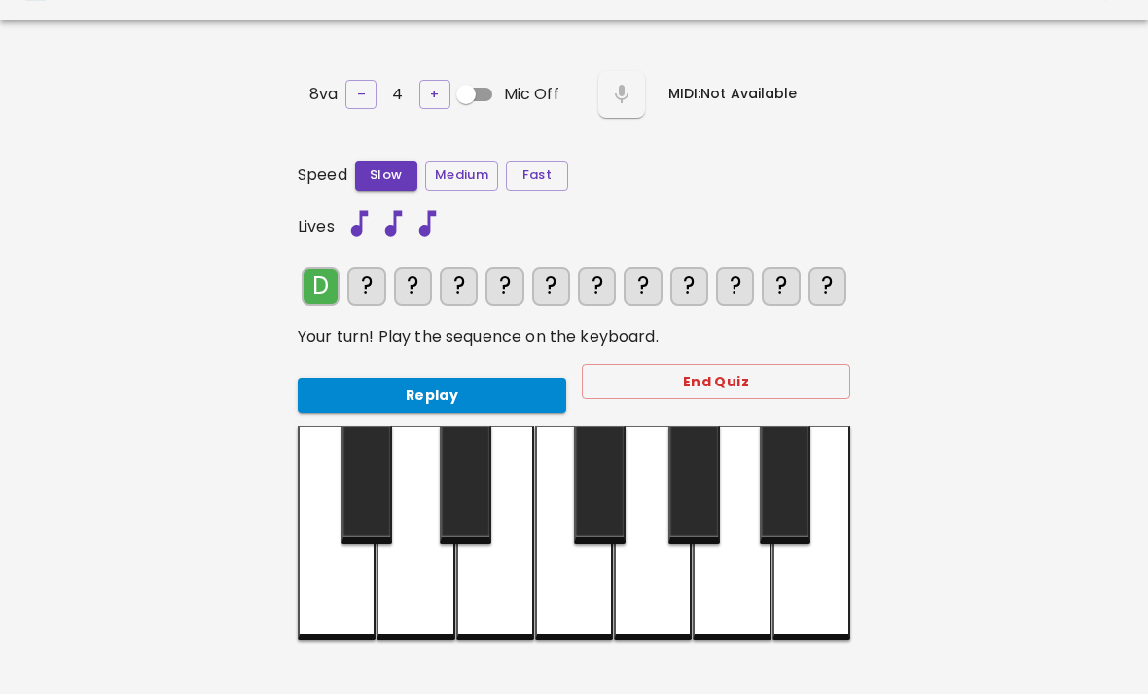
click at [402, 619] on div at bounding box center [416, 533] width 78 height 214
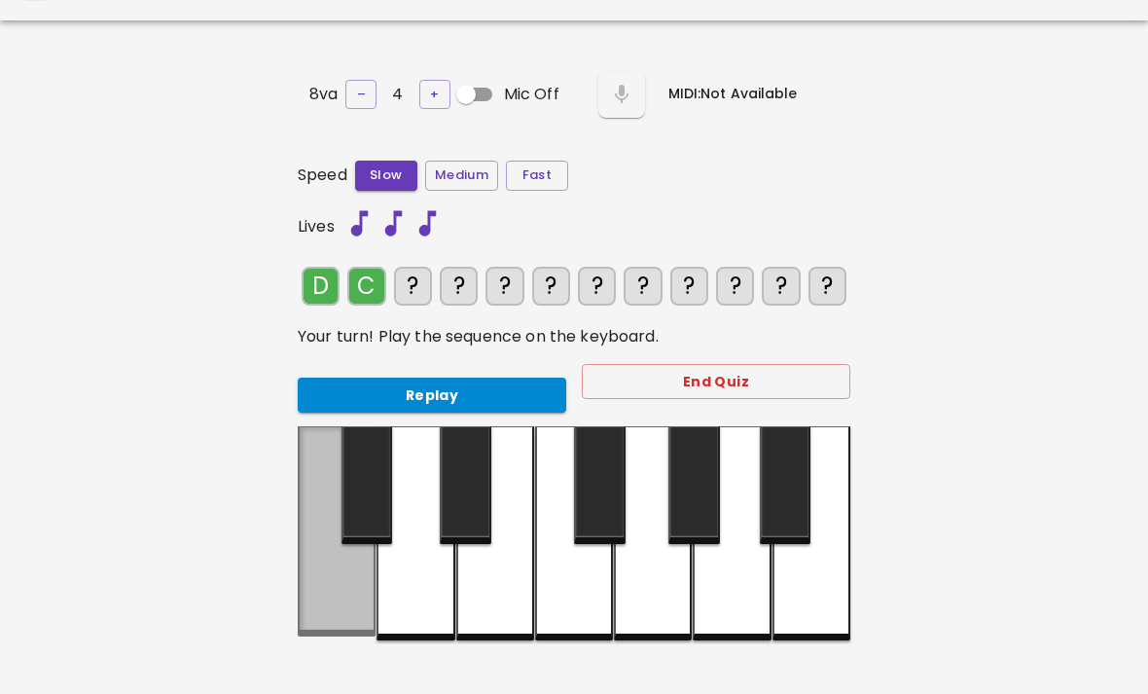
click at [325, 615] on div at bounding box center [337, 531] width 78 height 210
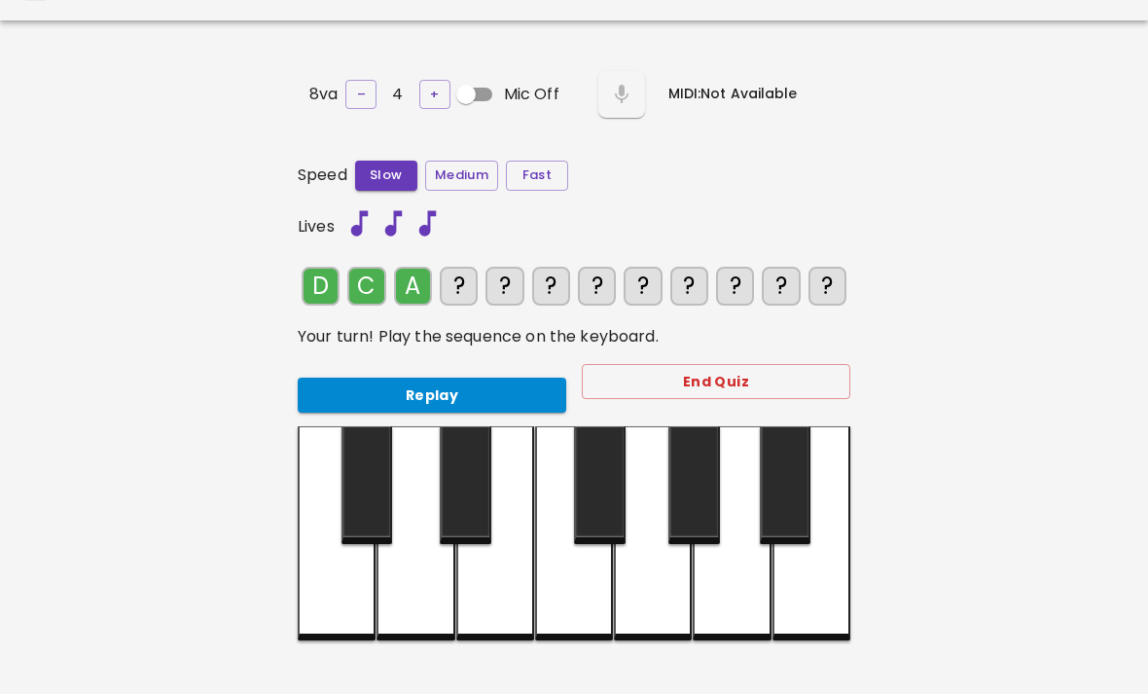
click at [746, 586] on div at bounding box center [732, 533] width 78 height 214
click at [492, 583] on div at bounding box center [495, 533] width 78 height 214
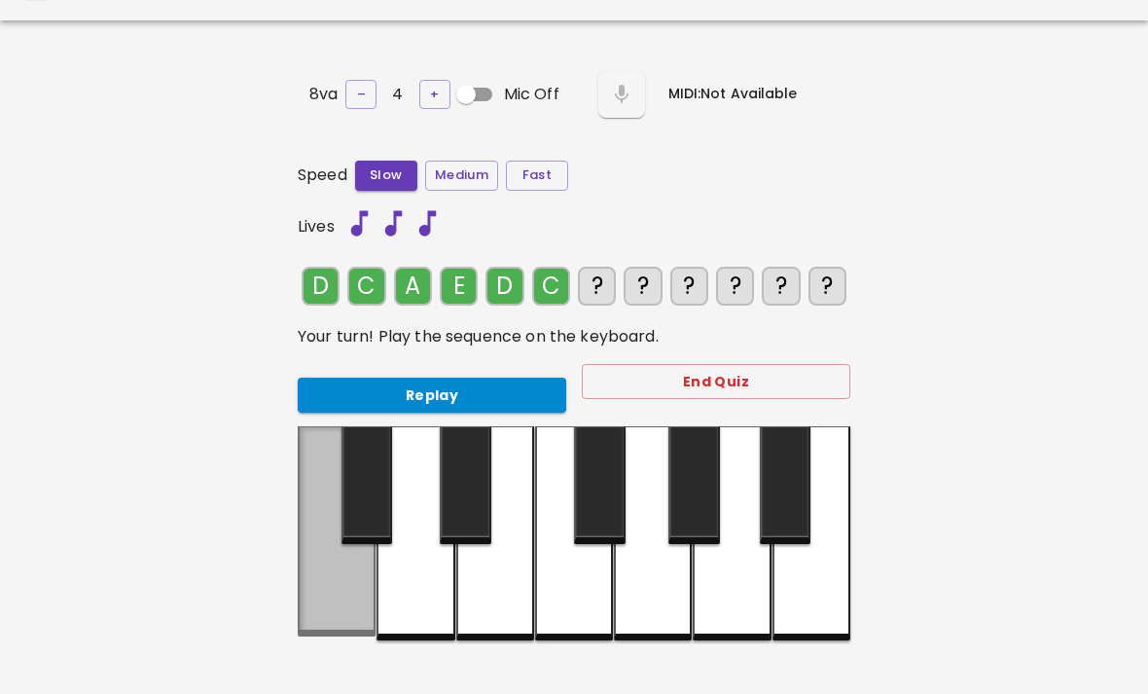
click at [334, 611] on div at bounding box center [337, 531] width 78 height 210
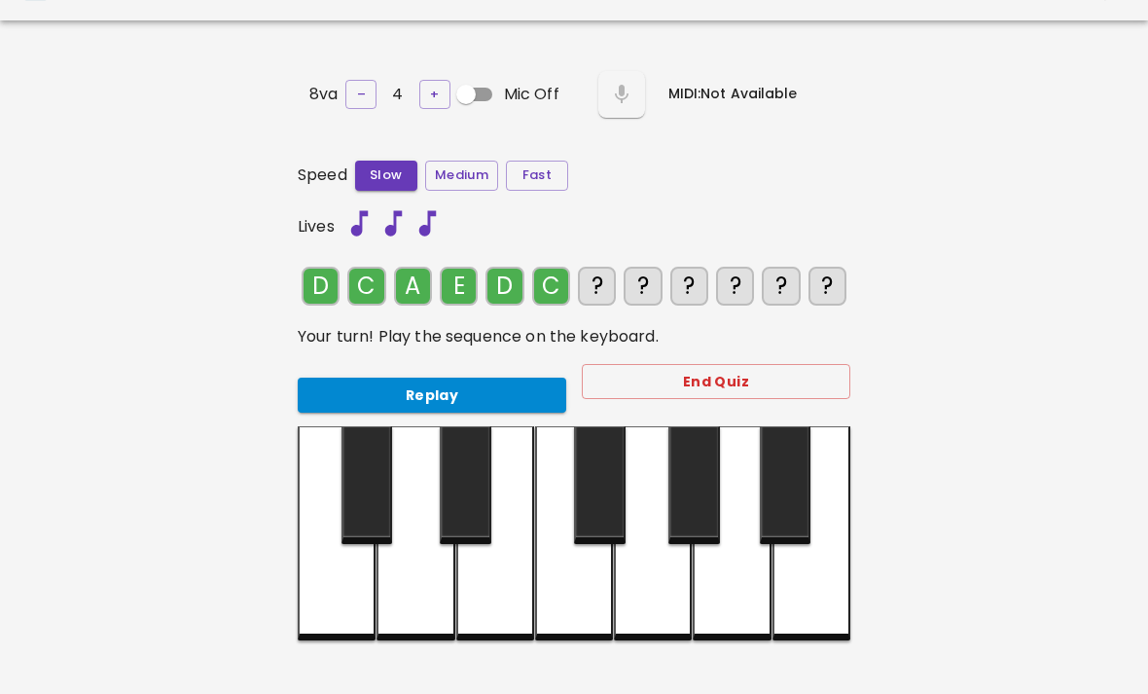
click at [234, 672] on div "🎹 PitchCraft About Badges Log Out 8va – 4 + Mic Off MIDI: Not Available Speed S…" at bounding box center [574, 359] width 1148 height 803
click at [518, 405] on button "Replay" at bounding box center [432, 396] width 269 height 36
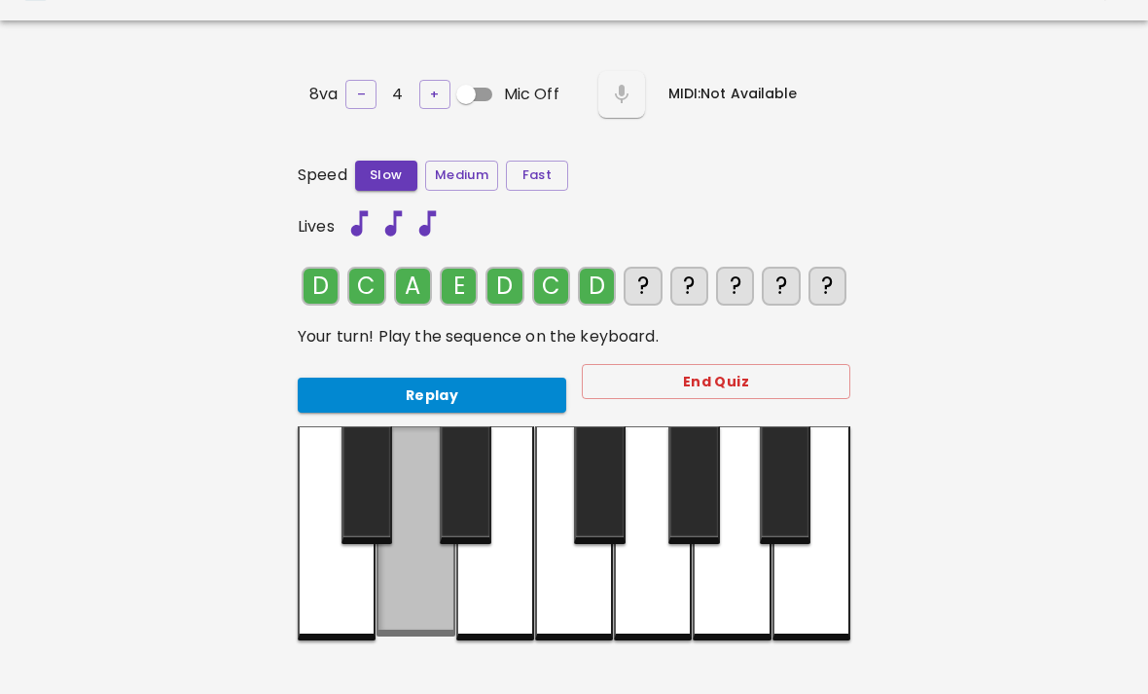
click at [425, 598] on div at bounding box center [416, 531] width 78 height 210
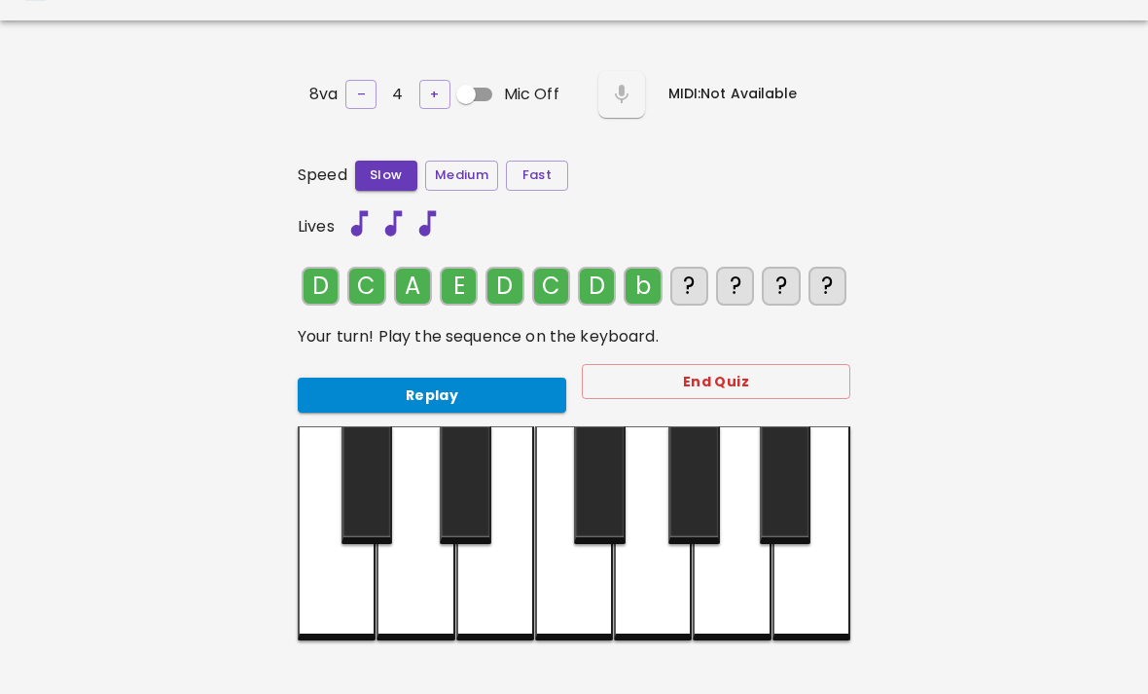
click at [824, 589] on div at bounding box center [812, 533] width 78 height 214
click at [573, 606] on div at bounding box center [574, 533] width 78 height 214
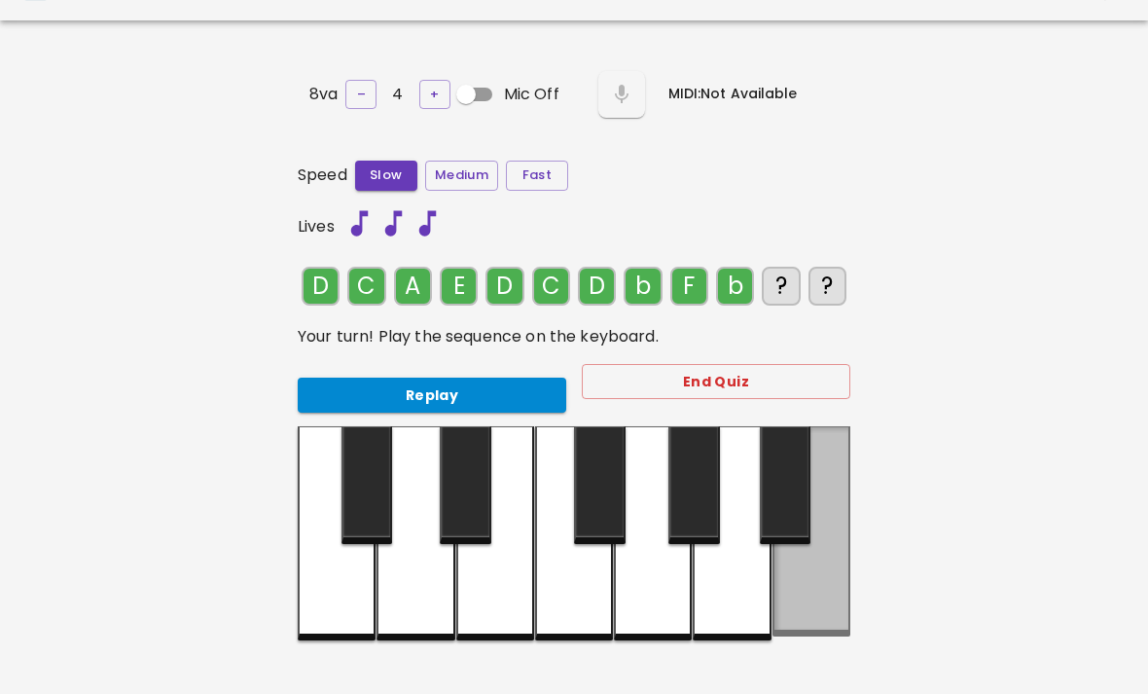
click at [842, 595] on div at bounding box center [812, 531] width 78 height 210
click at [838, 590] on div at bounding box center [812, 531] width 78 height 210
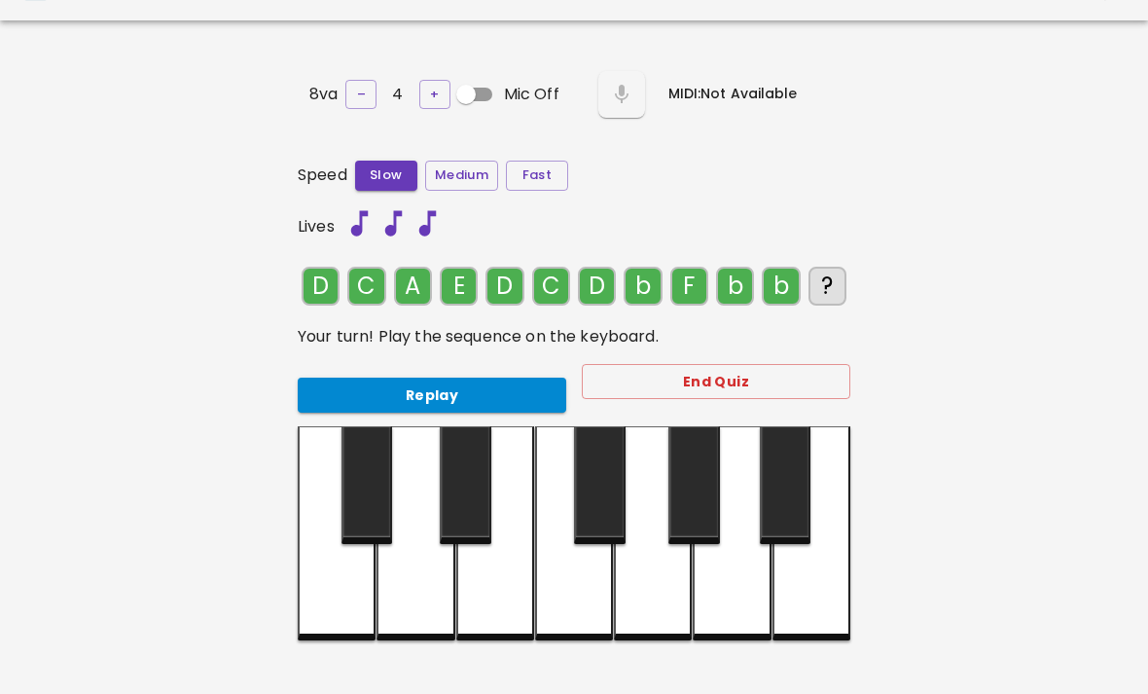
click at [523, 386] on button "Replay" at bounding box center [432, 396] width 269 height 36
click at [817, 280] on div "?" at bounding box center [828, 286] width 38 height 39
click at [347, 396] on button "Replay" at bounding box center [432, 396] width 269 height 36
click at [270, 424] on div "🎹 PitchCraft About Badges Log Out 8va – 4 + Mic Off MIDI: Not Available Speed S…" at bounding box center [574, 359] width 1148 height 803
click at [269, 424] on div "🎹 PitchCraft About Badges Log Out 8va – 4 + Mic Off MIDI: Not Available Speed S…" at bounding box center [574, 359] width 1148 height 803
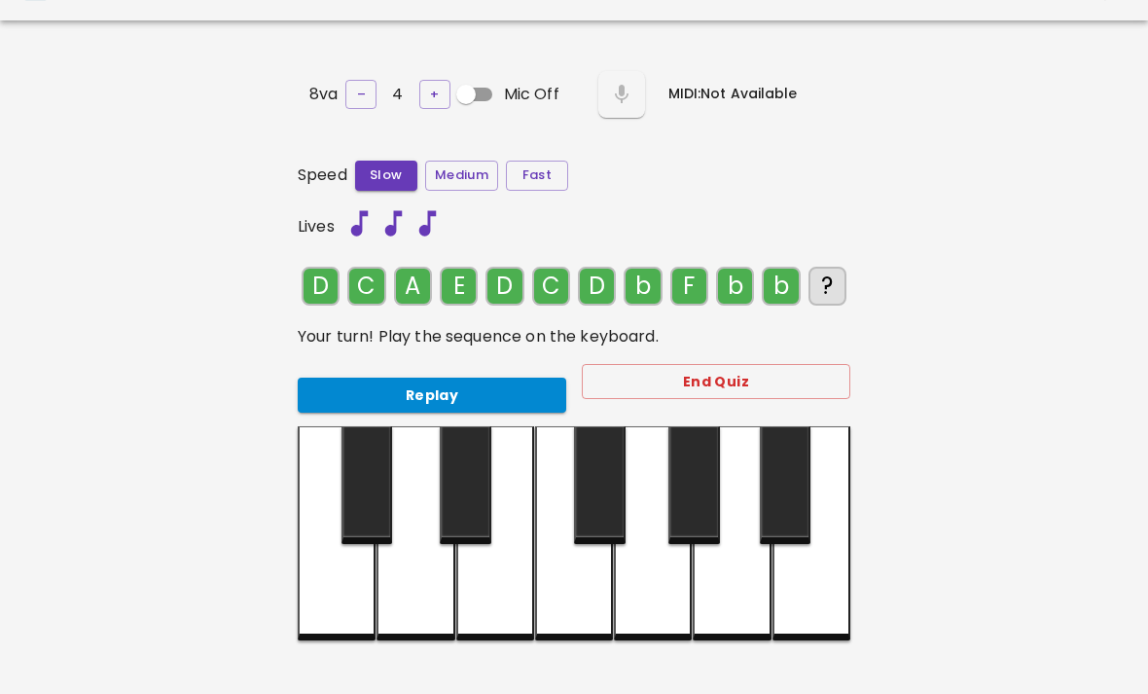
click at [303, 400] on button "Replay" at bounding box center [432, 396] width 269 height 36
click at [441, 388] on button "Replay" at bounding box center [432, 396] width 269 height 36
click at [368, 388] on button "Replay" at bounding box center [432, 396] width 269 height 36
click at [328, 602] on div at bounding box center [337, 533] width 78 height 214
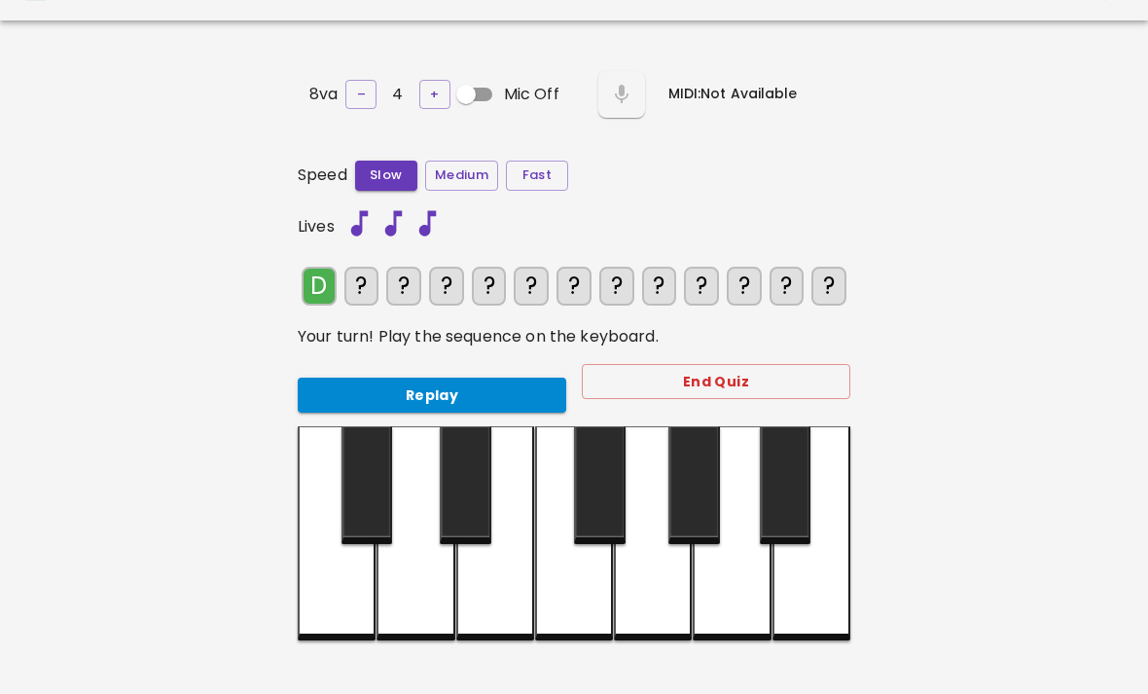
click at [416, 589] on div at bounding box center [416, 533] width 78 height 214
click at [341, 612] on div at bounding box center [337, 533] width 78 height 214
click at [732, 576] on div at bounding box center [732, 533] width 78 height 214
click at [487, 592] on div at bounding box center [495, 533] width 78 height 214
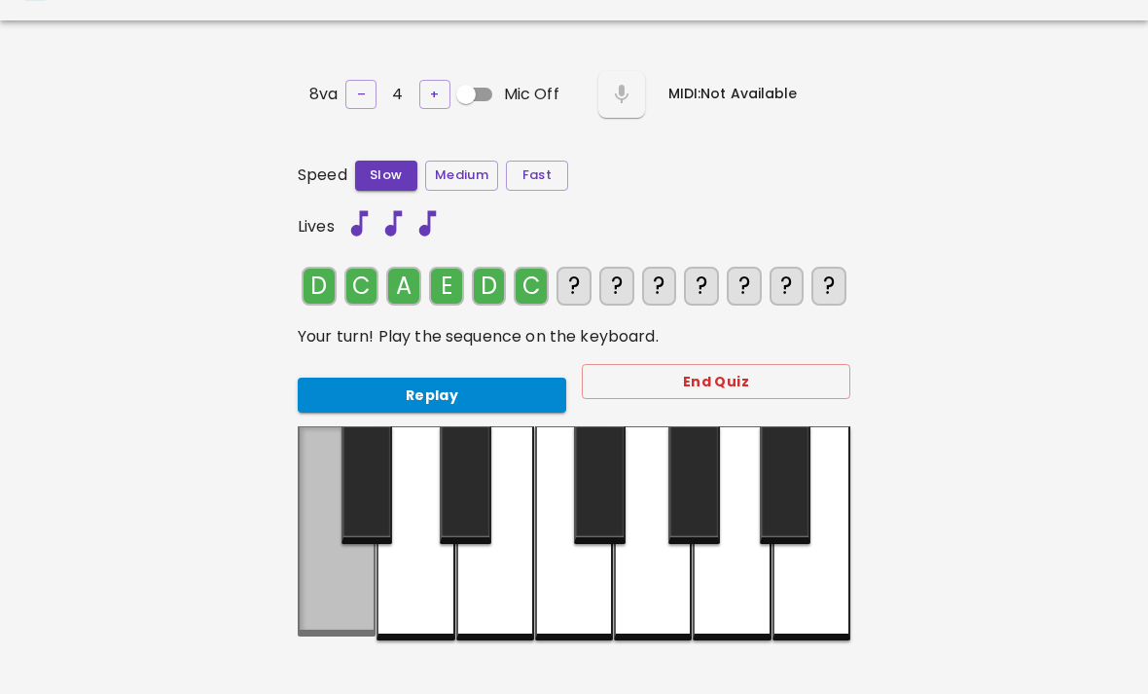
click at [337, 599] on div at bounding box center [337, 531] width 78 height 210
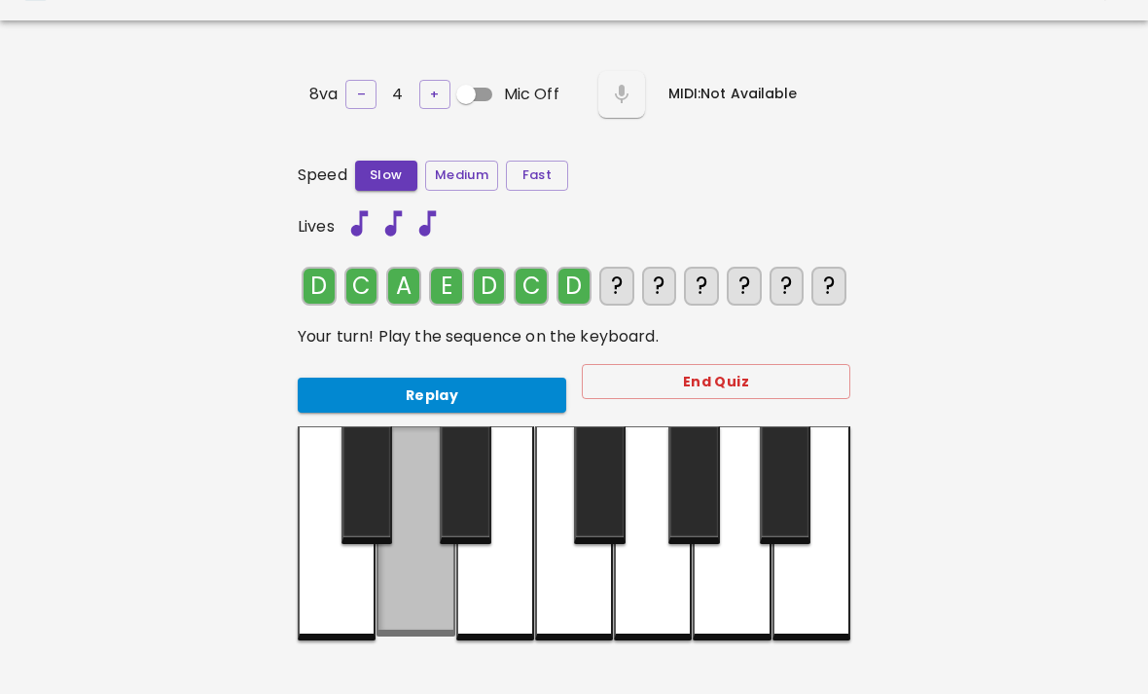
click at [419, 610] on div at bounding box center [416, 531] width 78 height 210
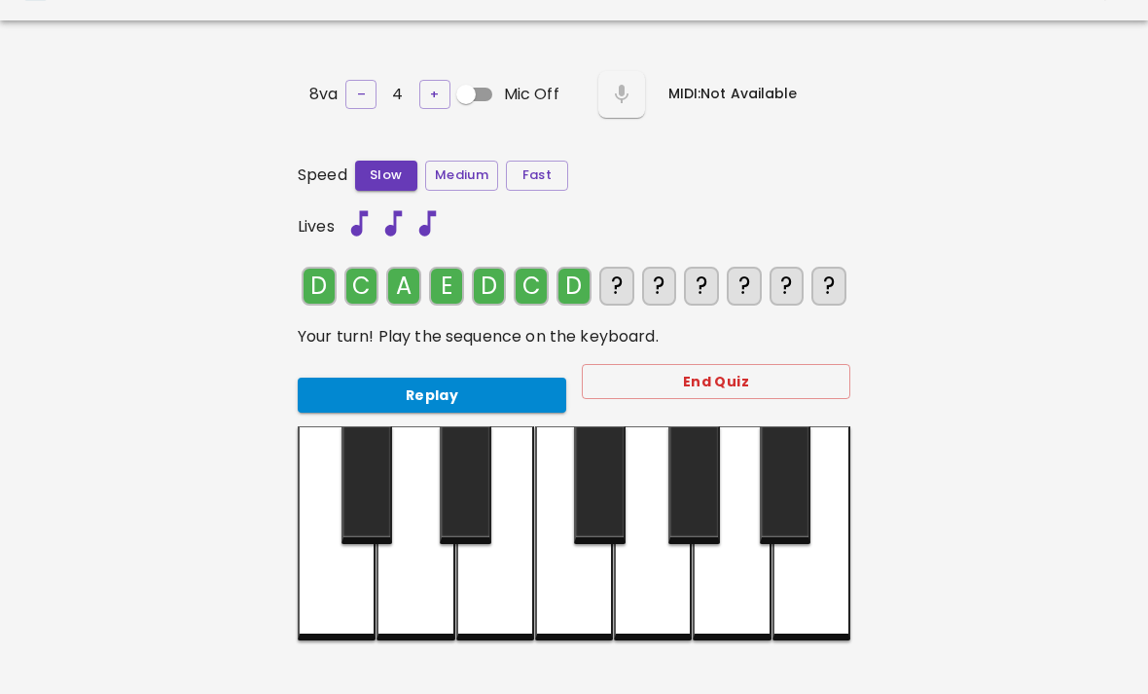
click at [966, 576] on div "🎹 PitchCraft About Badges Log Out 8va – 4 + Mic Off MIDI: Not Available Speed S…" at bounding box center [574, 359] width 1148 height 803
click at [813, 595] on div at bounding box center [812, 533] width 78 height 214
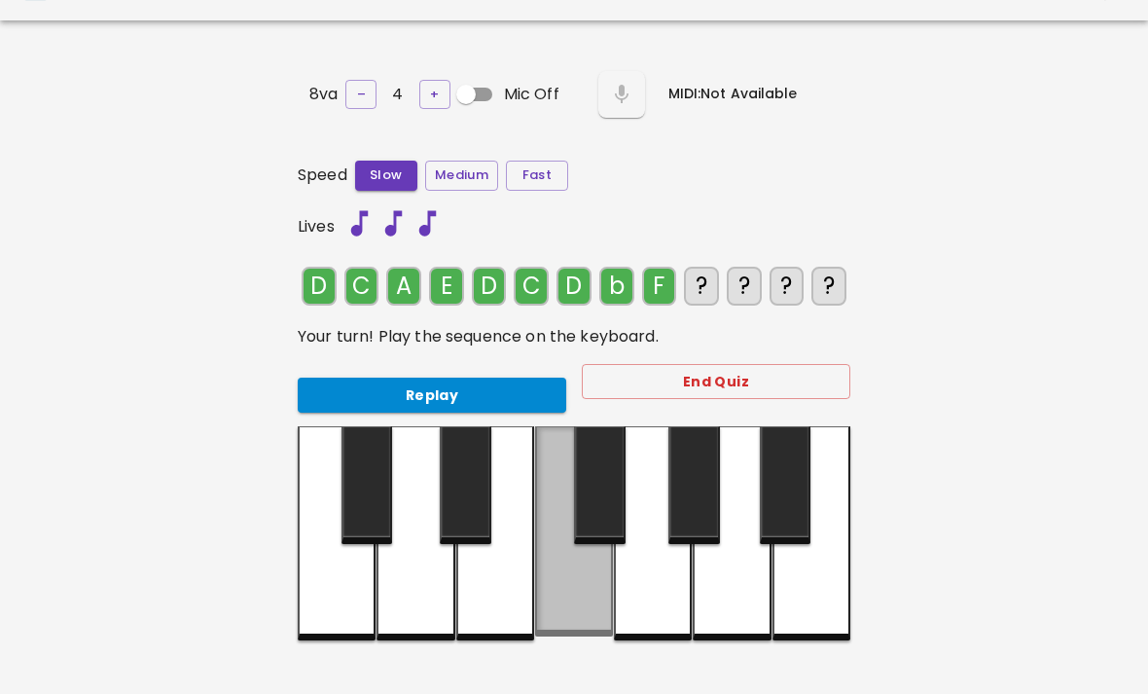
click at [579, 628] on div at bounding box center [574, 531] width 78 height 210
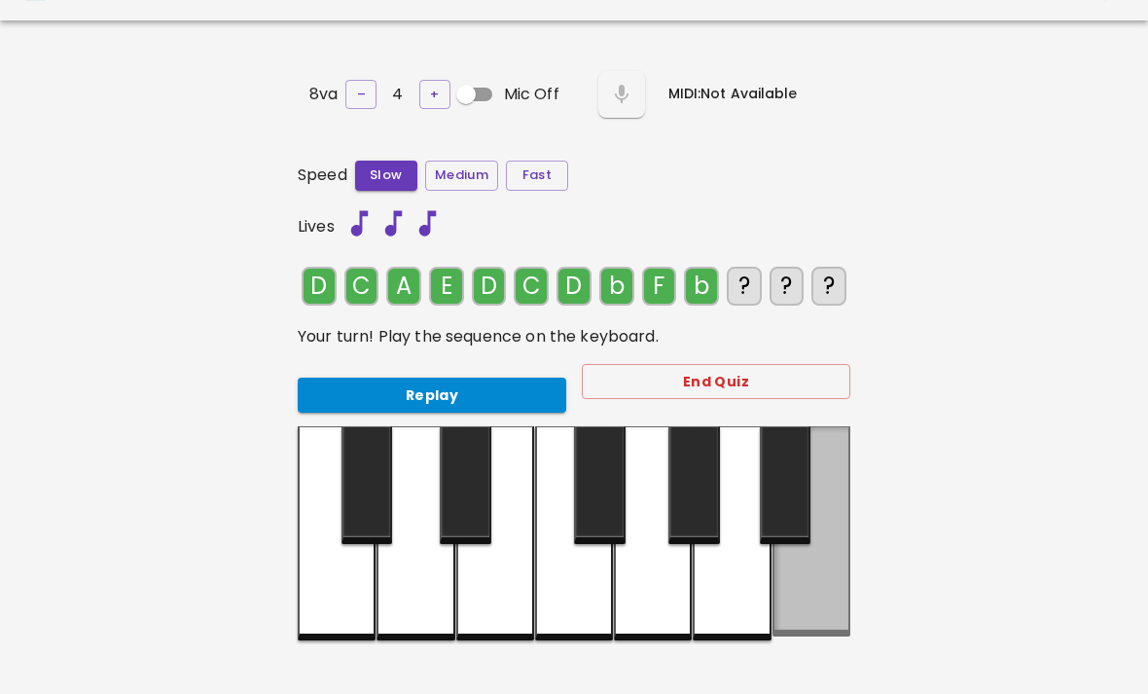
click at [821, 590] on div at bounding box center [812, 531] width 78 height 210
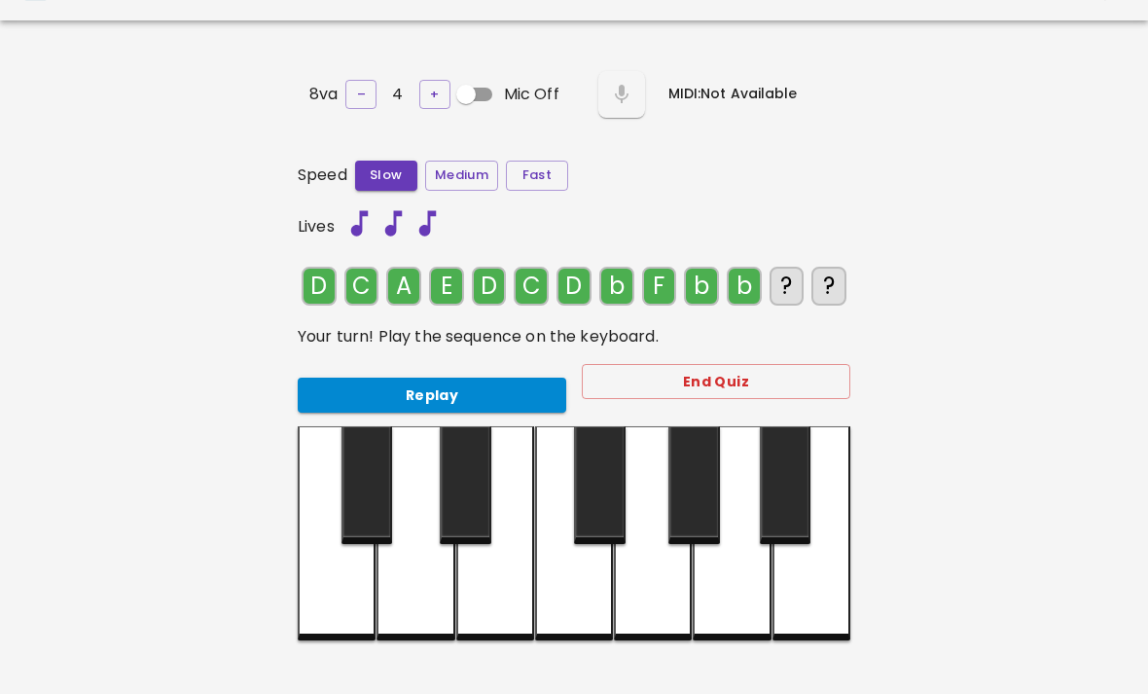
click at [848, 584] on div at bounding box center [812, 533] width 78 height 214
click at [317, 602] on div at bounding box center [337, 533] width 78 height 214
click at [465, 369] on div "Replay" at bounding box center [424, 388] width 284 height 52
click at [501, 389] on button "Replay" at bounding box center [432, 396] width 269 height 36
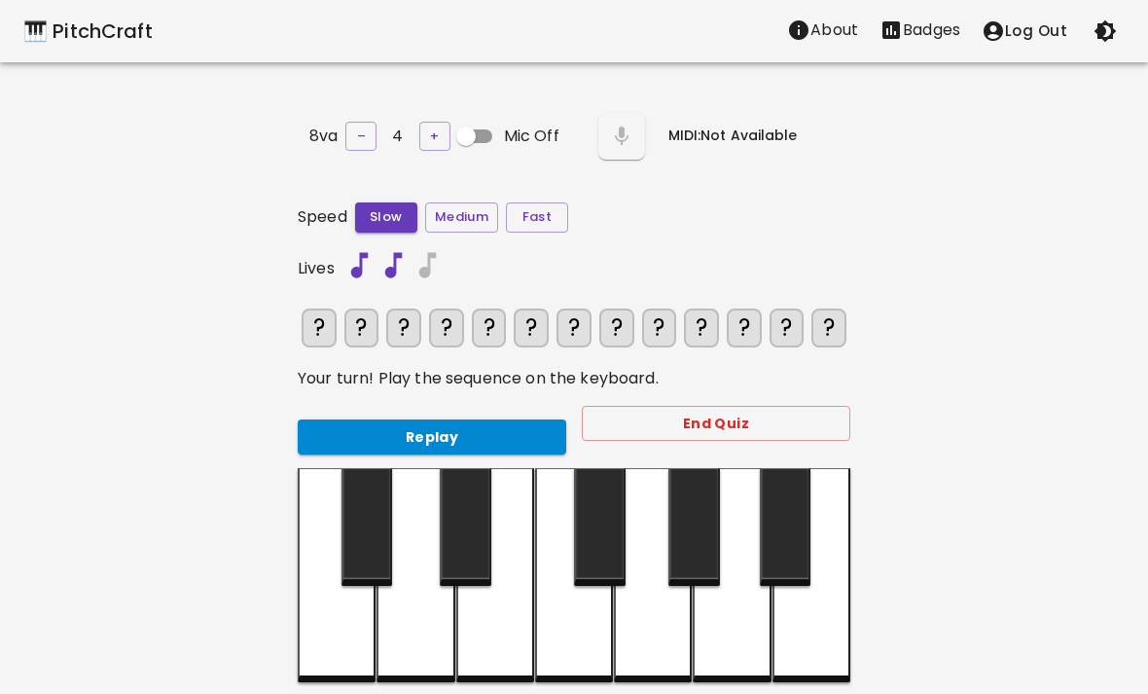
scroll to position [0, 0]
click at [407, 643] on div at bounding box center [416, 575] width 78 height 214
click at [332, 645] on div at bounding box center [337, 575] width 78 height 214
click at [754, 622] on div at bounding box center [732, 575] width 78 height 214
click at [499, 644] on div at bounding box center [495, 575] width 78 height 214
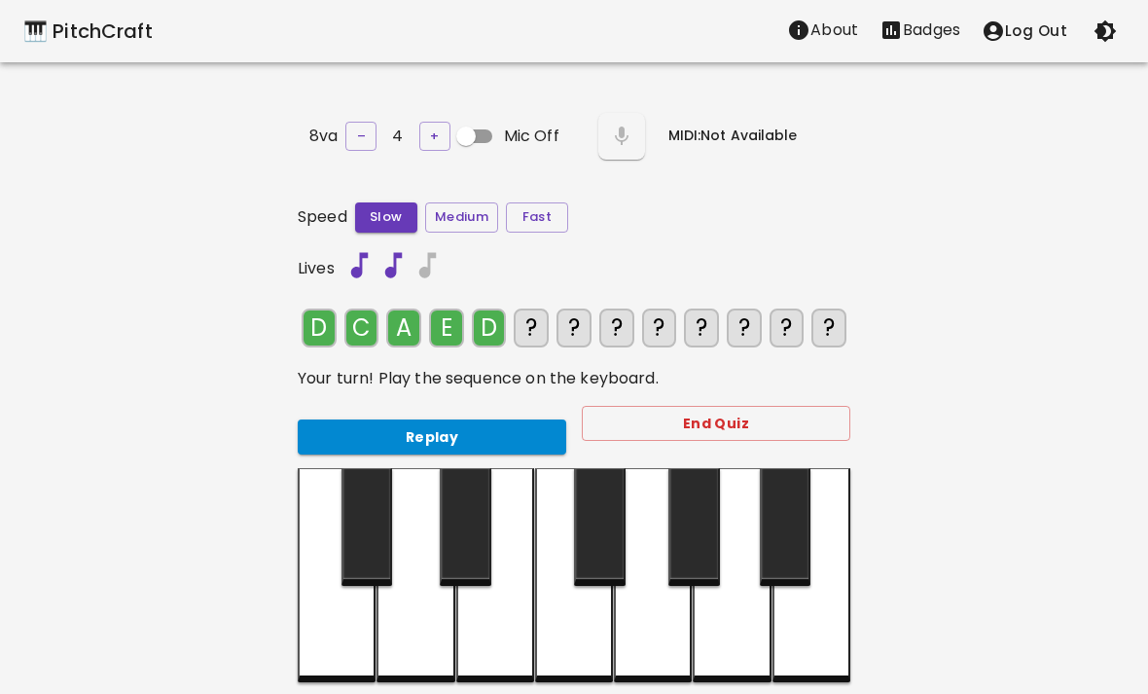
click at [428, 631] on div at bounding box center [416, 575] width 78 height 214
click at [329, 644] on div at bounding box center [337, 575] width 78 height 214
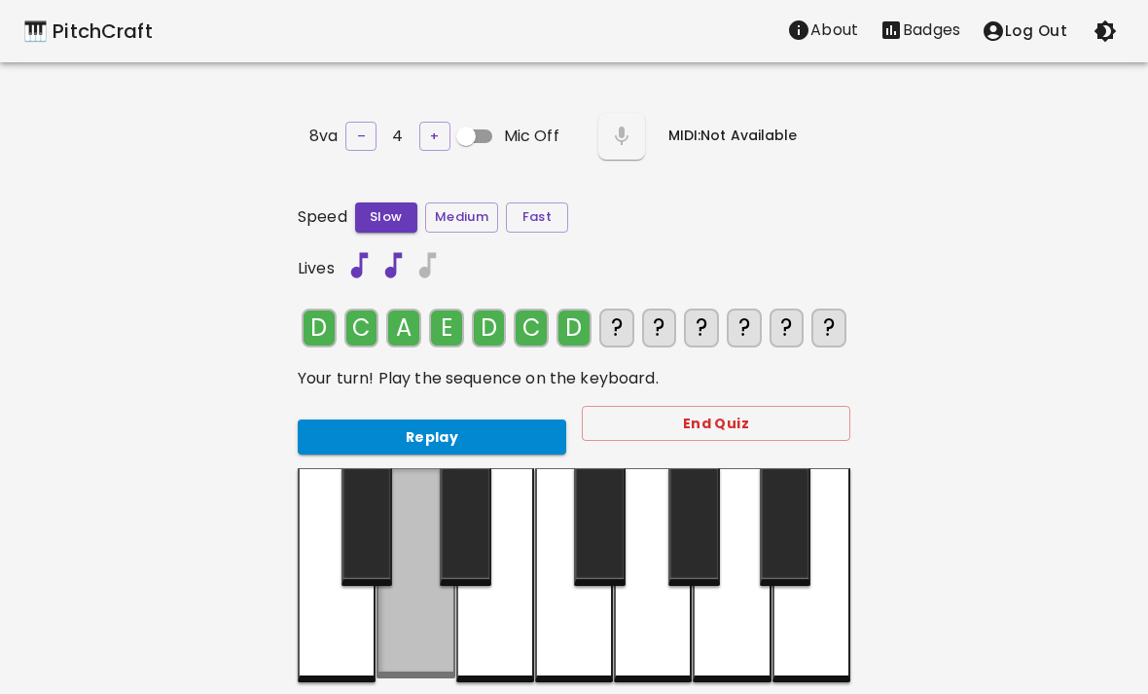
click at [418, 630] on div at bounding box center [416, 573] width 78 height 210
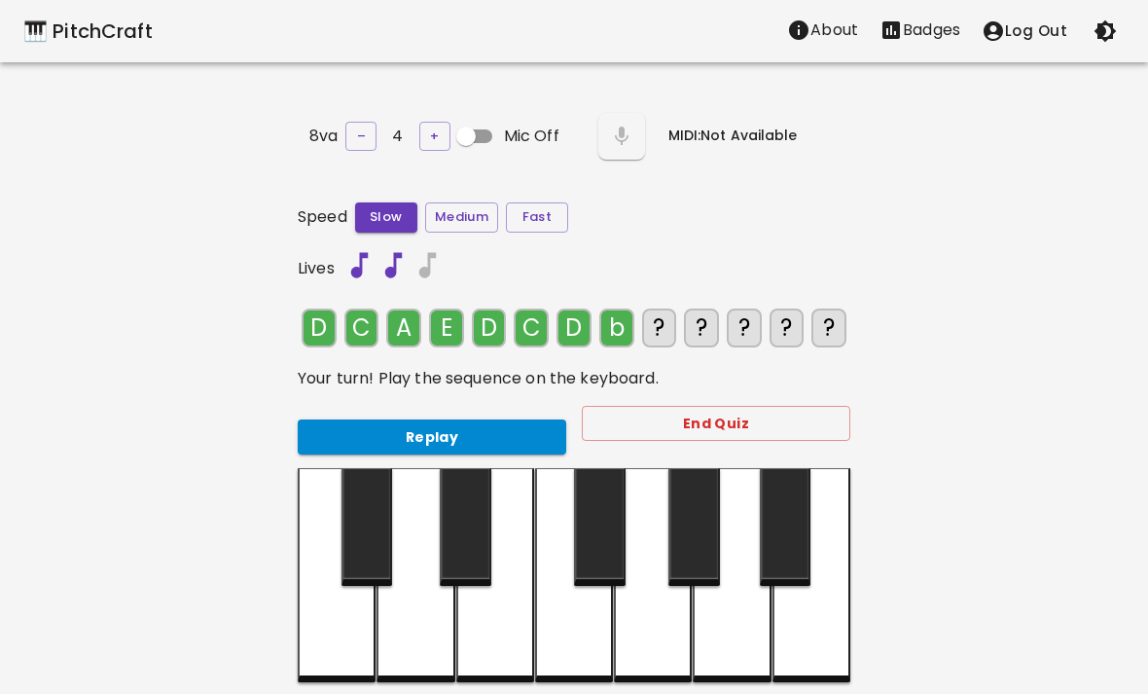
click at [817, 622] on div at bounding box center [812, 575] width 78 height 214
click at [578, 627] on div at bounding box center [574, 575] width 78 height 214
click at [834, 627] on div at bounding box center [812, 575] width 78 height 214
click at [827, 623] on div at bounding box center [812, 575] width 78 height 214
click at [335, 646] on div at bounding box center [337, 575] width 78 height 214
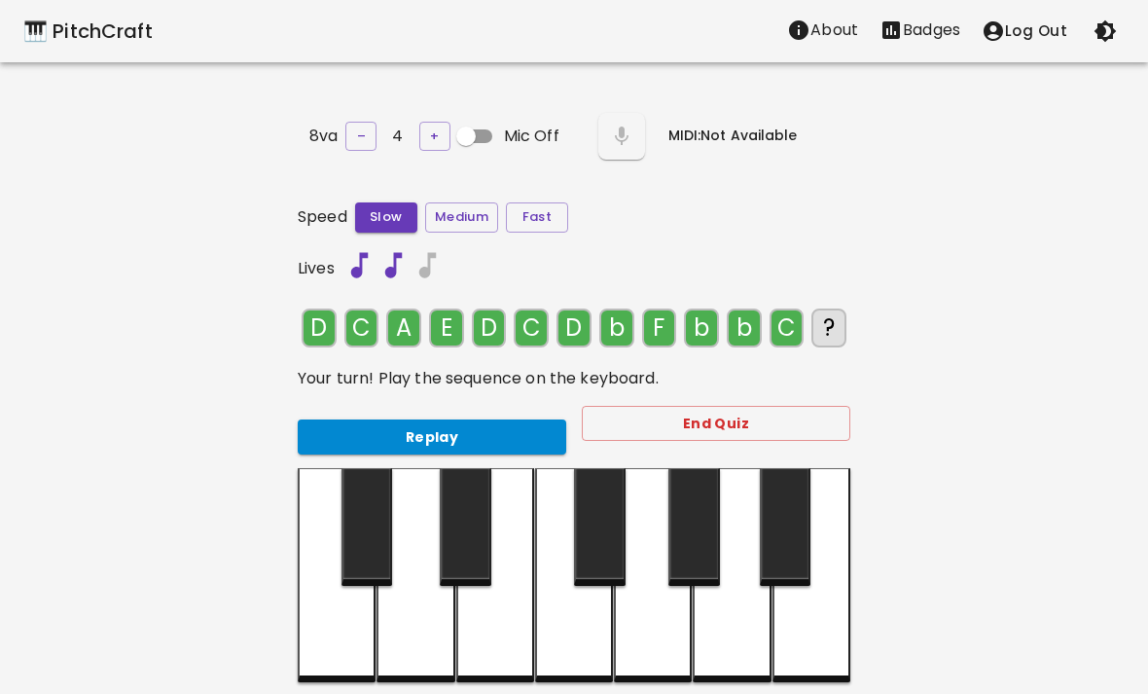
click at [480, 425] on button "Replay" at bounding box center [432, 437] width 269 height 36
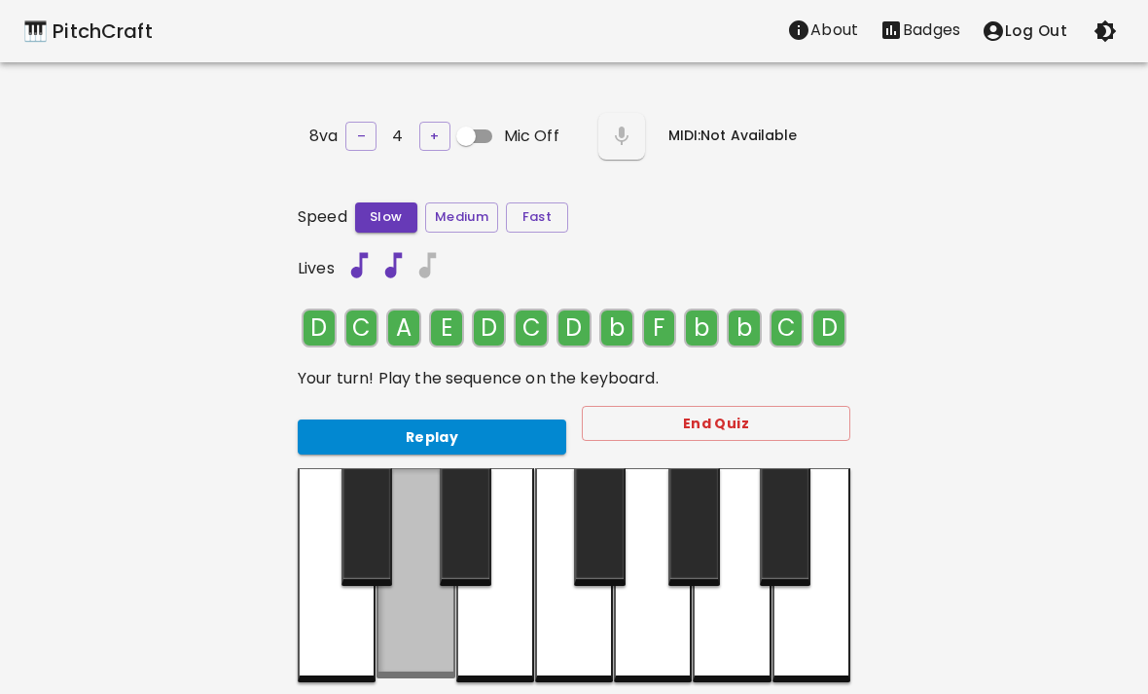
click at [424, 635] on div at bounding box center [416, 573] width 78 height 210
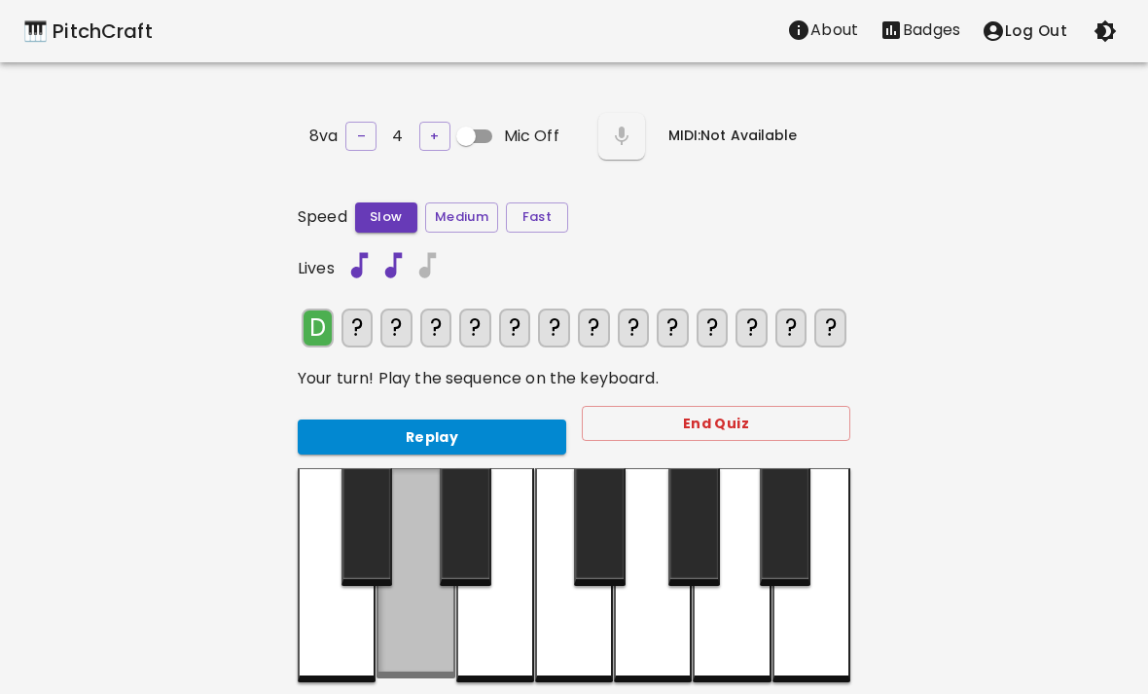
click at [421, 631] on div at bounding box center [416, 573] width 78 height 210
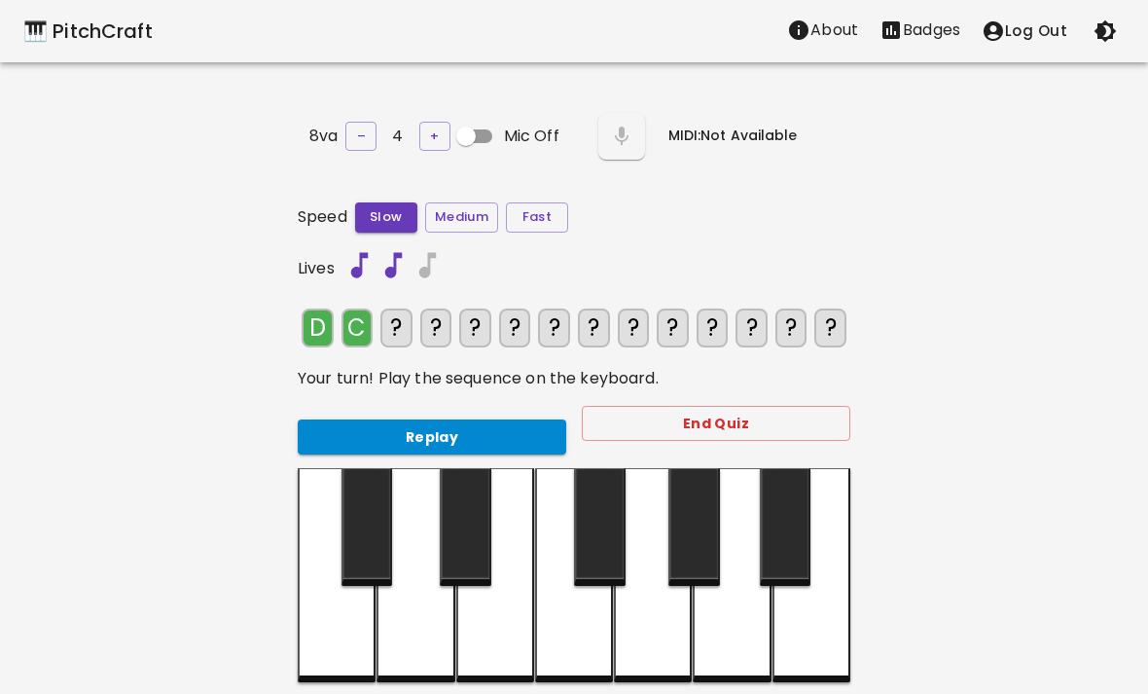
click at [344, 640] on div at bounding box center [337, 575] width 78 height 214
click at [742, 628] on div at bounding box center [732, 575] width 78 height 214
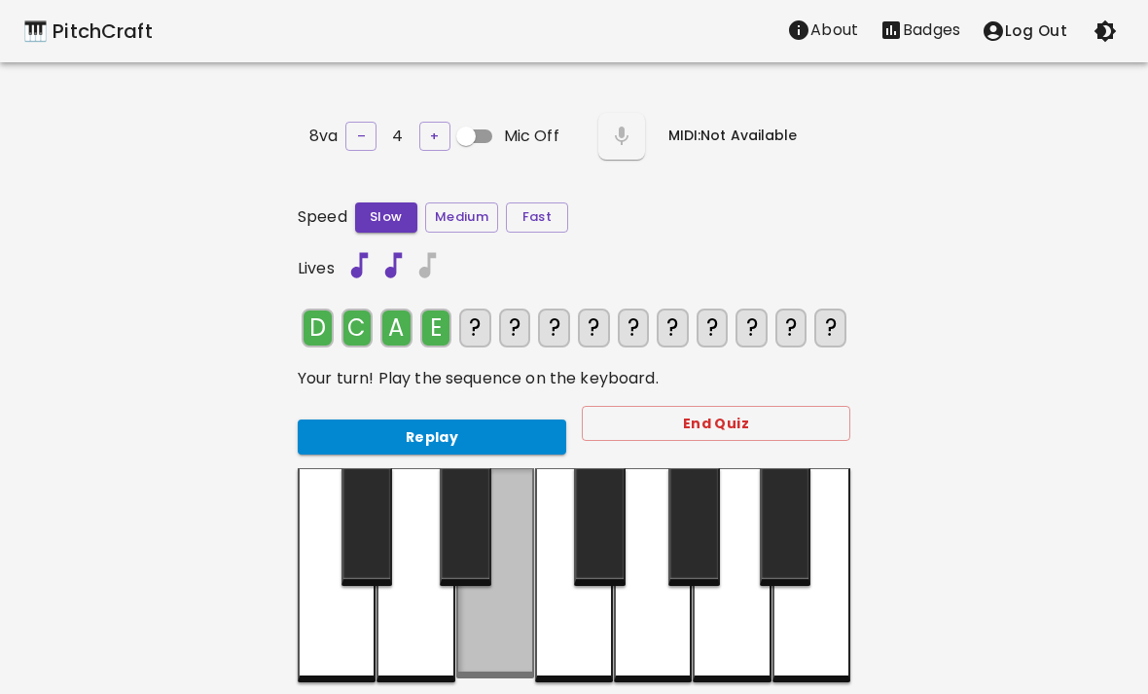
click at [488, 626] on div at bounding box center [495, 573] width 78 height 210
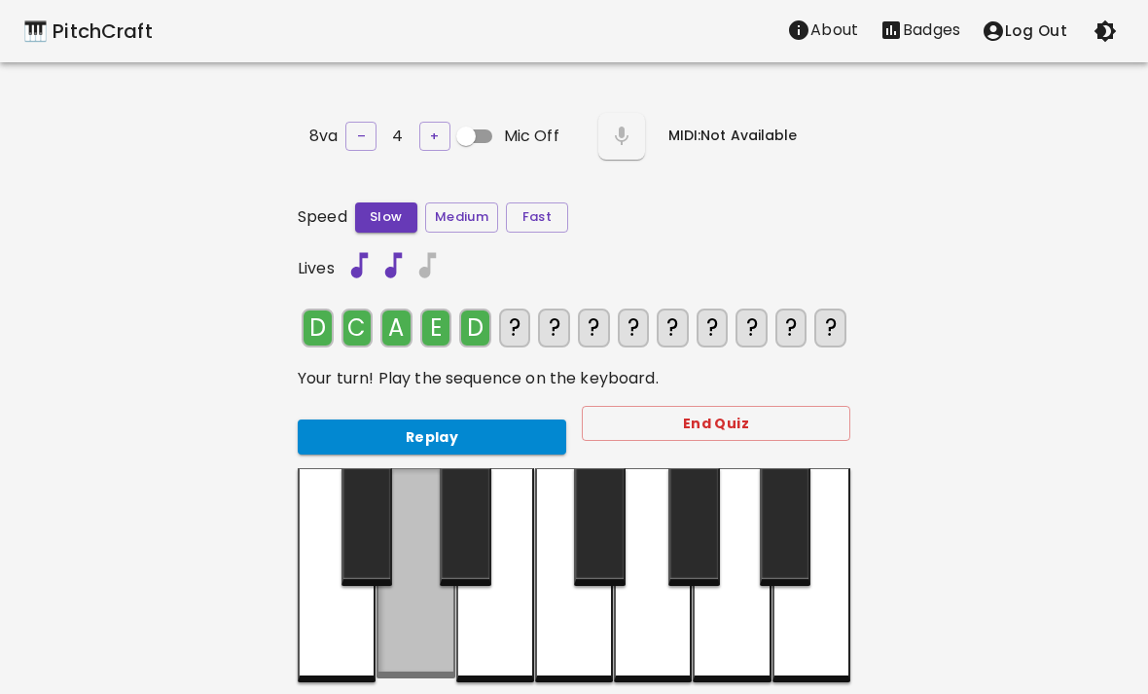
click at [417, 638] on div at bounding box center [416, 573] width 78 height 210
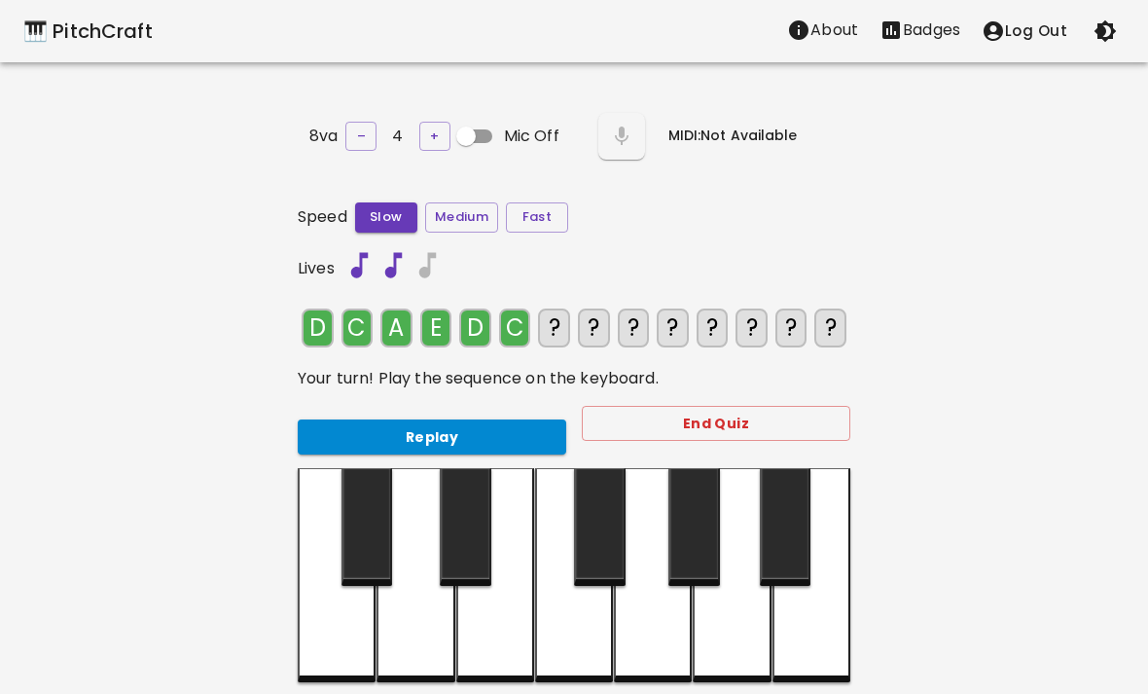
click at [331, 643] on div at bounding box center [337, 575] width 78 height 214
click at [408, 643] on div at bounding box center [416, 575] width 78 height 214
click at [804, 644] on div at bounding box center [812, 575] width 78 height 214
click at [564, 631] on div at bounding box center [574, 575] width 78 height 214
click at [816, 630] on div at bounding box center [812, 575] width 78 height 214
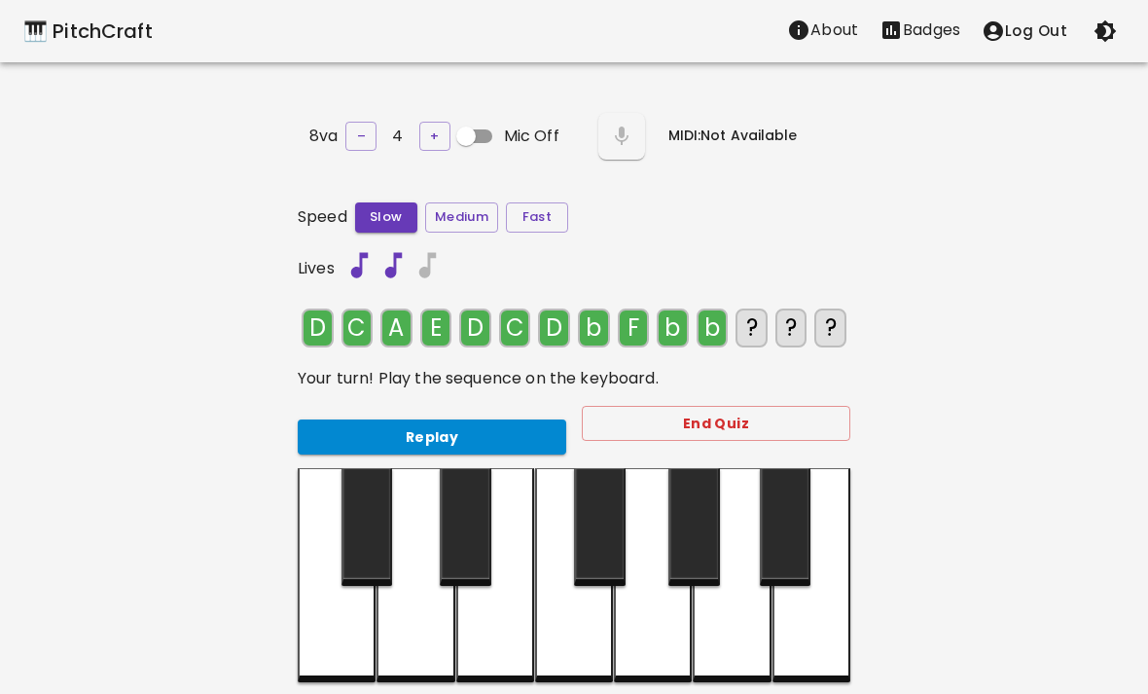
click at [824, 627] on div at bounding box center [812, 575] width 78 height 214
click at [344, 634] on div at bounding box center [337, 575] width 78 height 214
click at [420, 622] on div at bounding box center [416, 575] width 78 height 214
click at [477, 438] on button "Replay" at bounding box center [432, 437] width 269 height 36
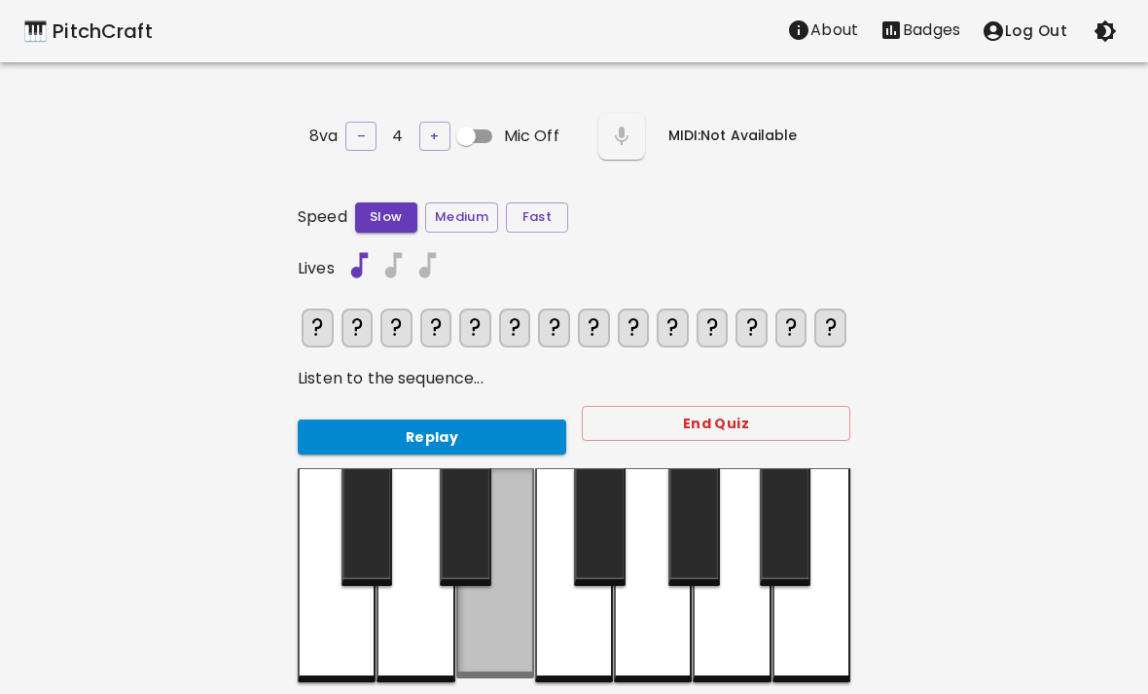
click at [500, 643] on div at bounding box center [495, 573] width 78 height 210
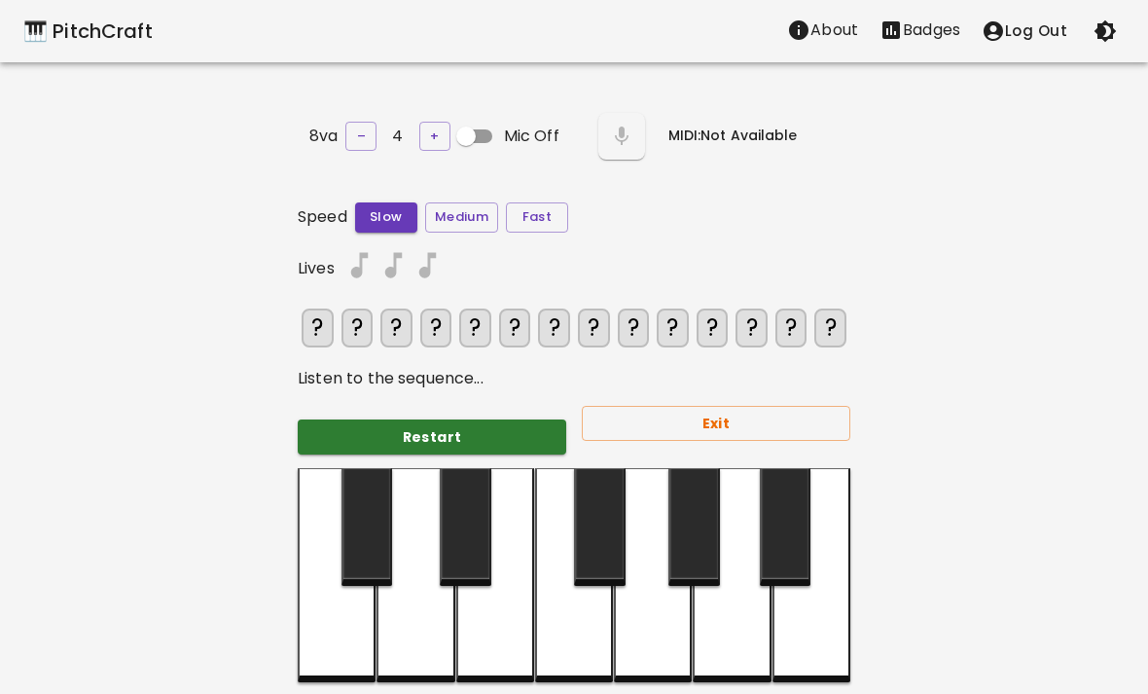
click at [564, 632] on div at bounding box center [574, 575] width 78 height 214
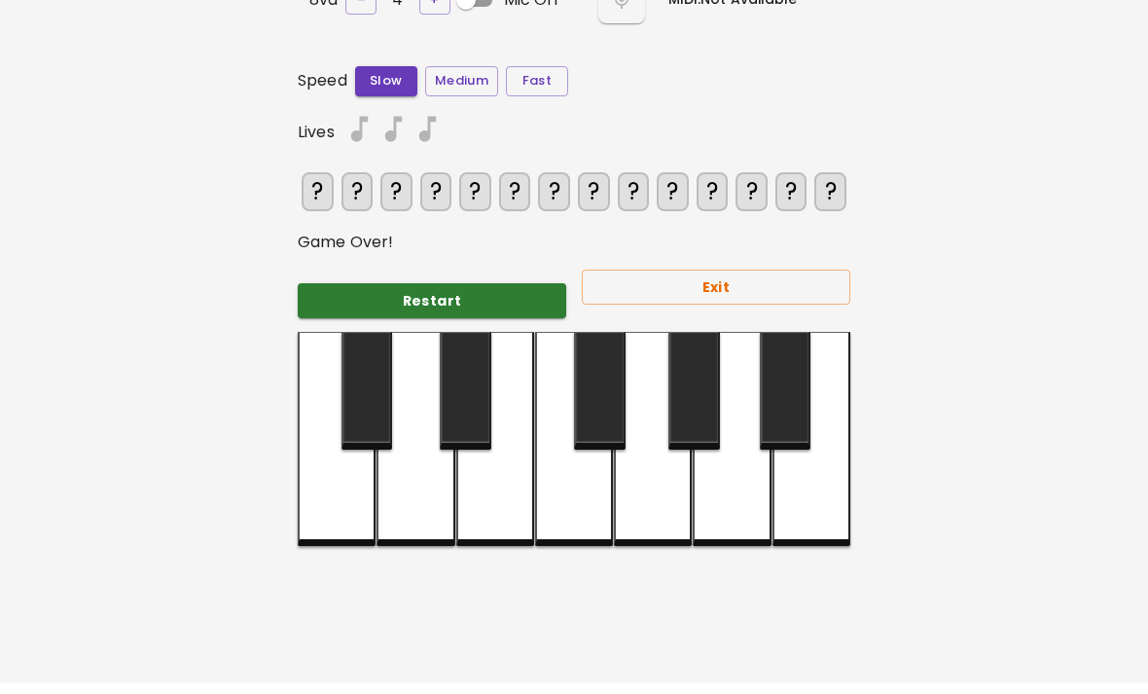
scroll to position [137, 0]
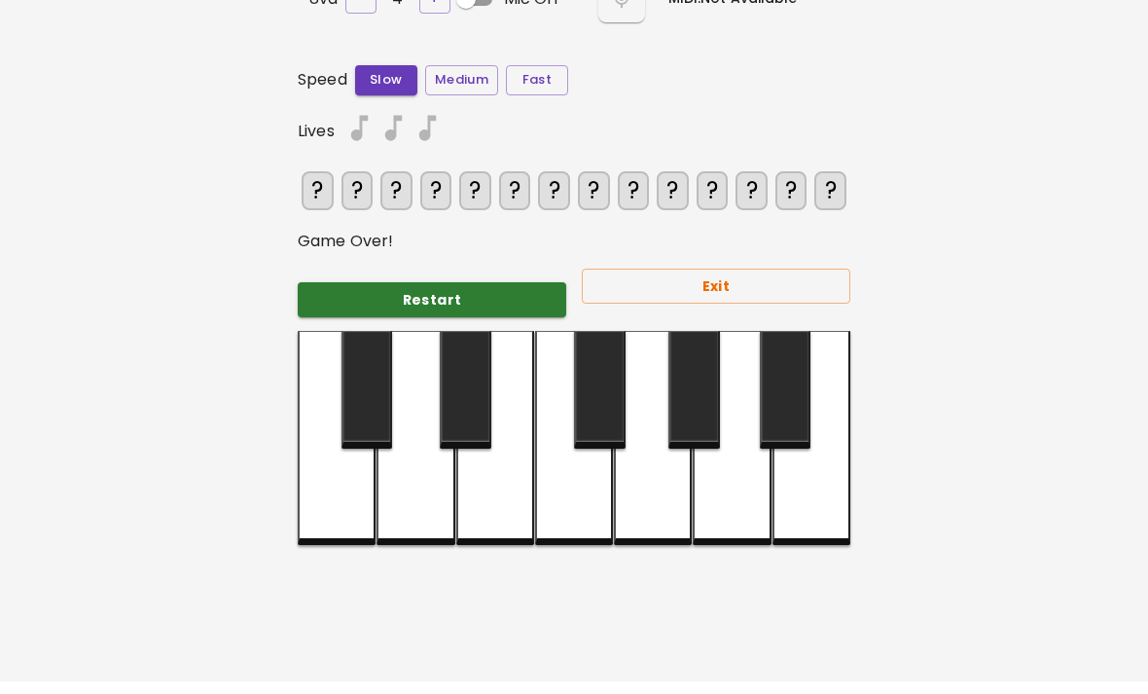
click at [794, 292] on button "Exit" at bounding box center [716, 287] width 269 height 36
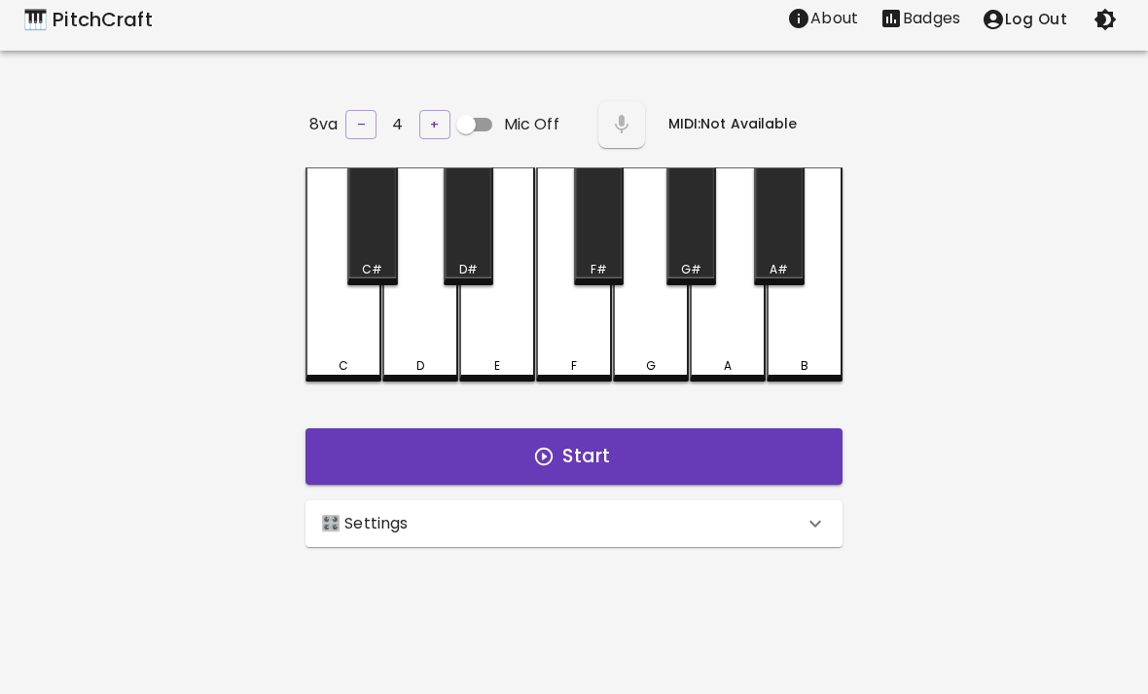
scroll to position [0, 0]
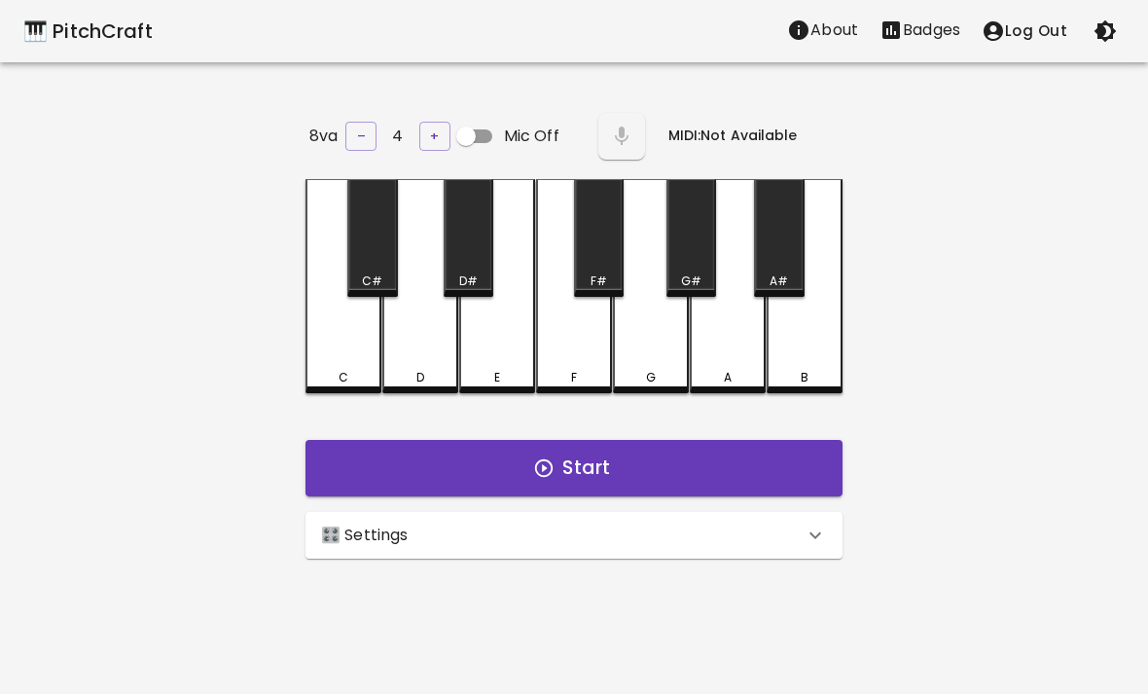
click at [928, 42] on button "Badges" at bounding box center [920, 30] width 102 height 39
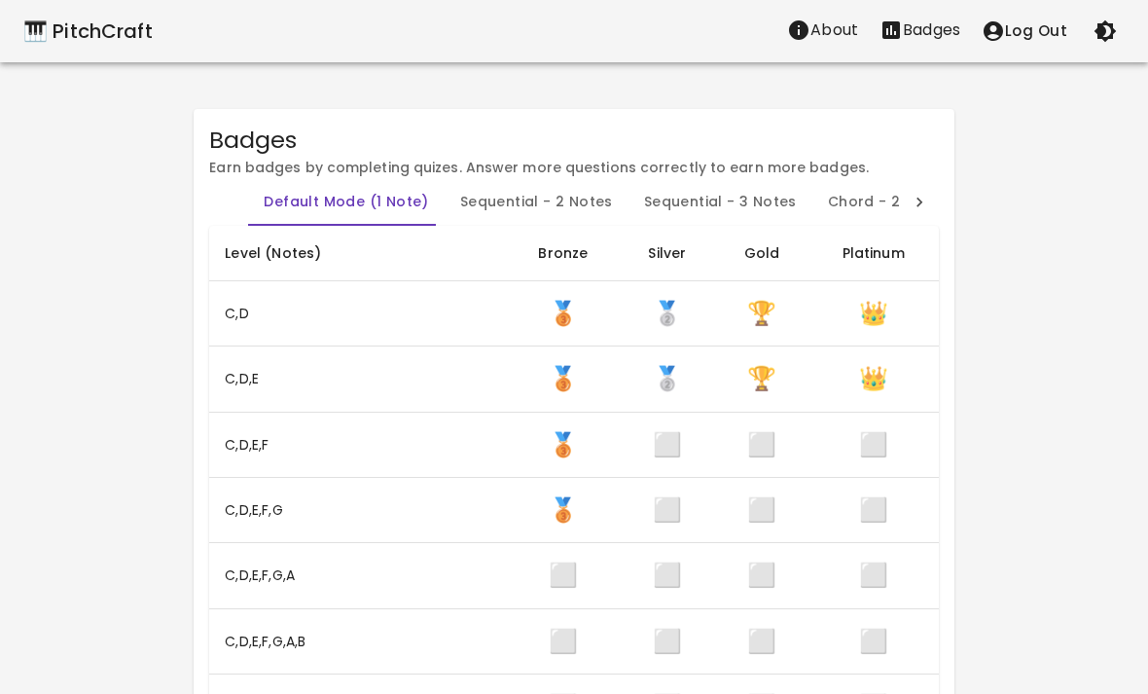
click at [892, 201] on button "Chord - 2 Notes" at bounding box center [889, 202] width 152 height 47
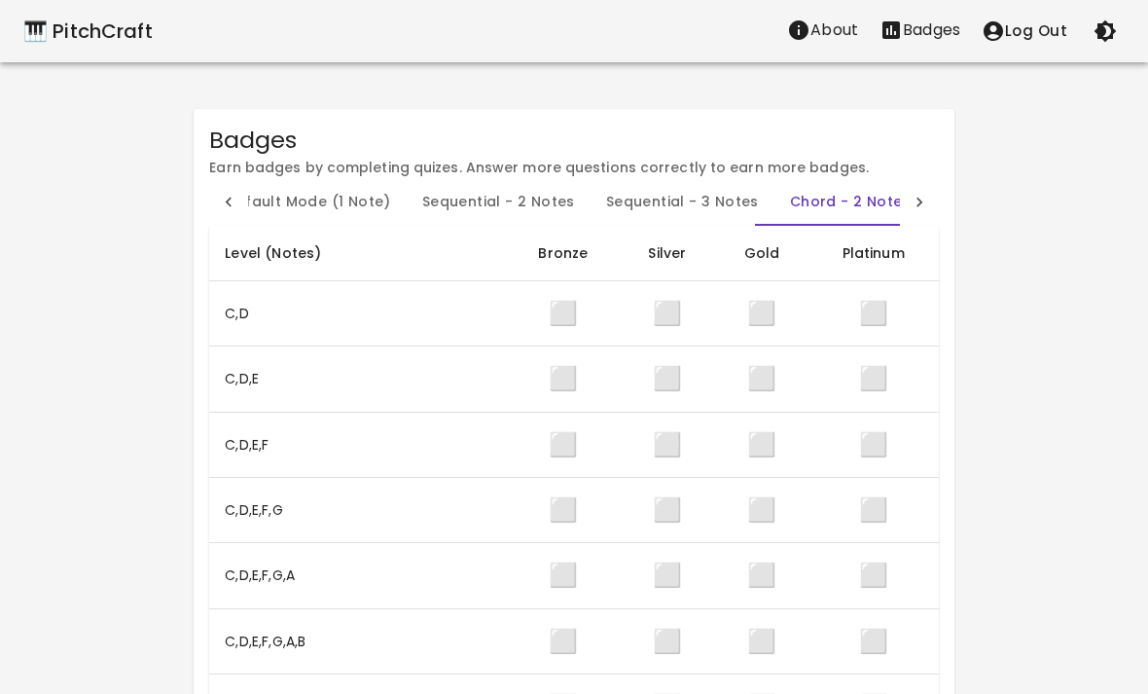
click at [906, 203] on div at bounding box center [919, 202] width 39 height 47
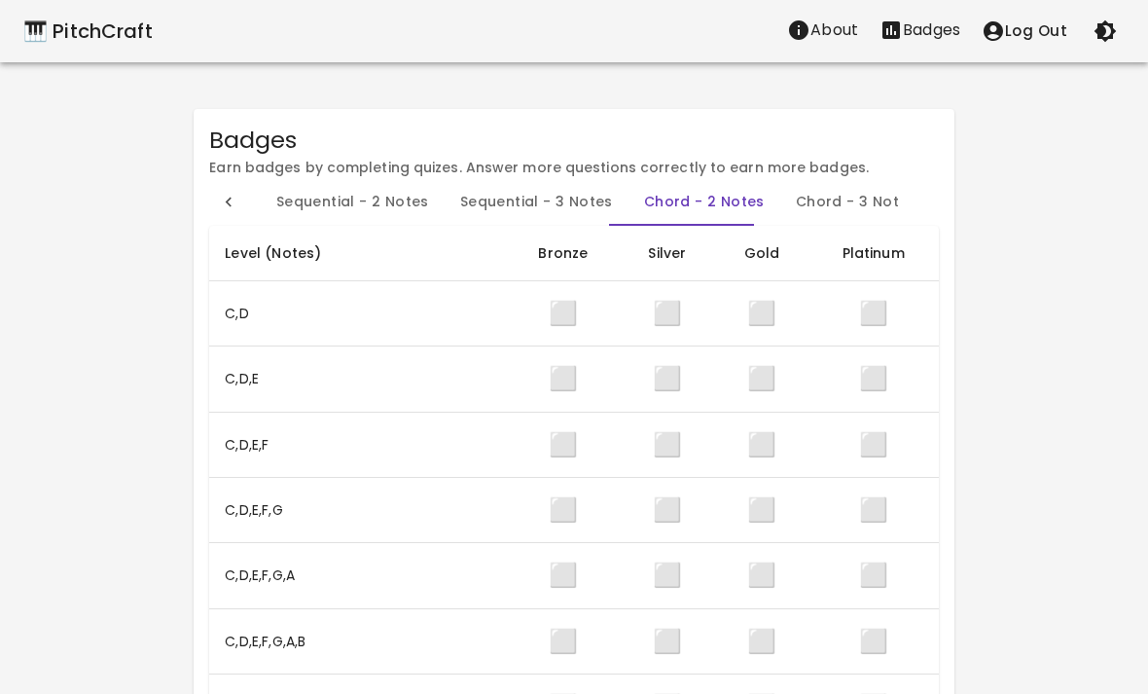
click at [905, 202] on div "Default Mode (1 Note) Sequential - 2 Notes Sequential - 3 Notes Chord - 2 Notes…" at bounding box center [573, 202] width 729 height 47
click at [931, 204] on div "Default Mode (1 Note) Sequential - 2 Notes Sequential - 3 Notes Chord - 2 Notes…" at bounding box center [573, 202] width 729 height 47
click at [931, 203] on div "Default Mode (1 Note) Sequential - 2 Notes Sequential - 3 Notes Chord - 2 Notes…" at bounding box center [573, 202] width 729 height 47
click at [227, 212] on div at bounding box center [228, 202] width 39 height 47
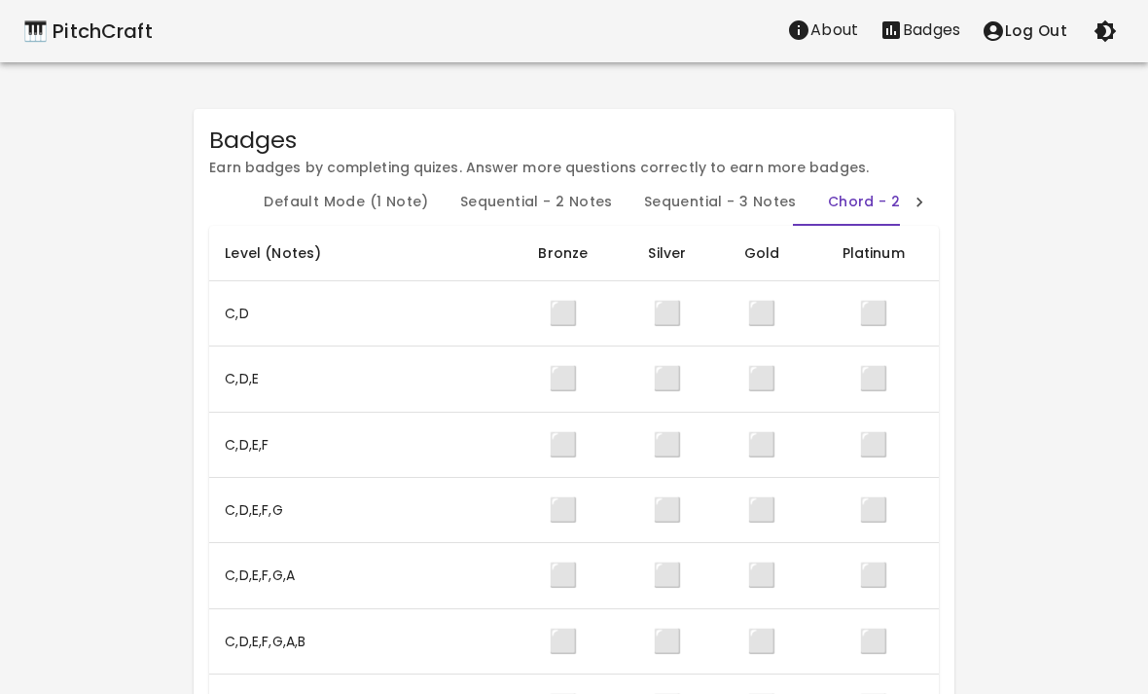
click at [240, 218] on div "Default Mode (1 Note) Sequential - 2 Notes Sequential - 3 Notes Chord - 2 Notes…" at bounding box center [573, 202] width 729 height 47
click at [856, 47] on button "About" at bounding box center [823, 30] width 92 height 39
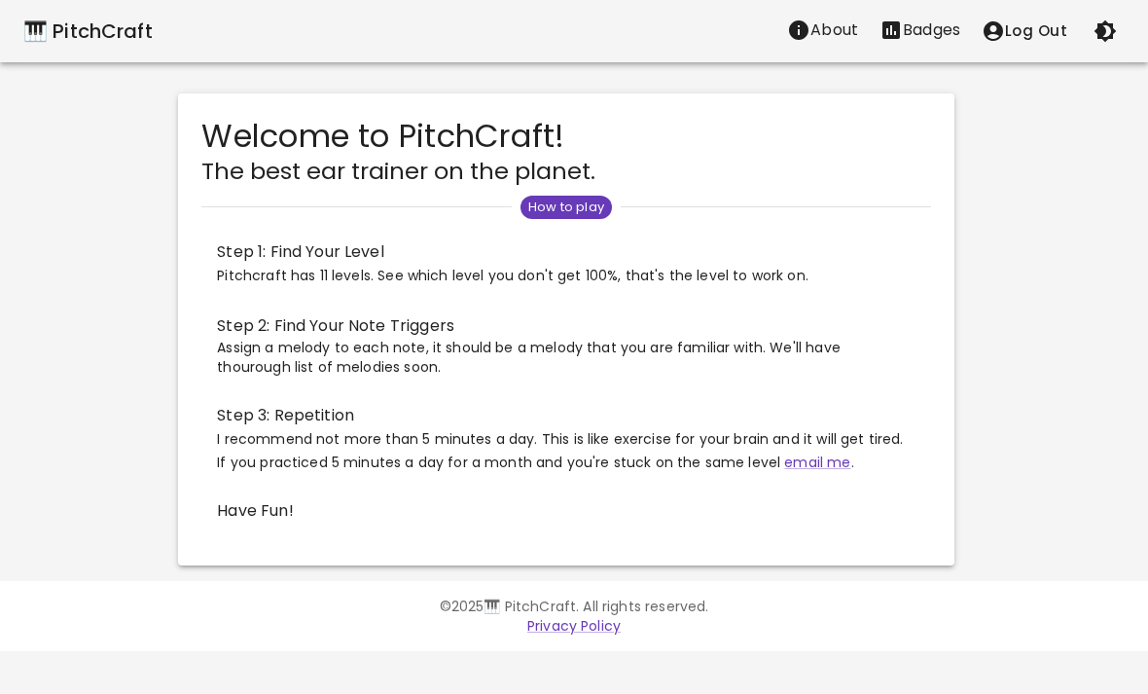
click at [912, 38] on p "Badges" at bounding box center [931, 29] width 57 height 23
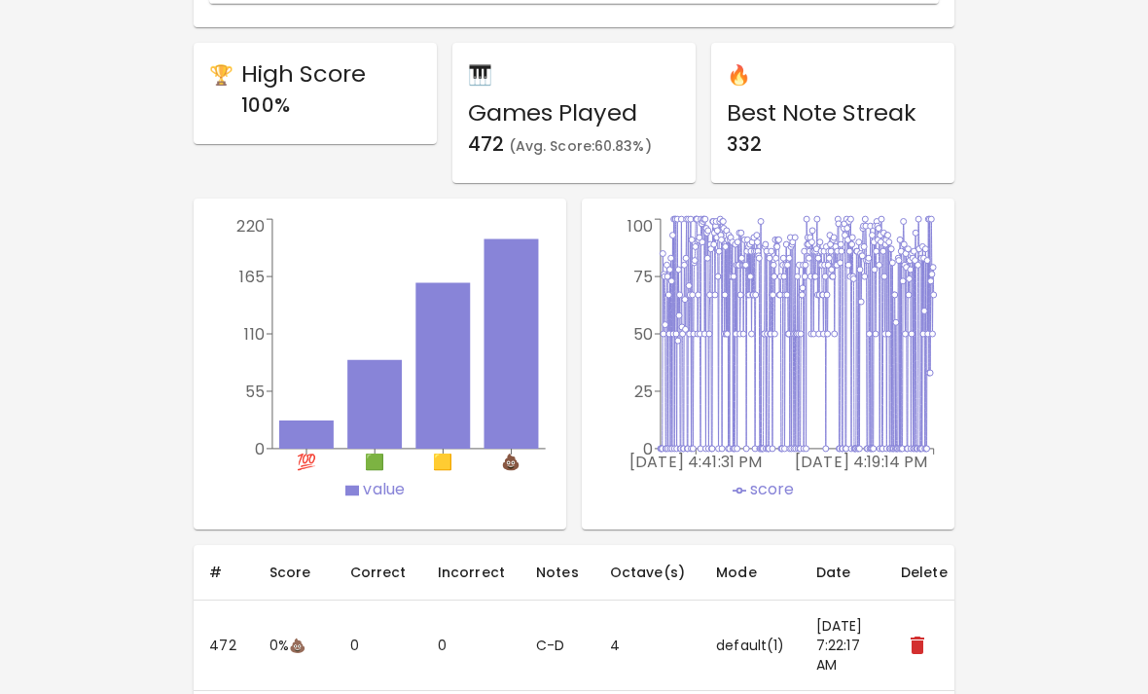
scroll to position [999, 0]
